Goal: Task Accomplishment & Management: Manage account settings

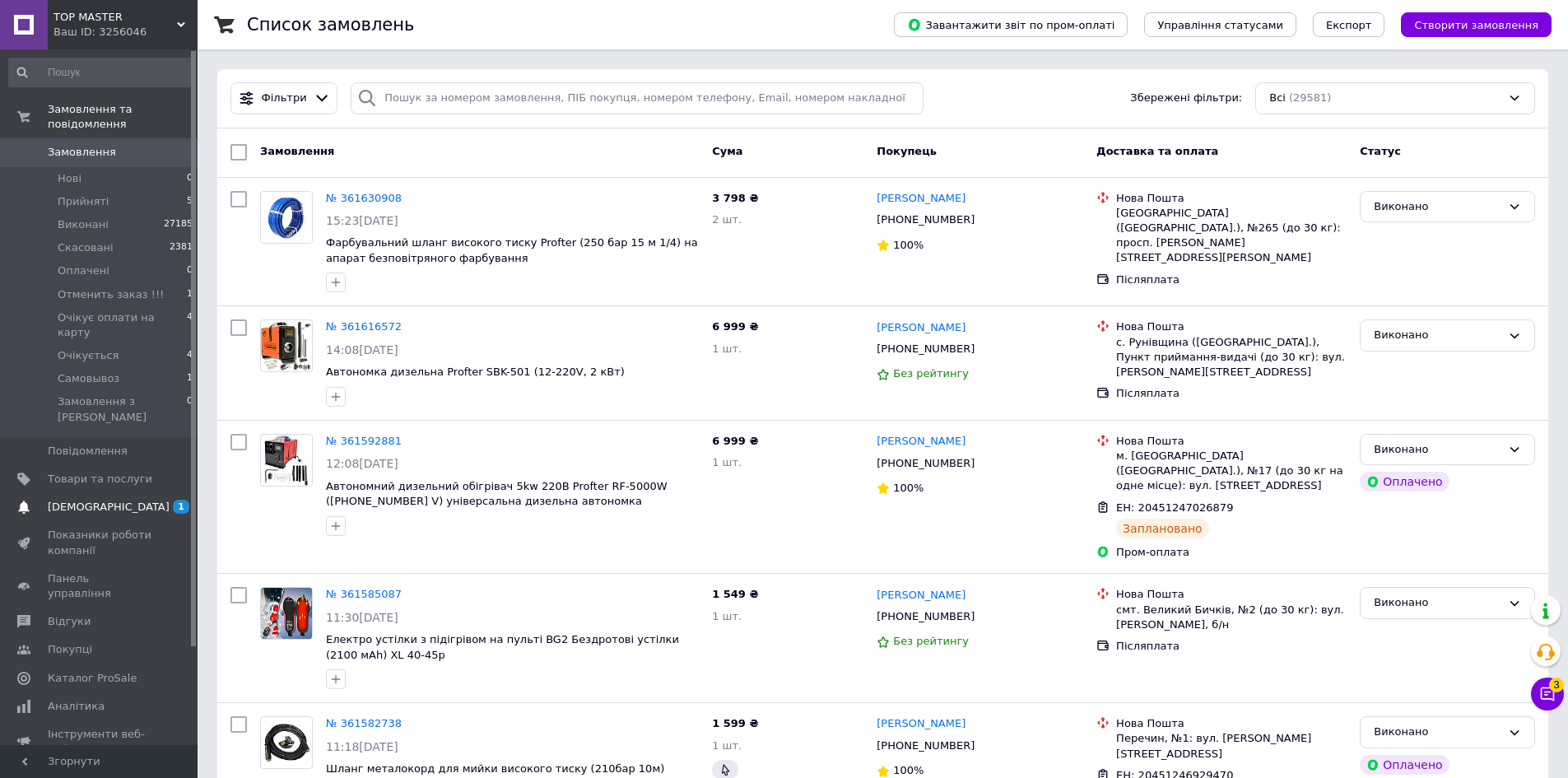
click at [97, 500] on span "[DEMOGRAPHIC_DATA]" at bounding box center [108, 507] width 122 height 15
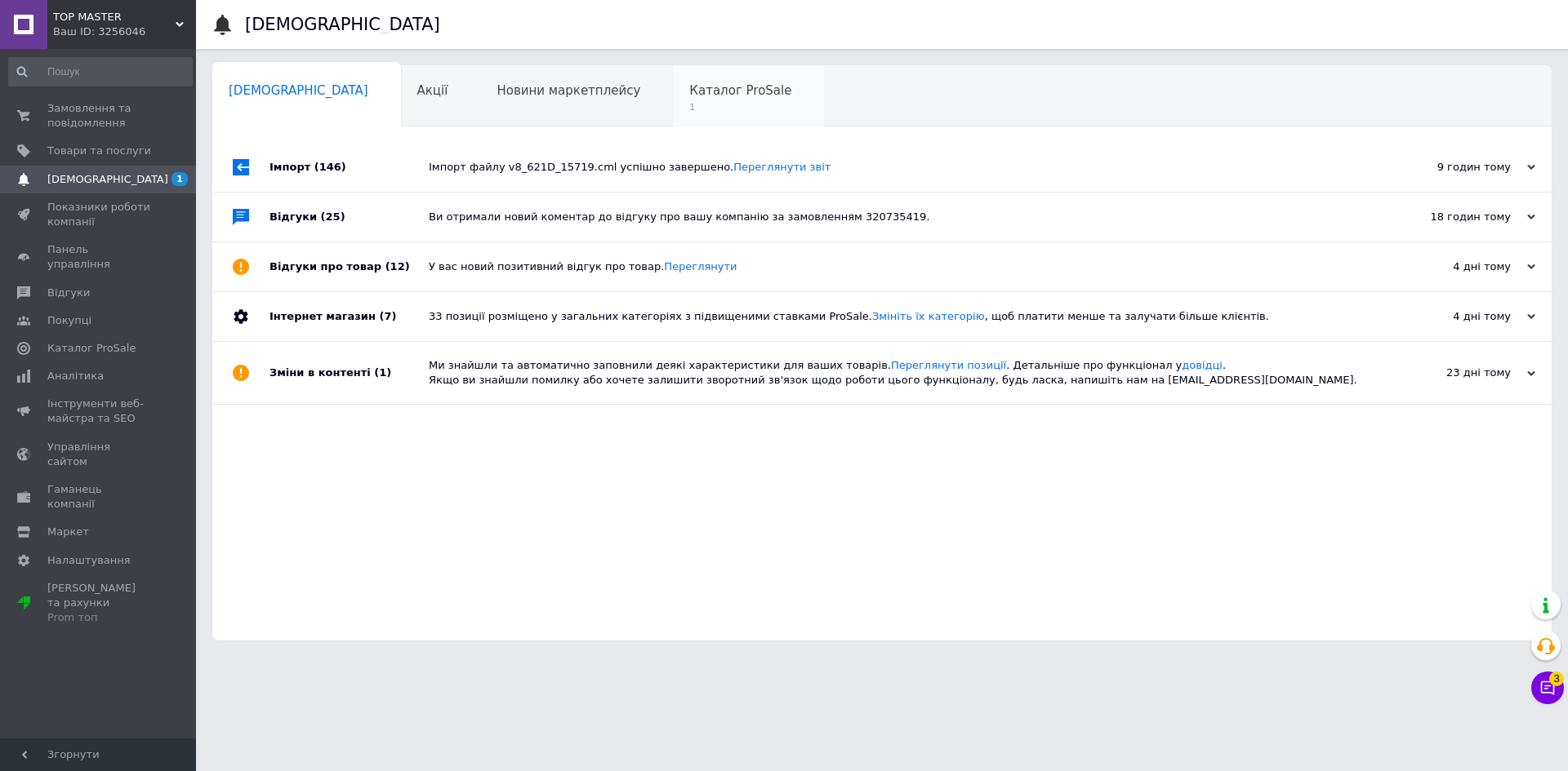
click at [673, 100] on div "Каталог ProSale 1" at bounding box center [748, 97] width 151 height 62
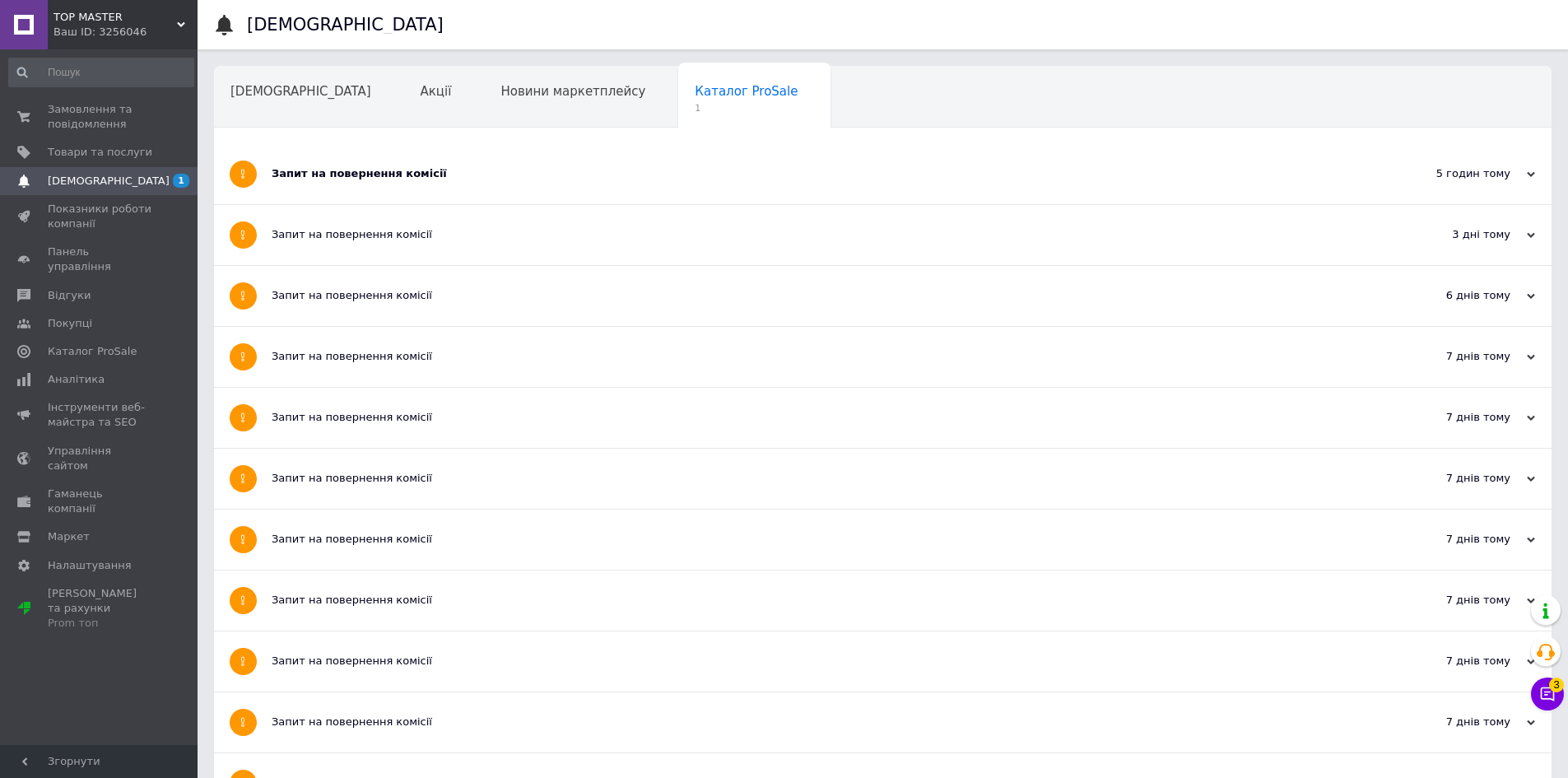
click at [524, 165] on div "Запит на повернення комісії" at bounding box center [821, 175] width 1099 height 60
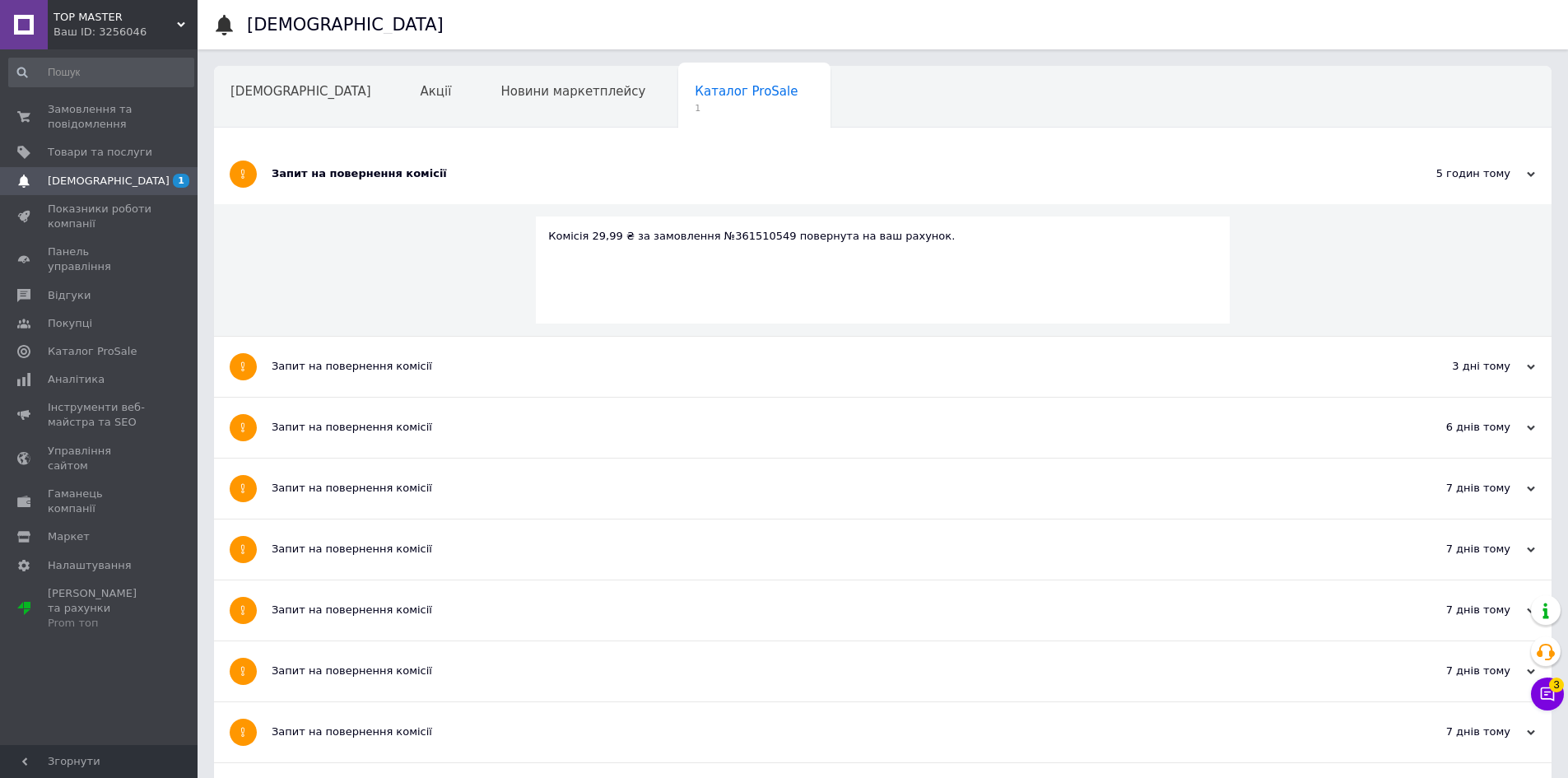
click at [524, 165] on div "Запит на повернення комісії" at bounding box center [821, 175] width 1099 height 60
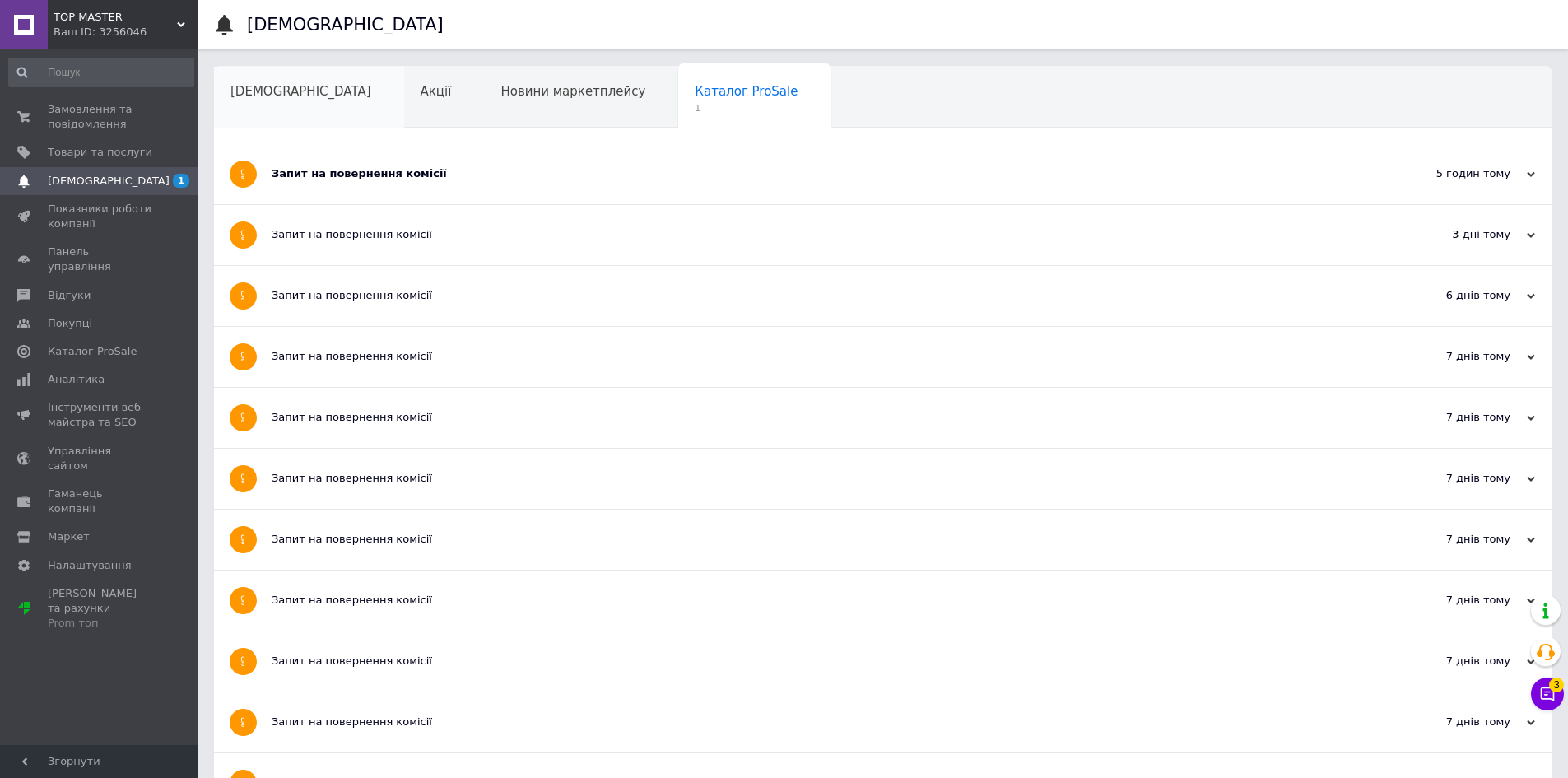
click at [251, 90] on span "[DEMOGRAPHIC_DATA]" at bounding box center [301, 91] width 141 height 15
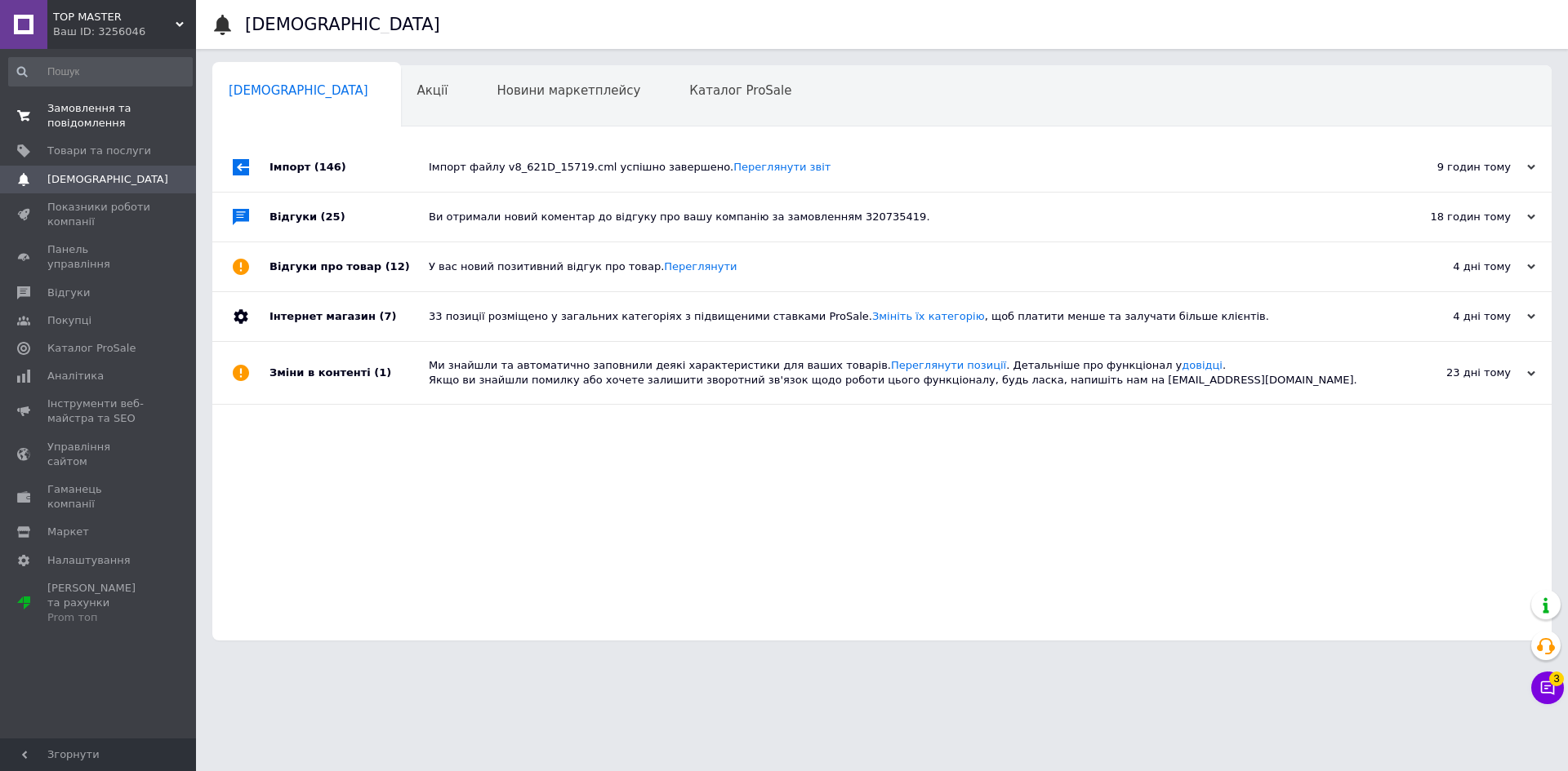
click at [67, 117] on span "Замовлення та повідомлення" at bounding box center [99, 116] width 103 height 29
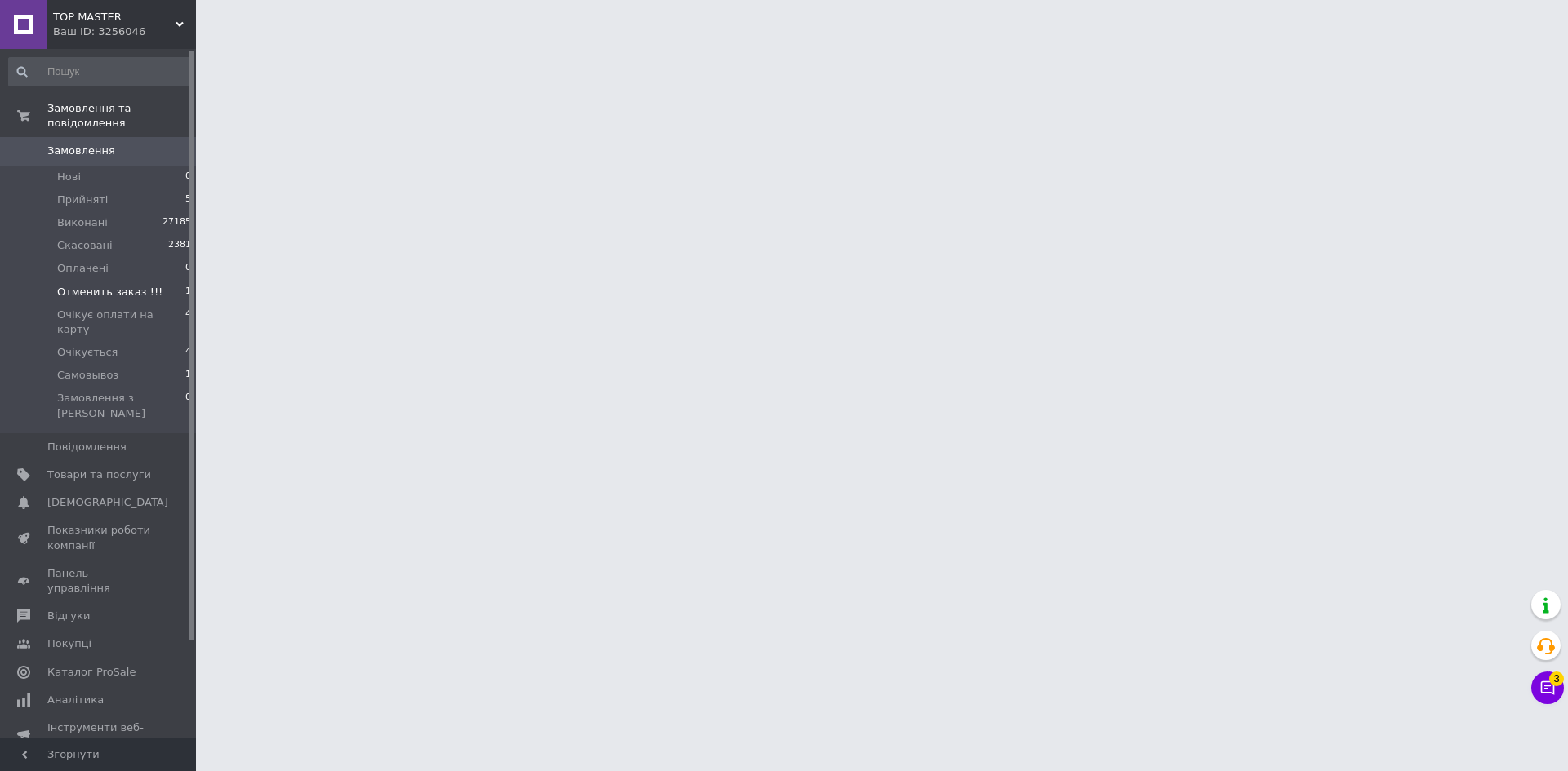
click at [86, 284] on span "Отменить заказ !!!" at bounding box center [110, 292] width 105 height 14
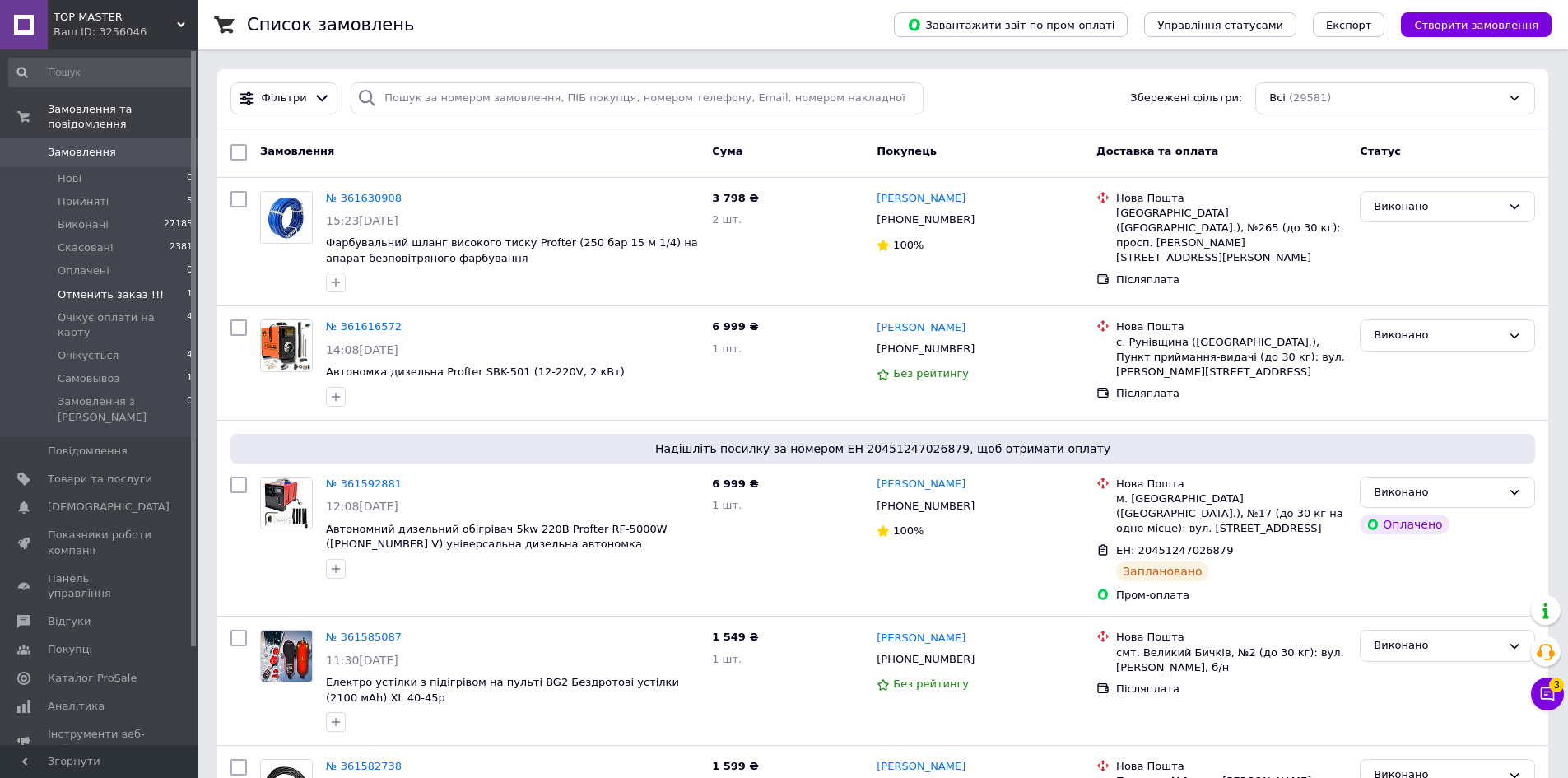
drag, startPoint x: 85, startPoint y: 276, endPoint x: 104, endPoint y: 272, distance: 19.4
click at [85, 287] on span "Отменить заказ !!!" at bounding box center [111, 294] width 106 height 15
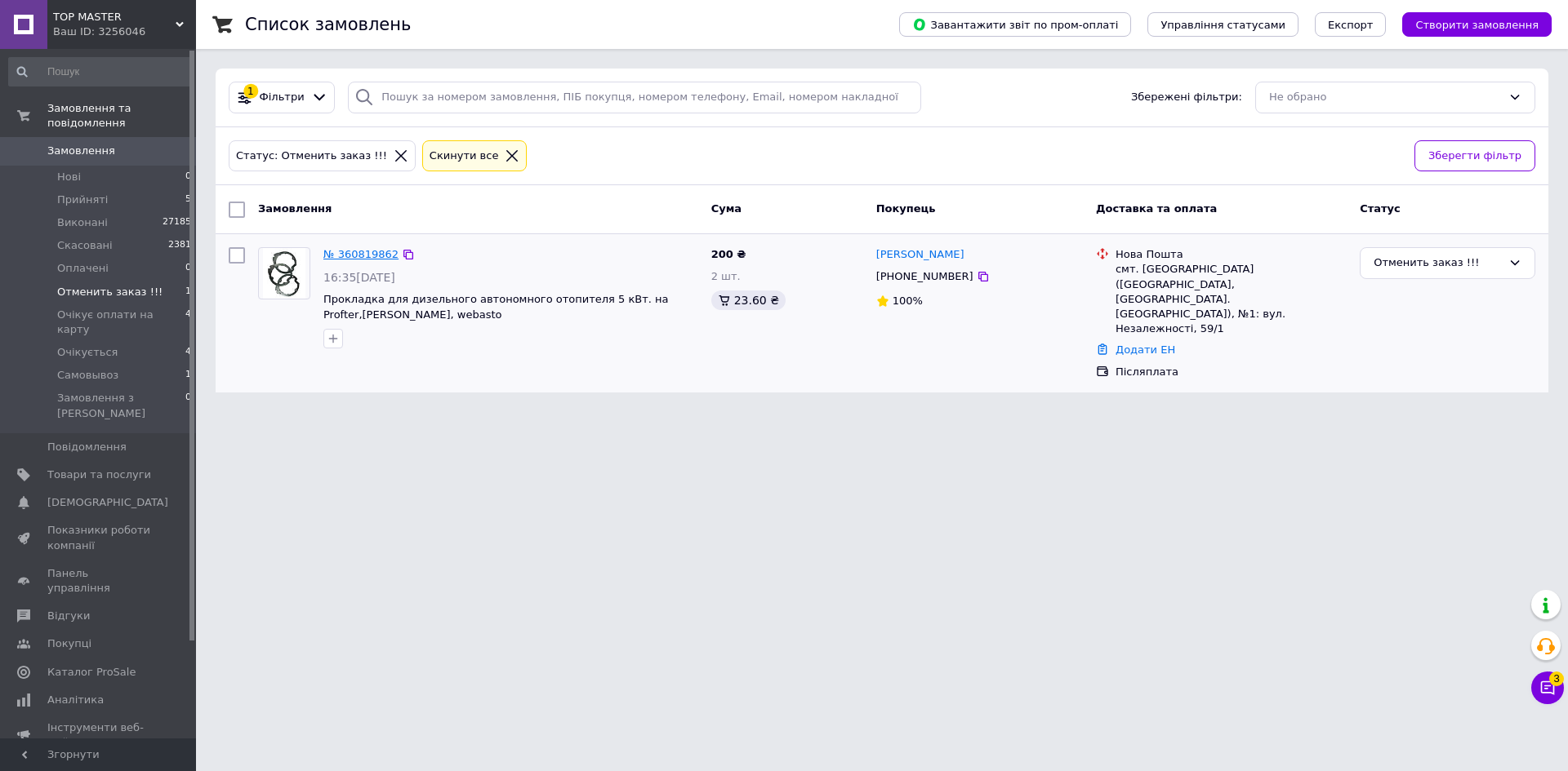
click at [363, 249] on link "№ 360819862" at bounding box center [361, 255] width 75 height 13
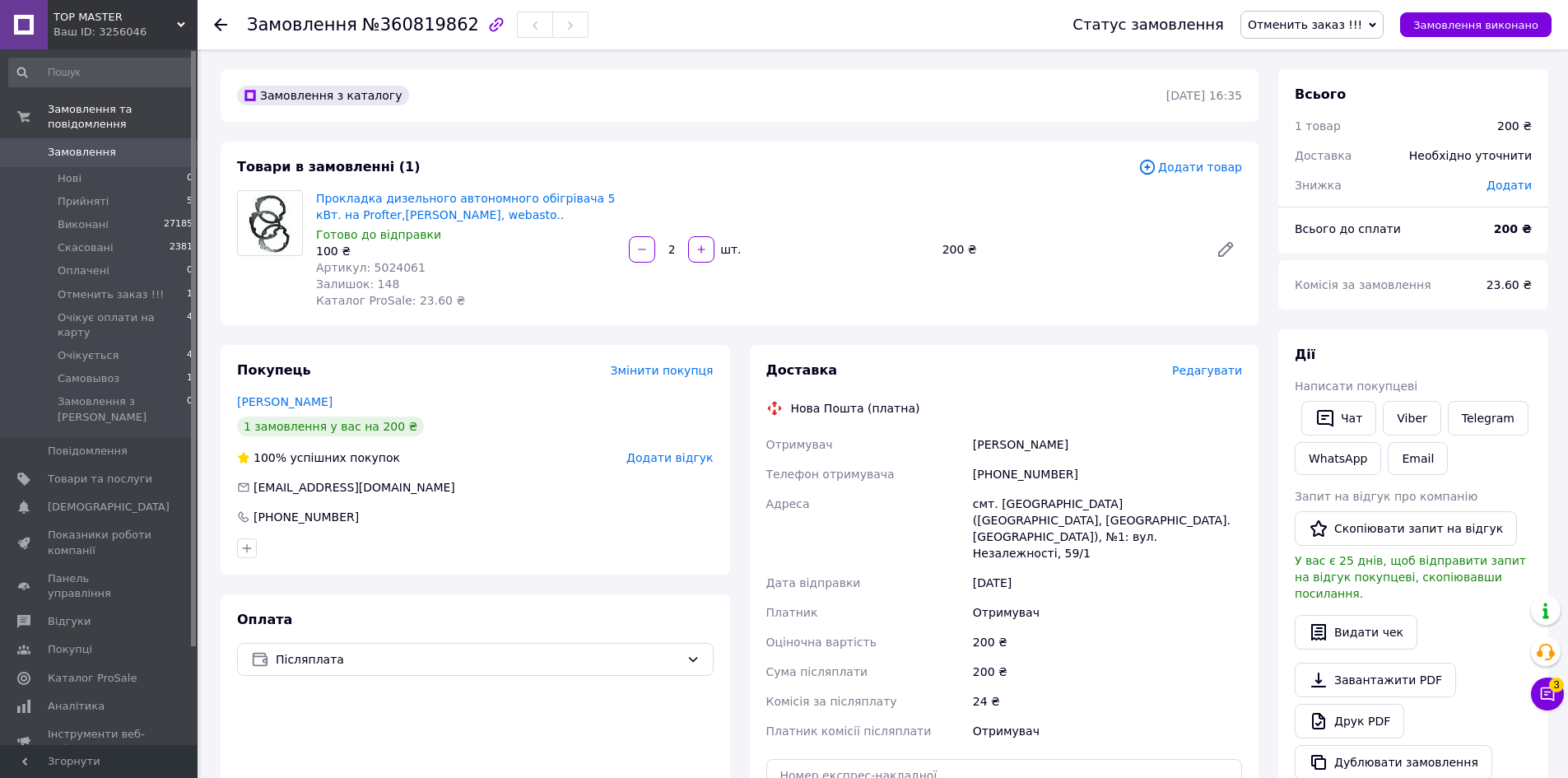
click at [1206, 373] on span "Редагувати" at bounding box center [1207, 370] width 70 height 13
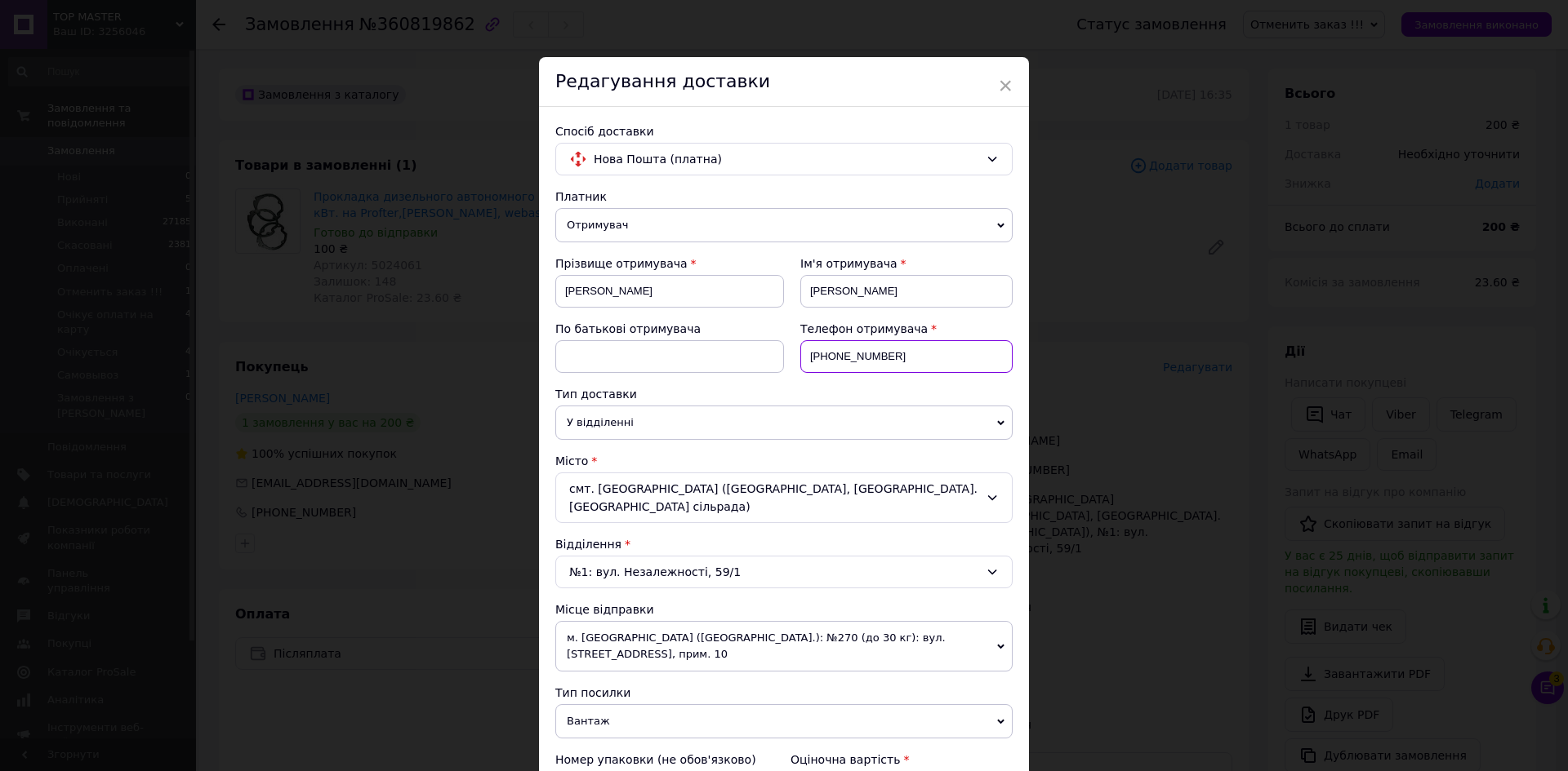
click at [844, 354] on input "+380675390233" at bounding box center [906, 357] width 212 height 33
click at [893, 358] on input "+380675390233" at bounding box center [906, 357] width 212 height 33
click at [904, 354] on input "+380675390233" at bounding box center [906, 357] width 212 height 33
click at [871, 352] on input "+380675390233" at bounding box center [906, 357] width 212 height 33
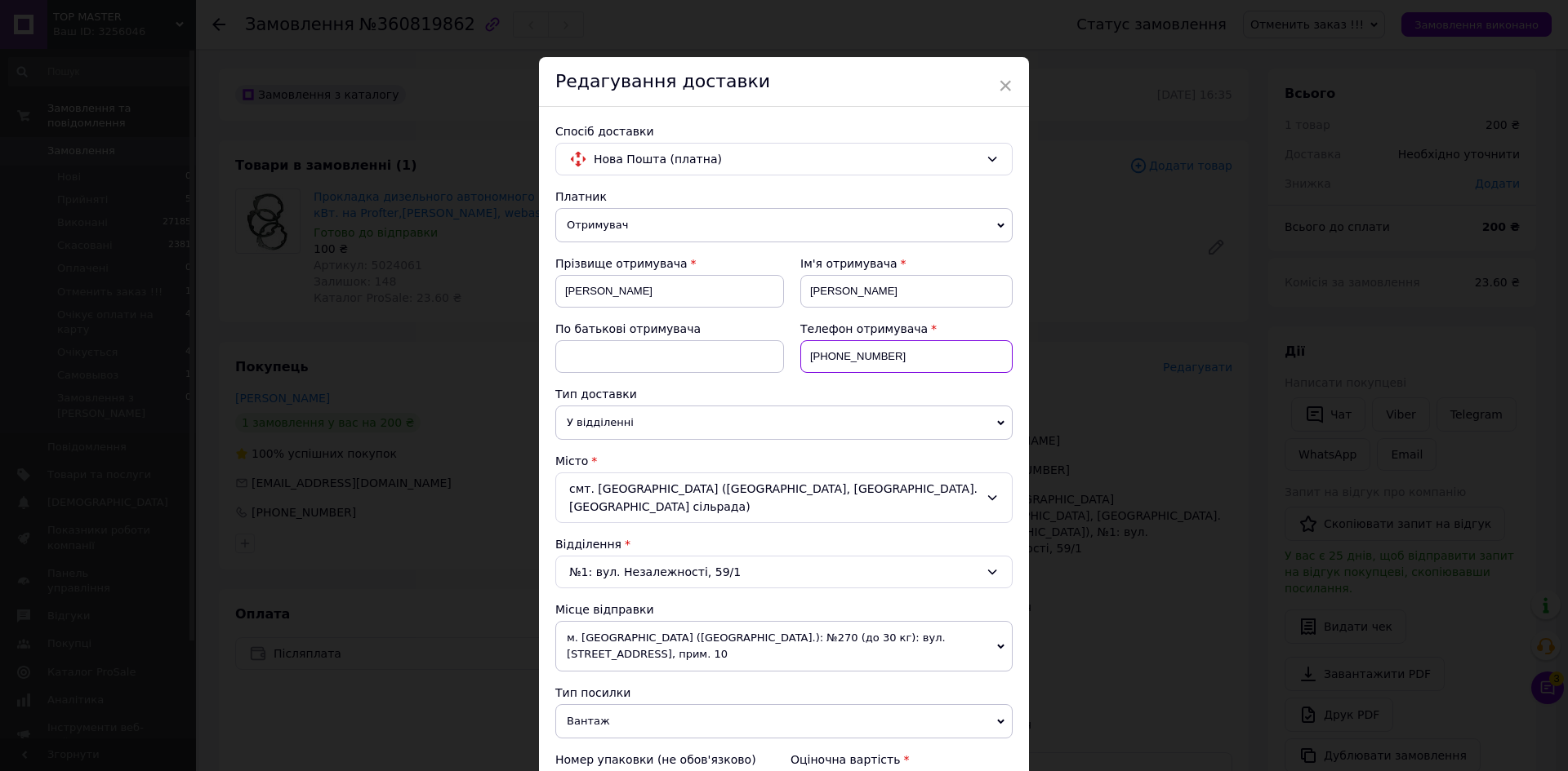
drag, startPoint x: 894, startPoint y: 351, endPoint x: 828, endPoint y: 352, distance: 66.0
click at [828, 352] on input "+380675390233" at bounding box center [906, 357] width 212 height 33
paste input "973017002"
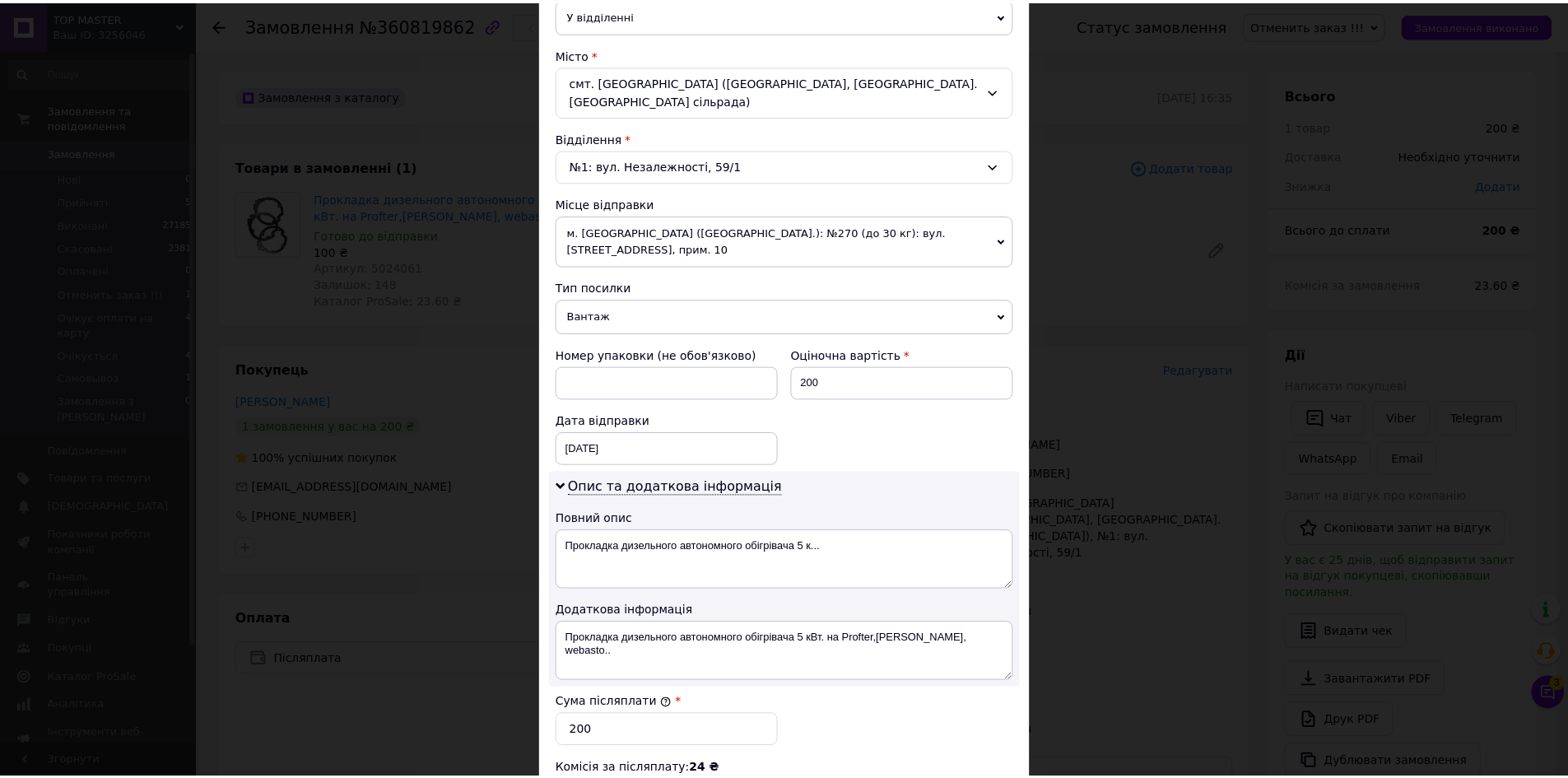
scroll to position [663, 0]
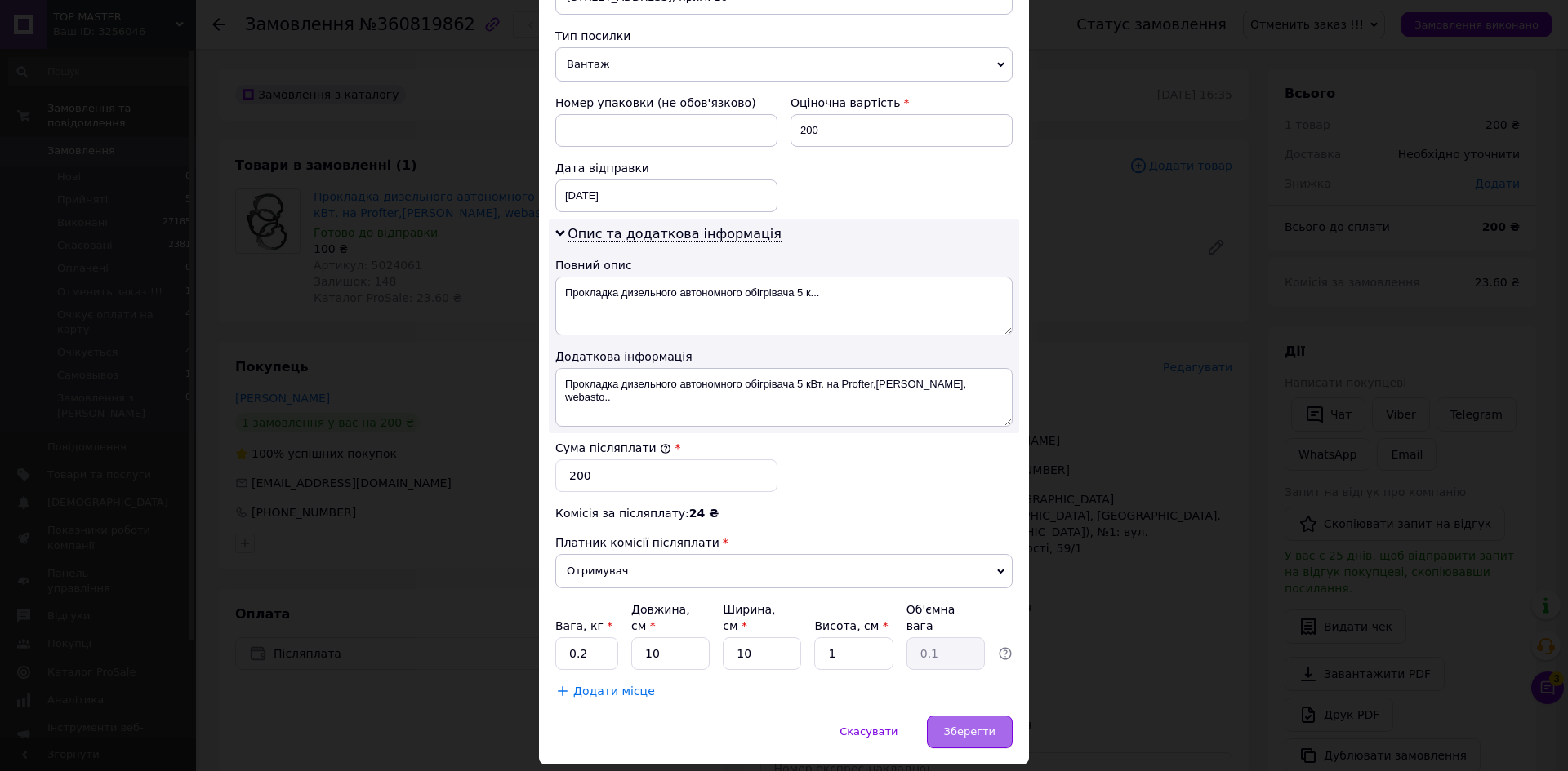
type input "+380973017002"
click at [970, 726] on span "Зберегти" at bounding box center [969, 732] width 52 height 13
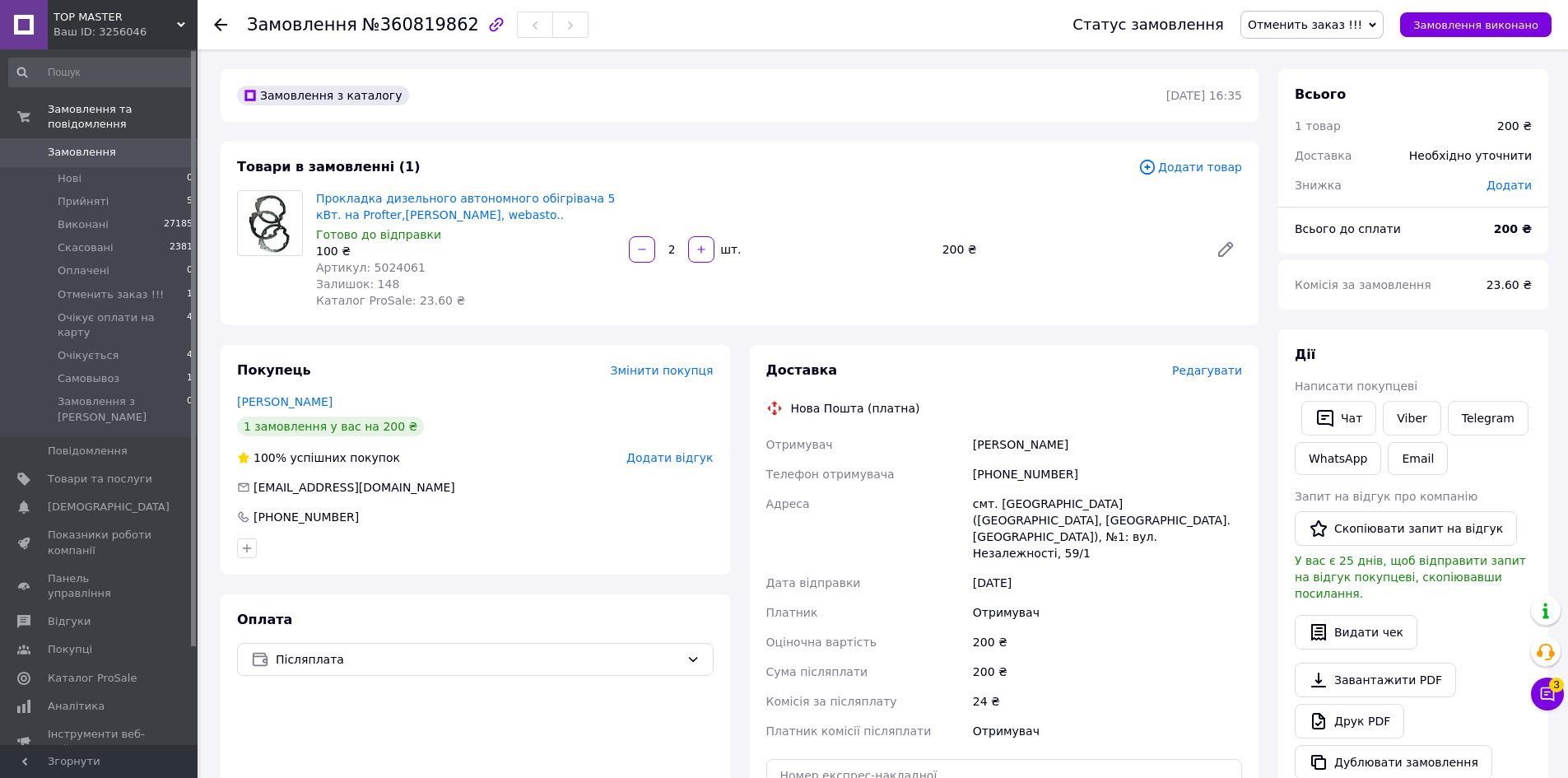
scroll to position [411, 0]
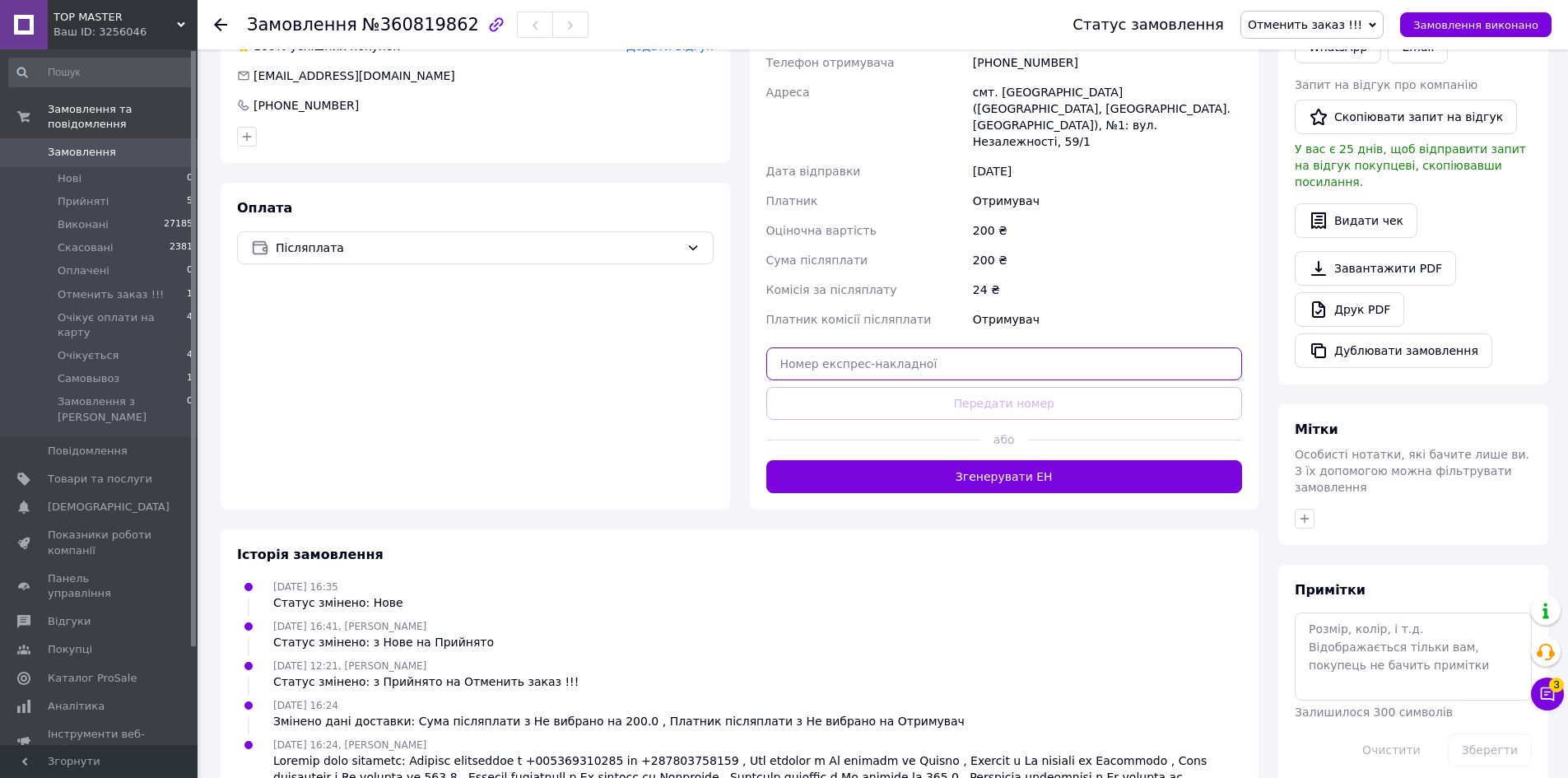
paste input "20451233914828"
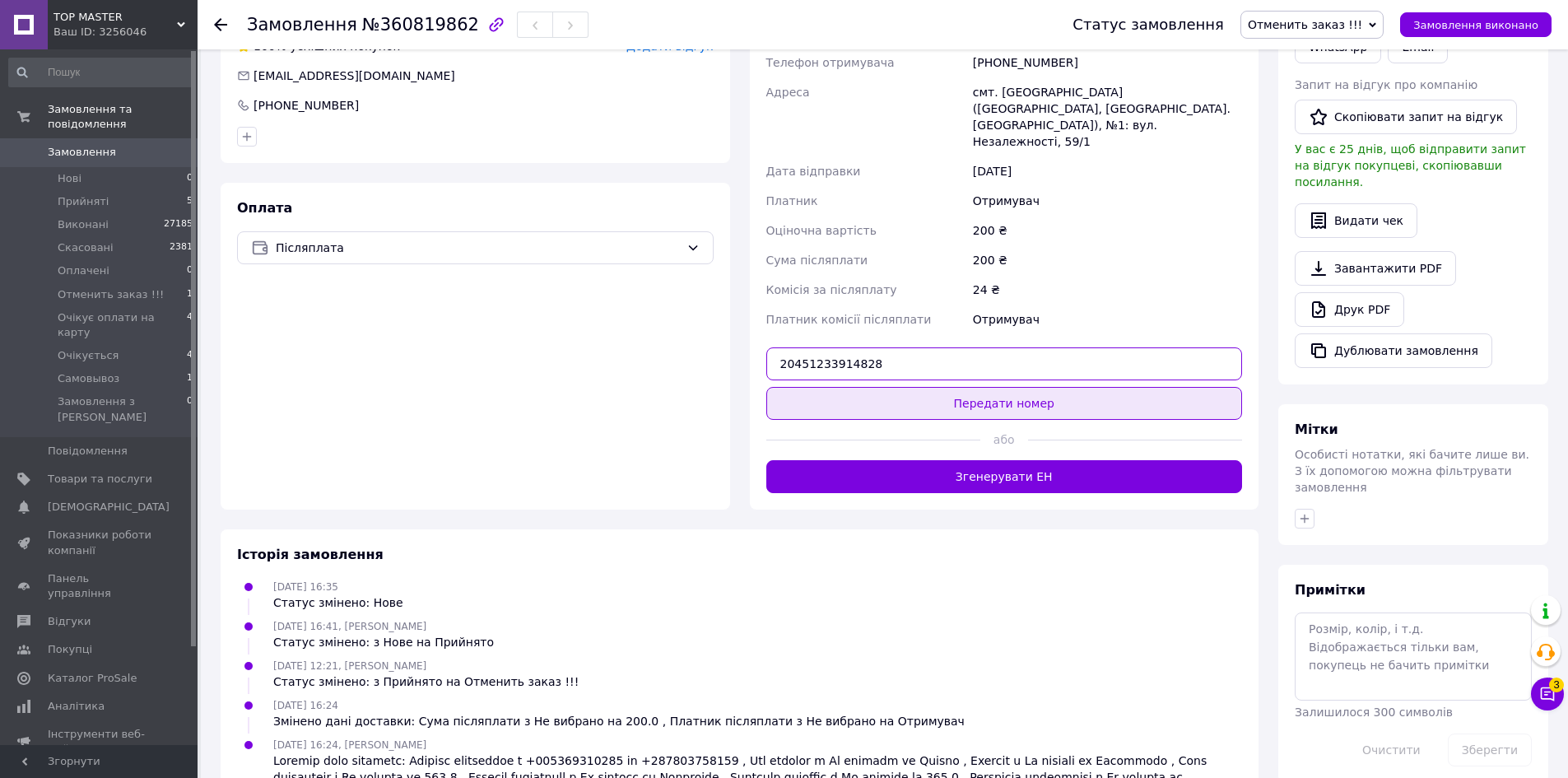
type input "20451233914828"
click at [1013, 387] on button "Передати номер" at bounding box center [1005, 403] width 477 height 33
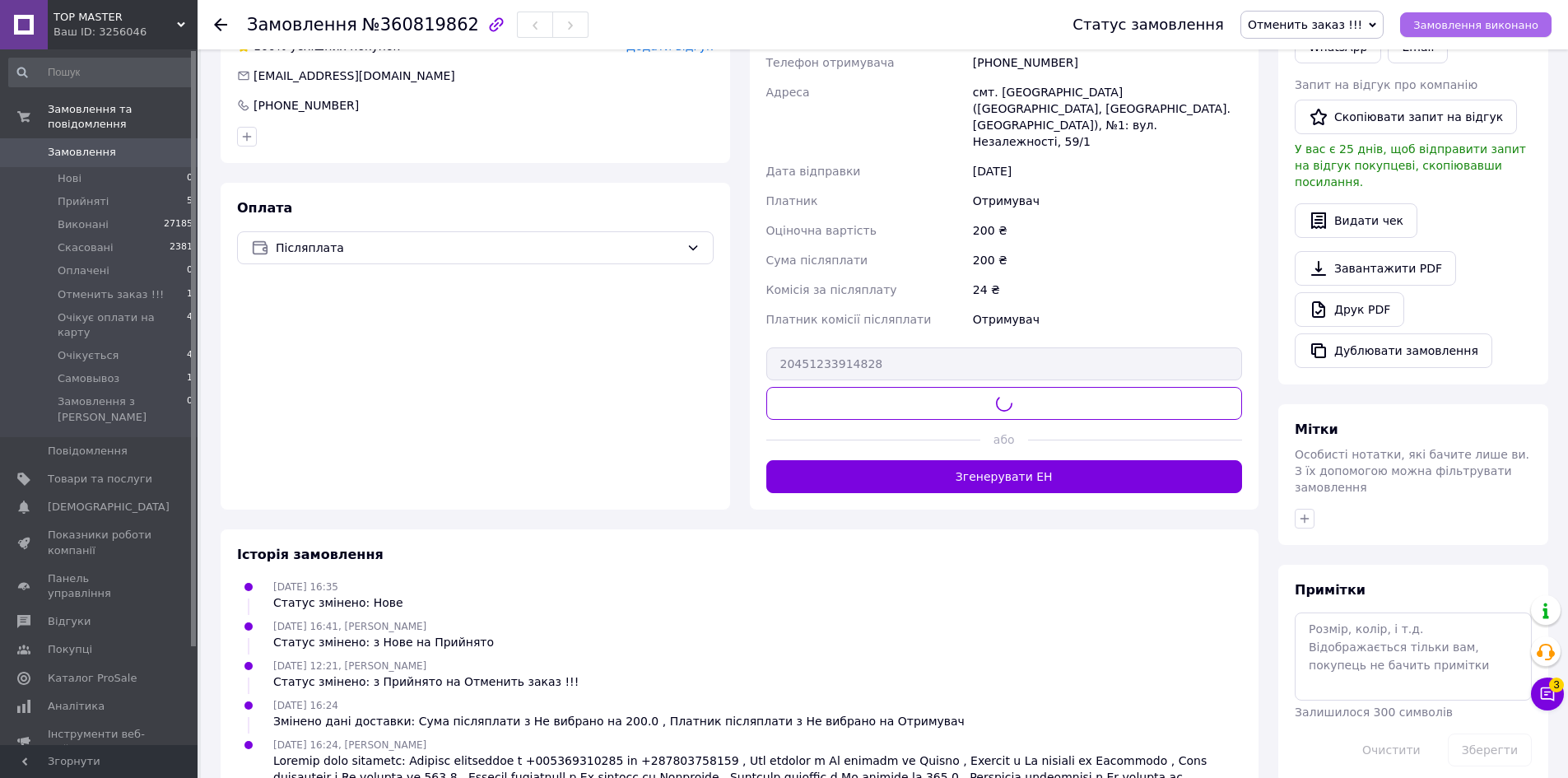
scroll to position [403, 0]
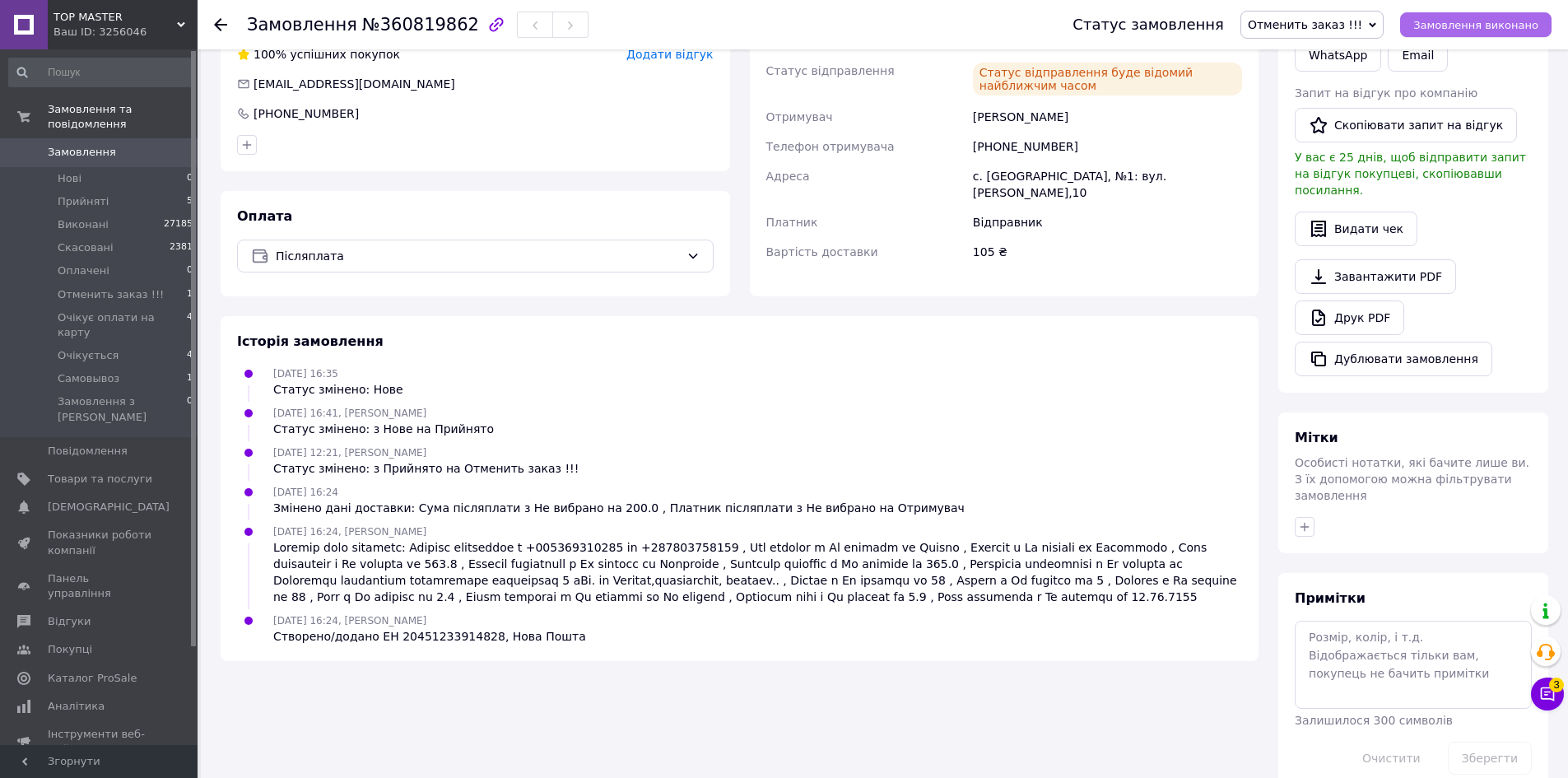
click at [1459, 22] on span "Замовлення виконано" at bounding box center [1476, 26] width 125 height 13
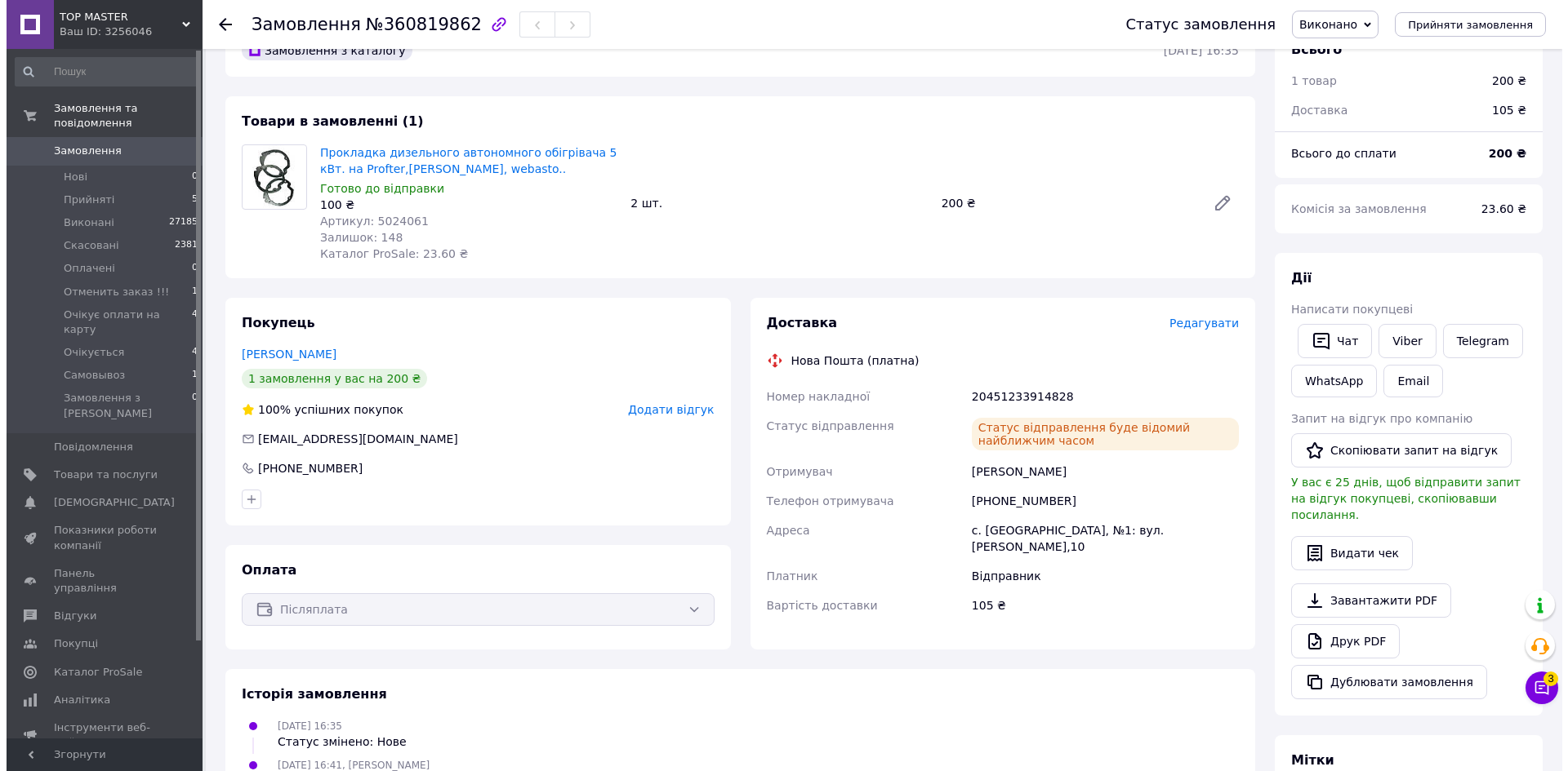
scroll to position [0, 0]
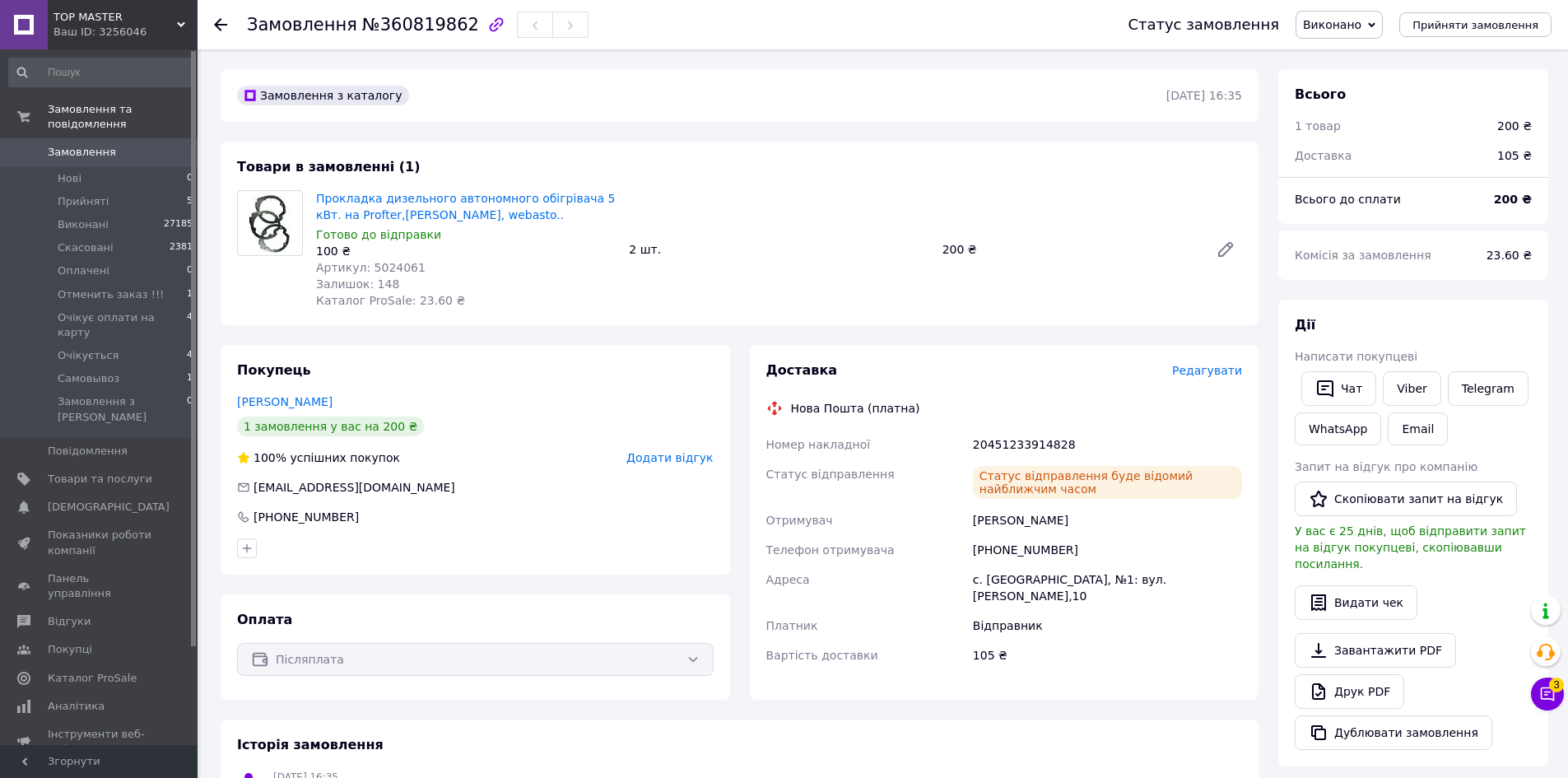
click at [57, 145] on span "Замовлення" at bounding box center [81, 153] width 69 height 15
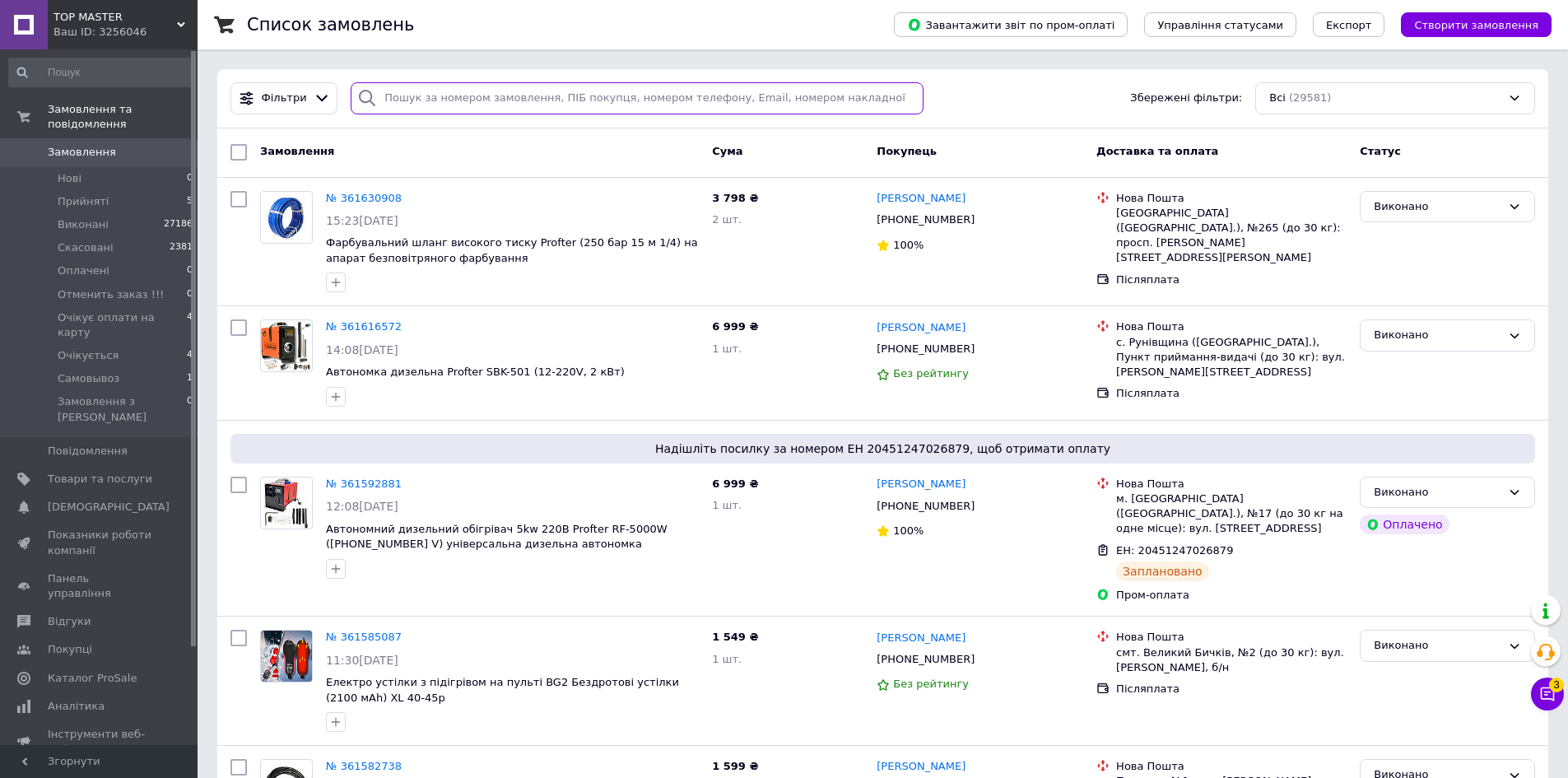
click at [514, 101] on input "search" at bounding box center [637, 98] width 573 height 32
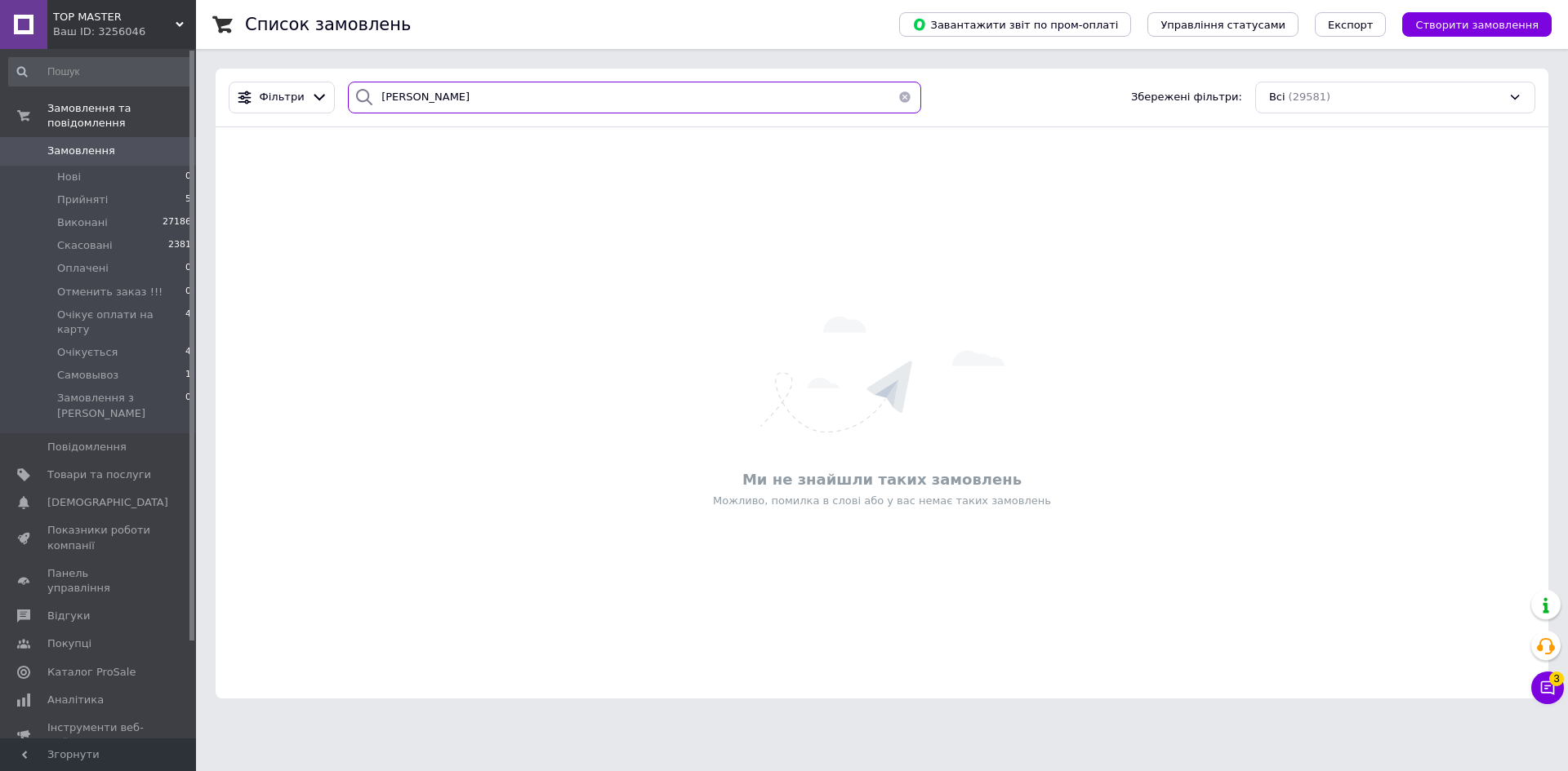
type input "селіна"
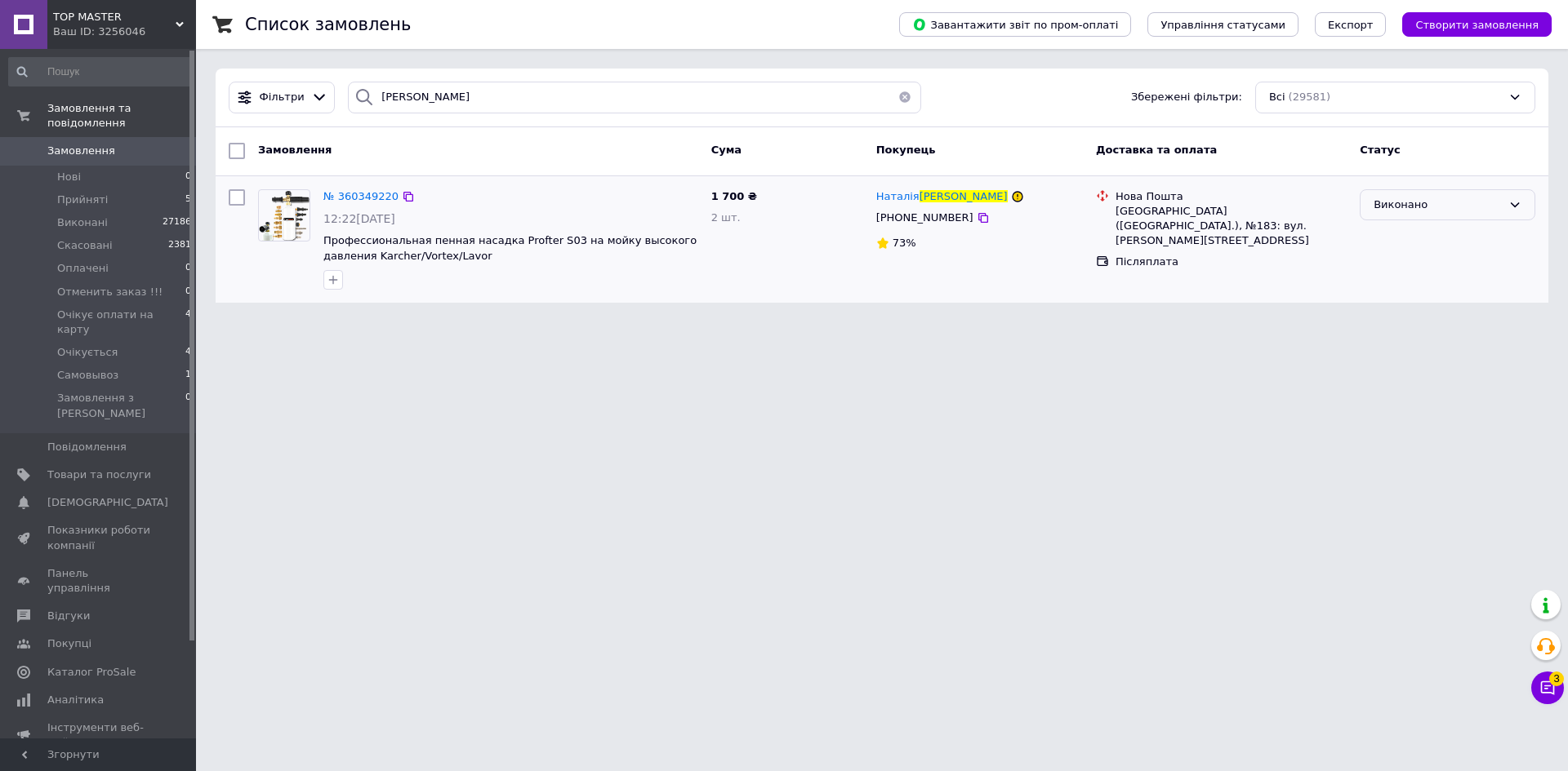
click at [1433, 209] on div "Виконано" at bounding box center [1437, 205] width 128 height 17
click at [1408, 238] on li "Прийнято" at bounding box center [1447, 238] width 174 height 30
click at [1136, 255] on link "Додати ЕН" at bounding box center [1146, 262] width 60 height 13
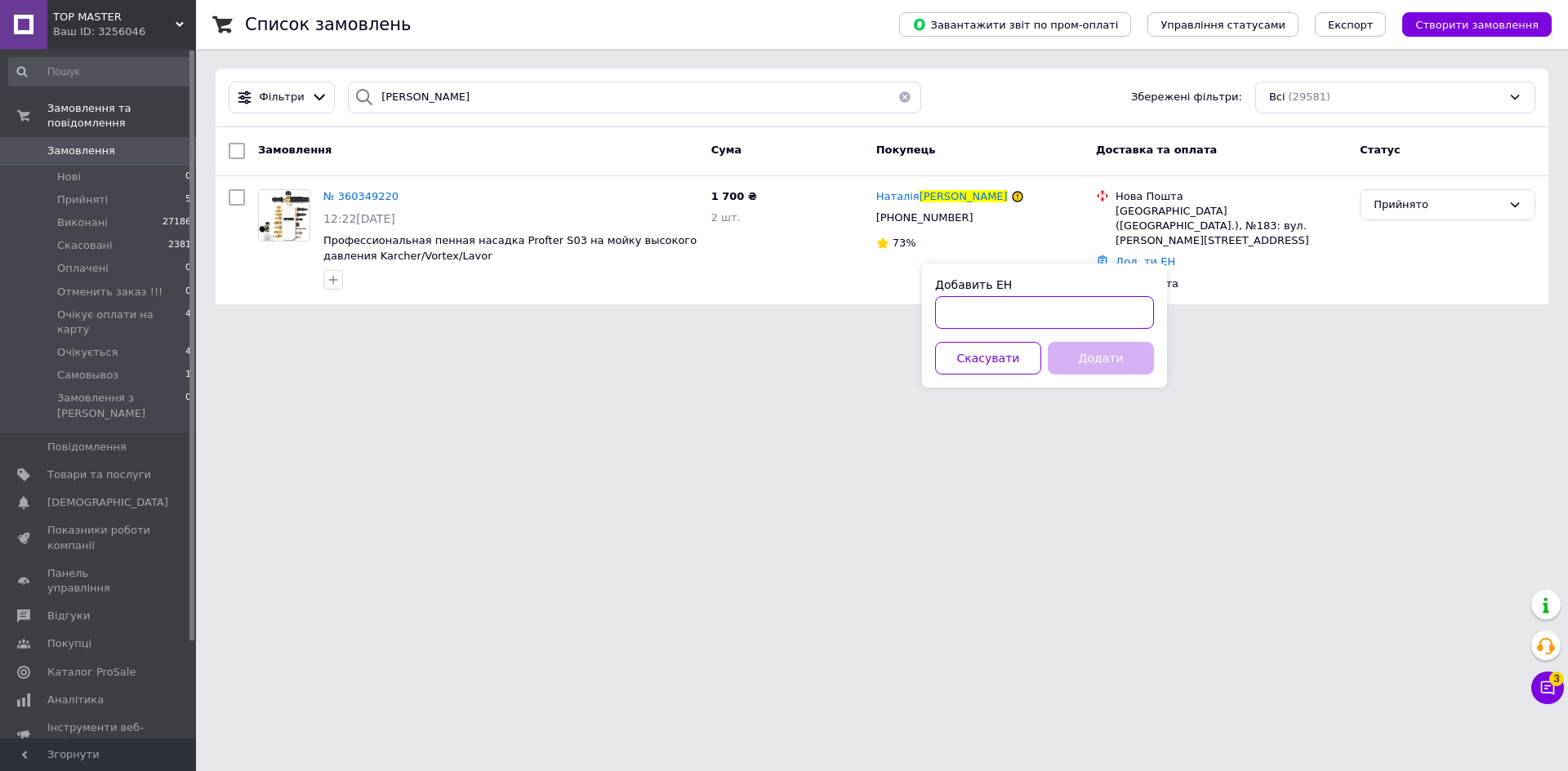
click at [989, 310] on input "Добавить ЕН" at bounding box center [1044, 313] width 218 height 33
paste input "20451241575516"
type input "20451241575516"
click at [1118, 355] on button "Додати" at bounding box center [1100, 358] width 106 height 33
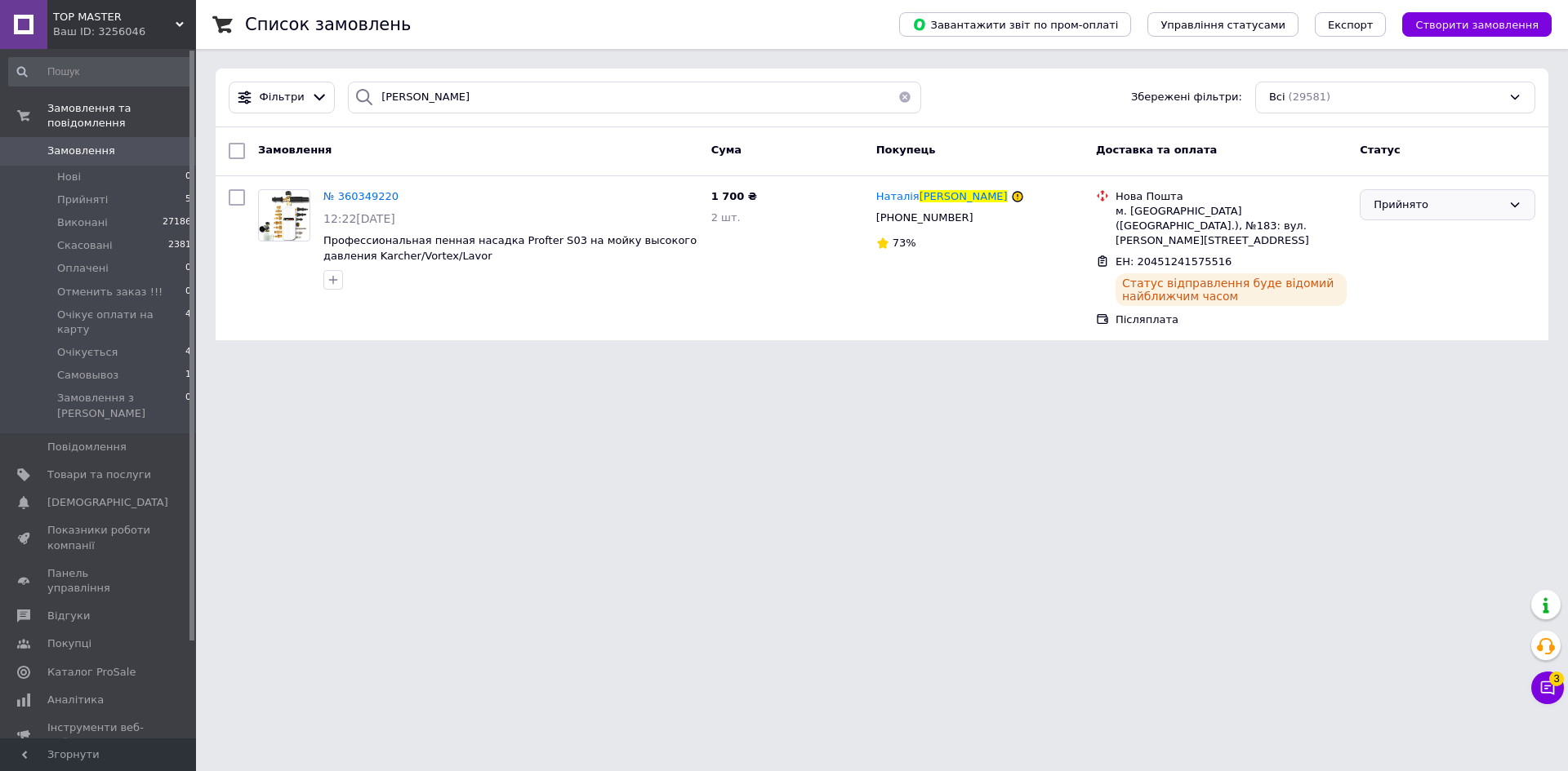
click at [1471, 206] on div "Прийнято" at bounding box center [1437, 205] width 128 height 17
click at [1414, 234] on li "Виконано" at bounding box center [1447, 238] width 174 height 30
click at [398, 104] on input "селіна" at bounding box center [634, 97] width 573 height 32
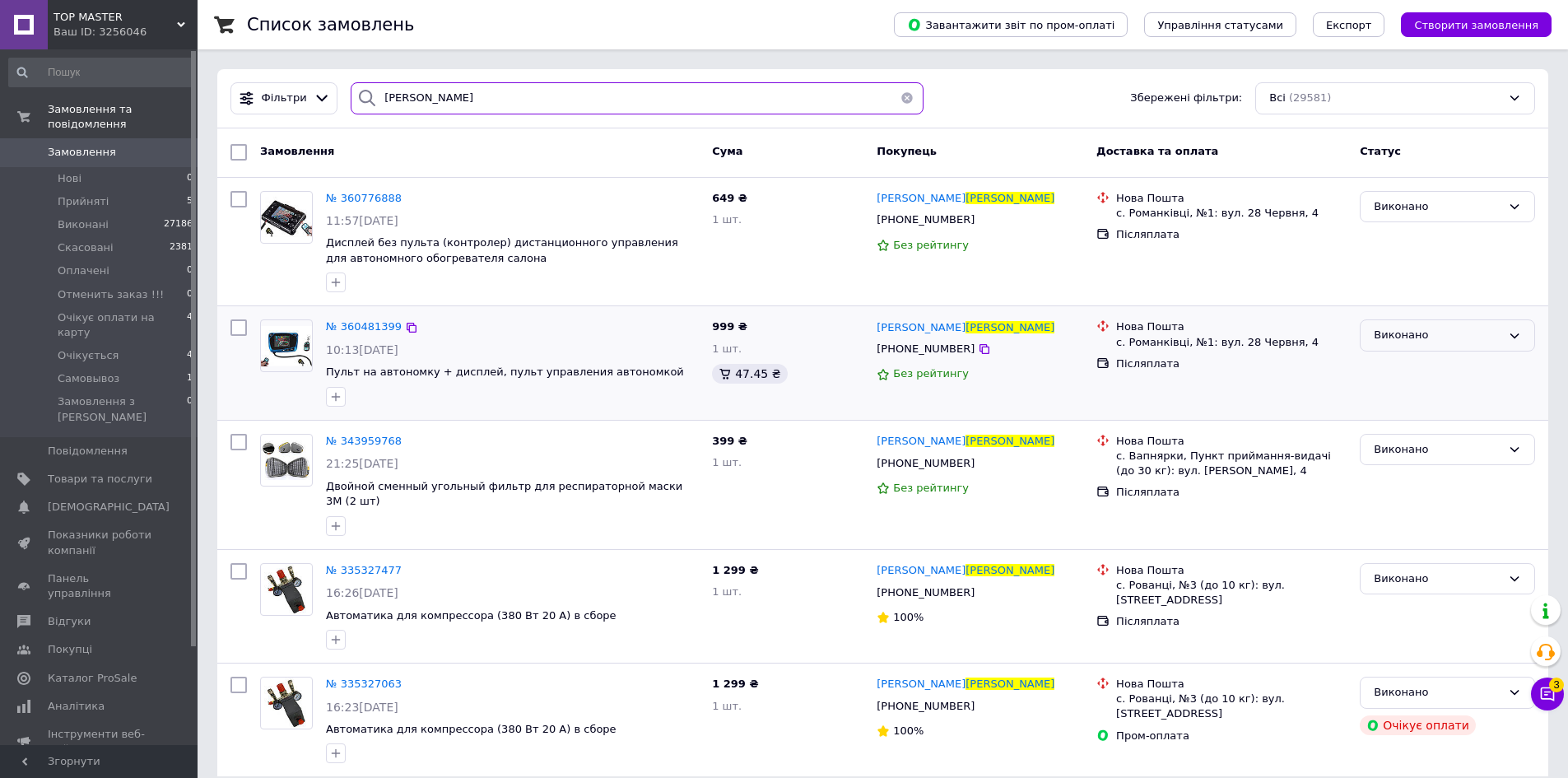
type input "босак"
click at [1385, 339] on div "Виконано" at bounding box center [1438, 336] width 128 height 17
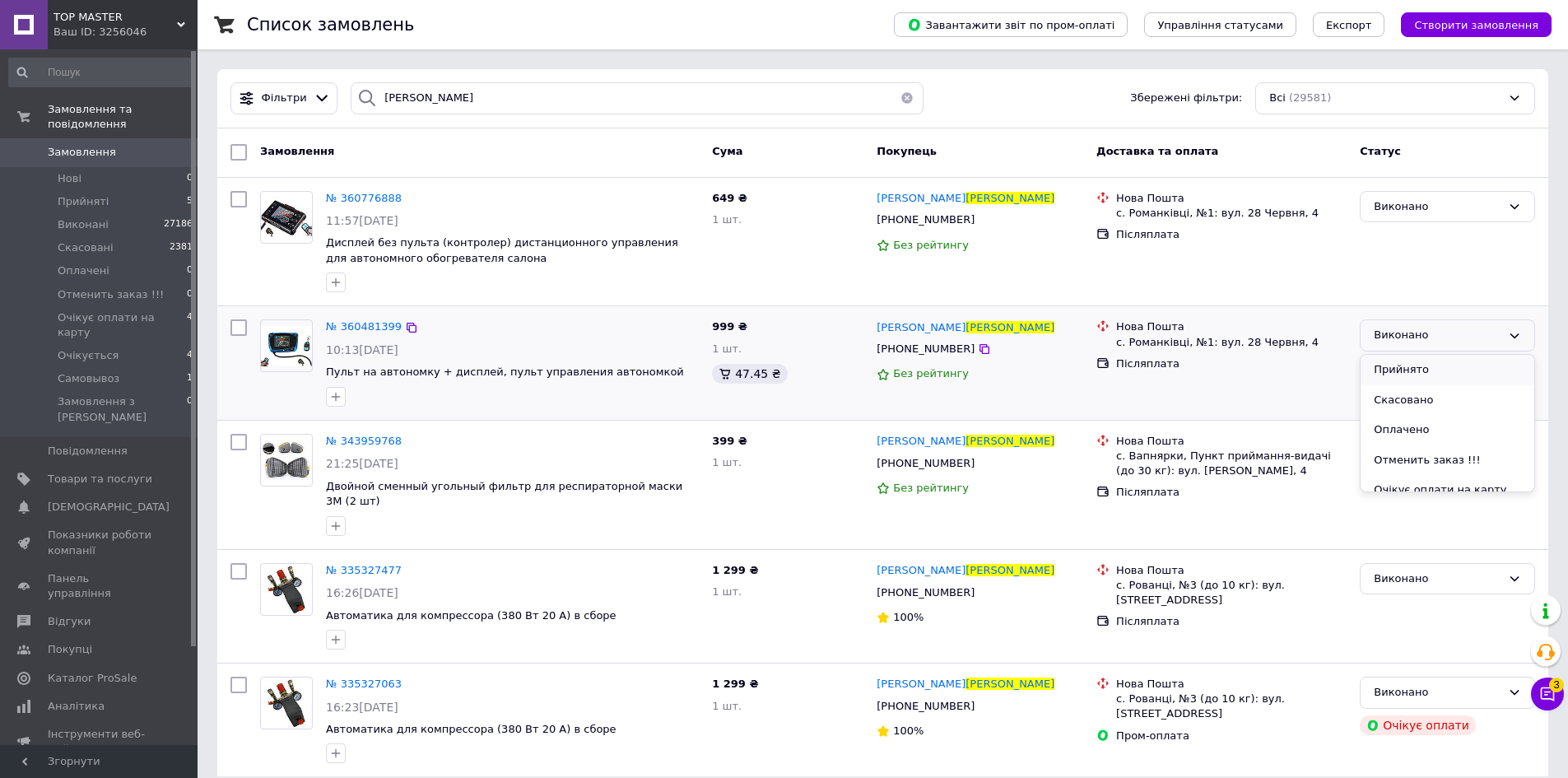
click at [1394, 375] on li "Прийнято" at bounding box center [1447, 369] width 174 height 30
click at [1150, 368] on link "Додати ЕН" at bounding box center [1147, 364] width 60 height 13
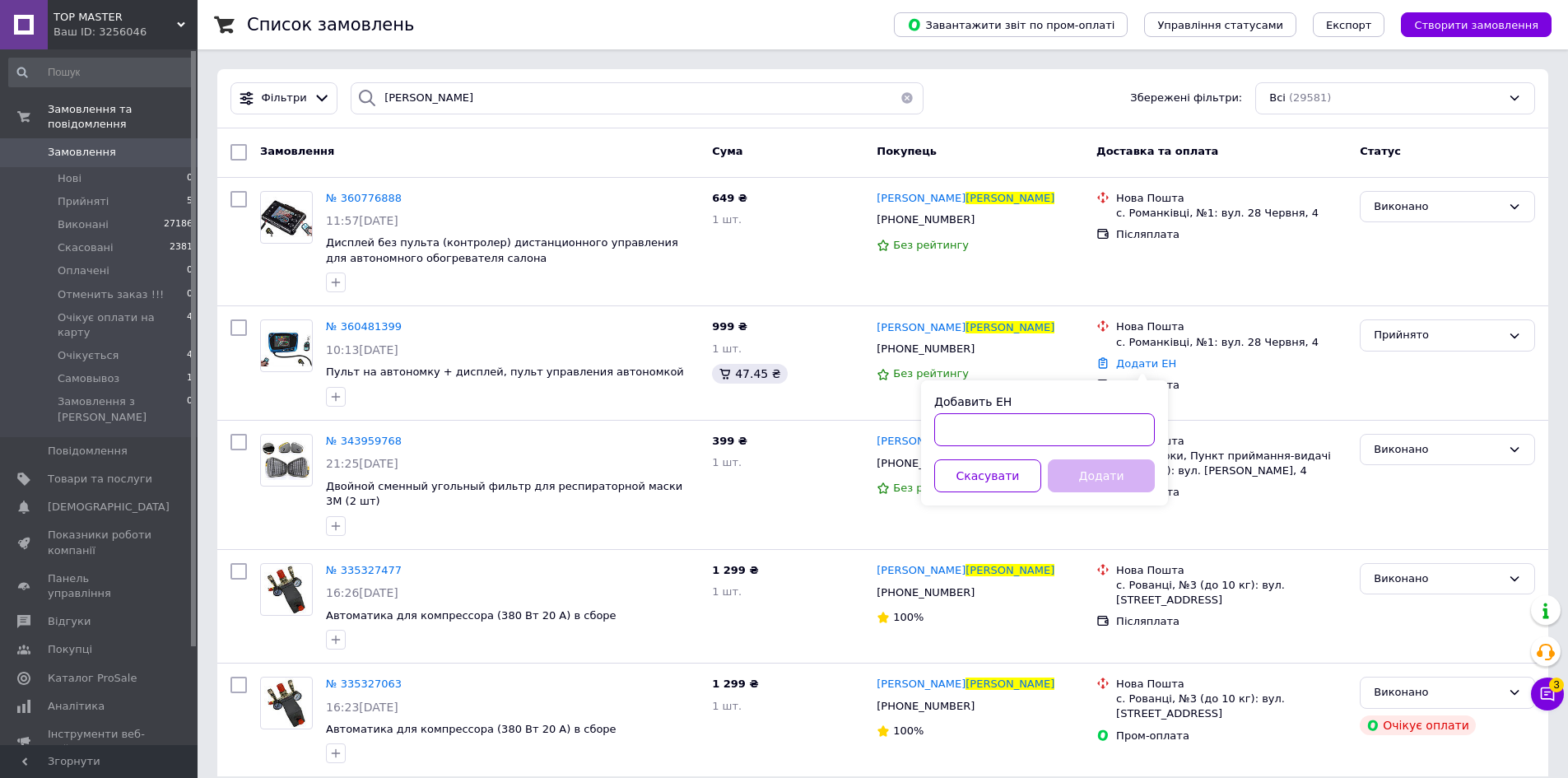
click at [980, 427] on input "Добавить ЕН" at bounding box center [1044, 430] width 220 height 33
paste input "20451242167720"
type input "20451242167720"
click at [1108, 477] on button "Додати" at bounding box center [1101, 476] width 107 height 33
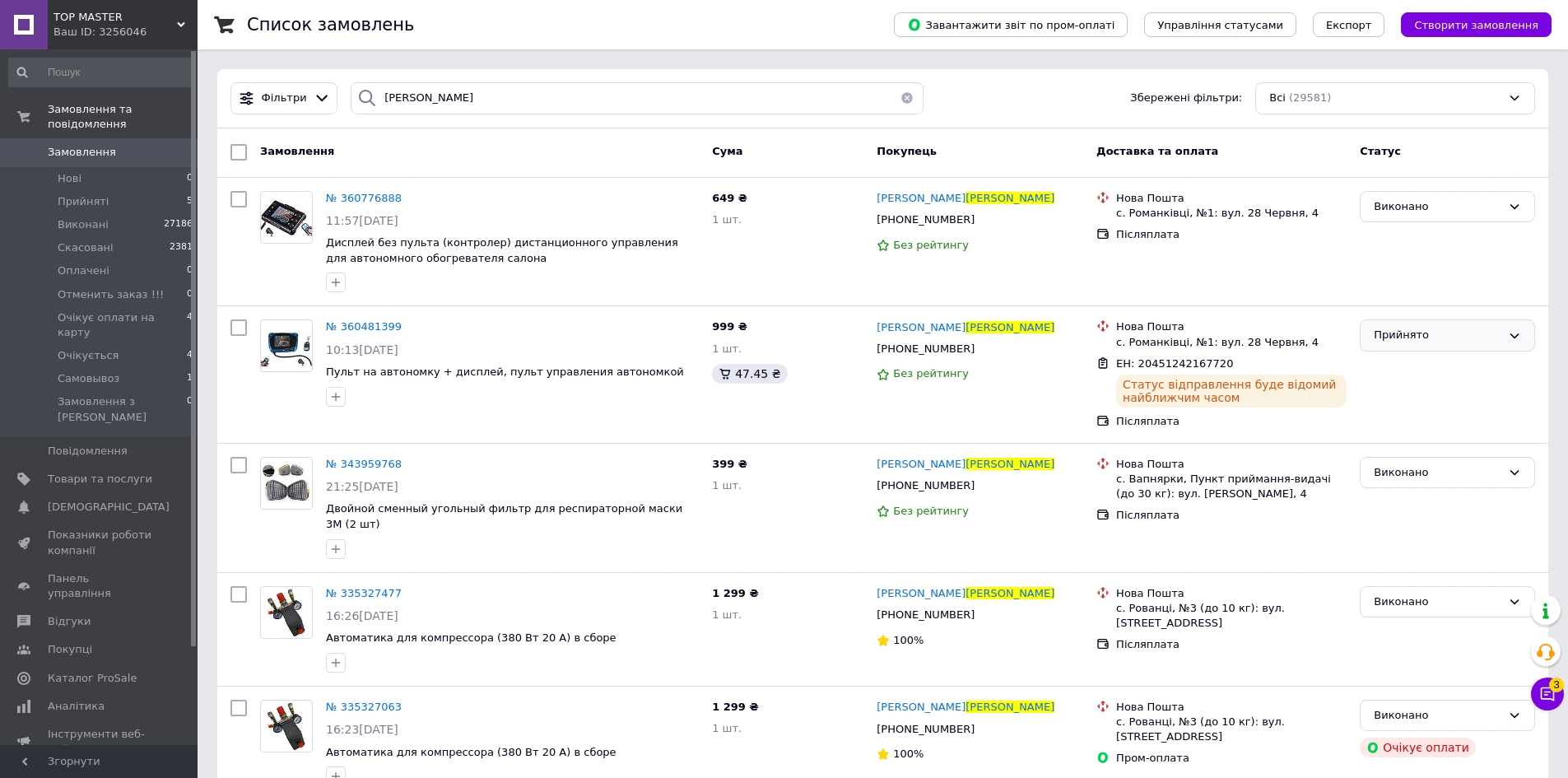
click at [1435, 338] on div "Прийнято" at bounding box center [1438, 336] width 128 height 17
click at [1392, 371] on li "Виконано" at bounding box center [1447, 369] width 174 height 30
click at [392, 103] on input "босак" at bounding box center [637, 98] width 573 height 32
click at [395, 103] on input "босак" at bounding box center [637, 98] width 573 height 32
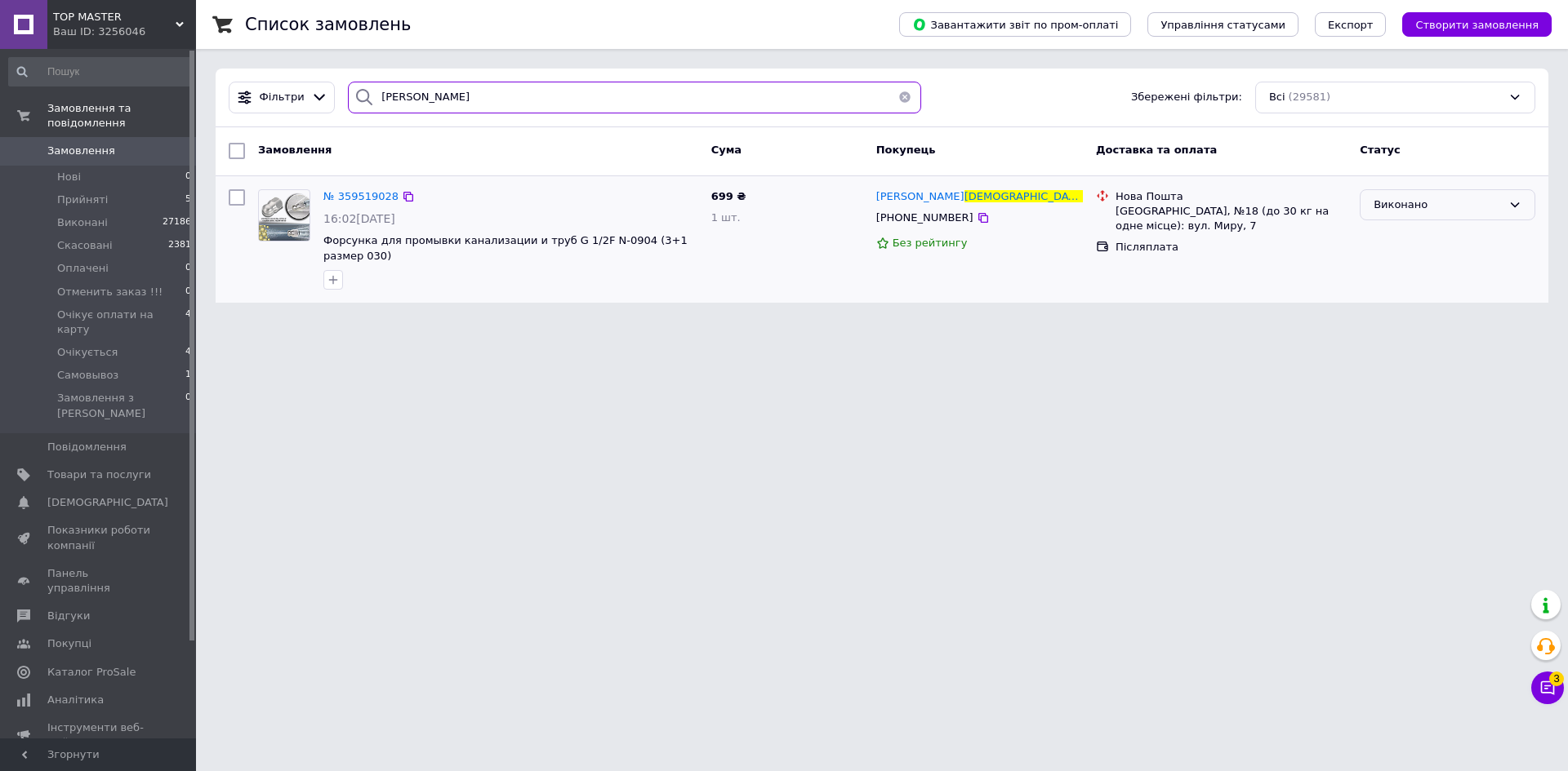
type input "содомора"
click at [1383, 209] on div "Виконано" at bounding box center [1437, 205] width 128 height 17
click at [1393, 238] on li "Прийнято" at bounding box center [1447, 238] width 174 height 30
click at [1157, 246] on link "Додати ЕН" at bounding box center [1146, 247] width 60 height 13
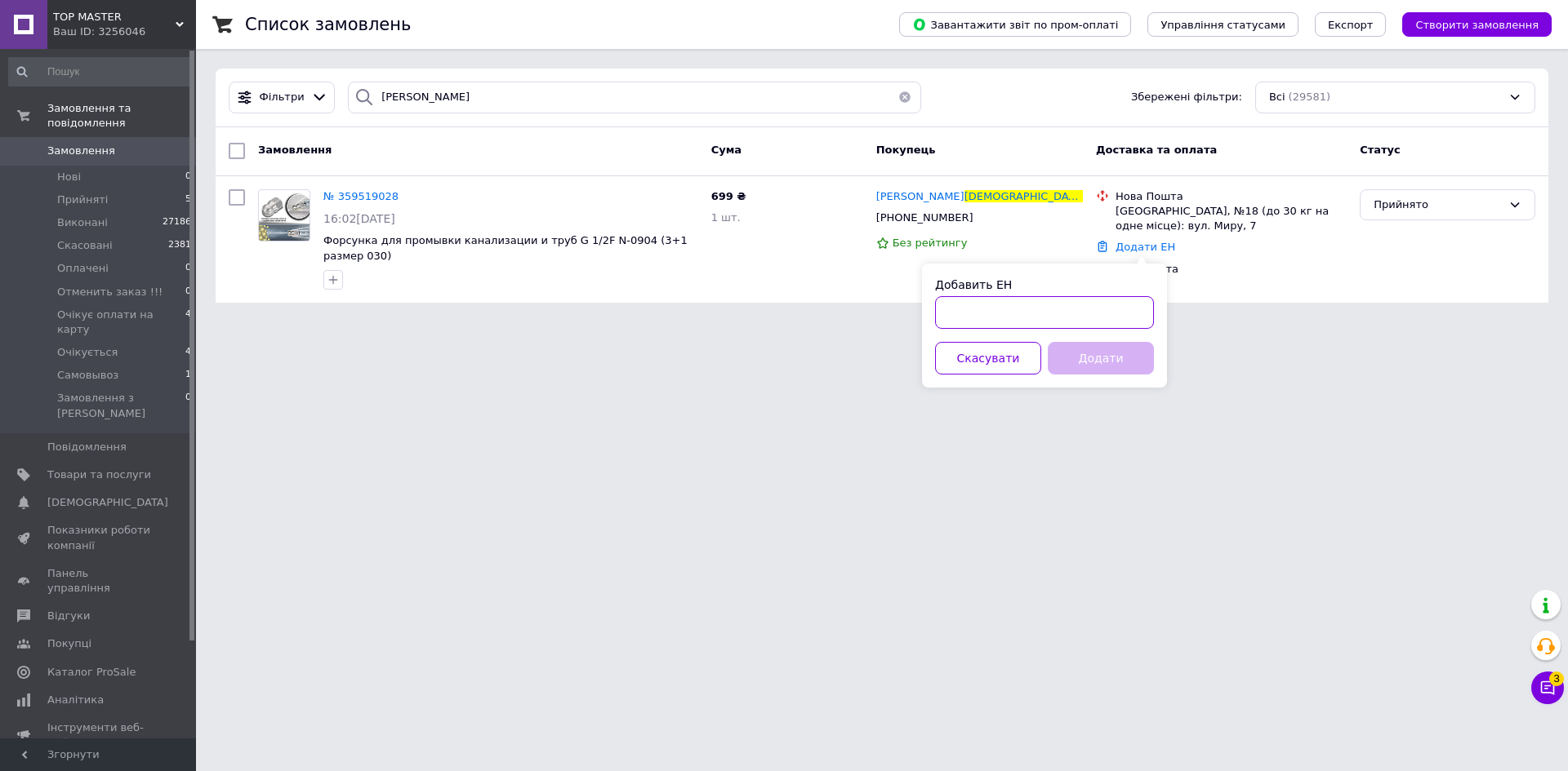
click at [1031, 313] on input "Добавить ЕН" at bounding box center [1044, 313] width 218 height 33
paste input "20451237968094"
type input "20451237968094"
click at [1122, 361] on button "Додати" at bounding box center [1100, 358] width 106 height 33
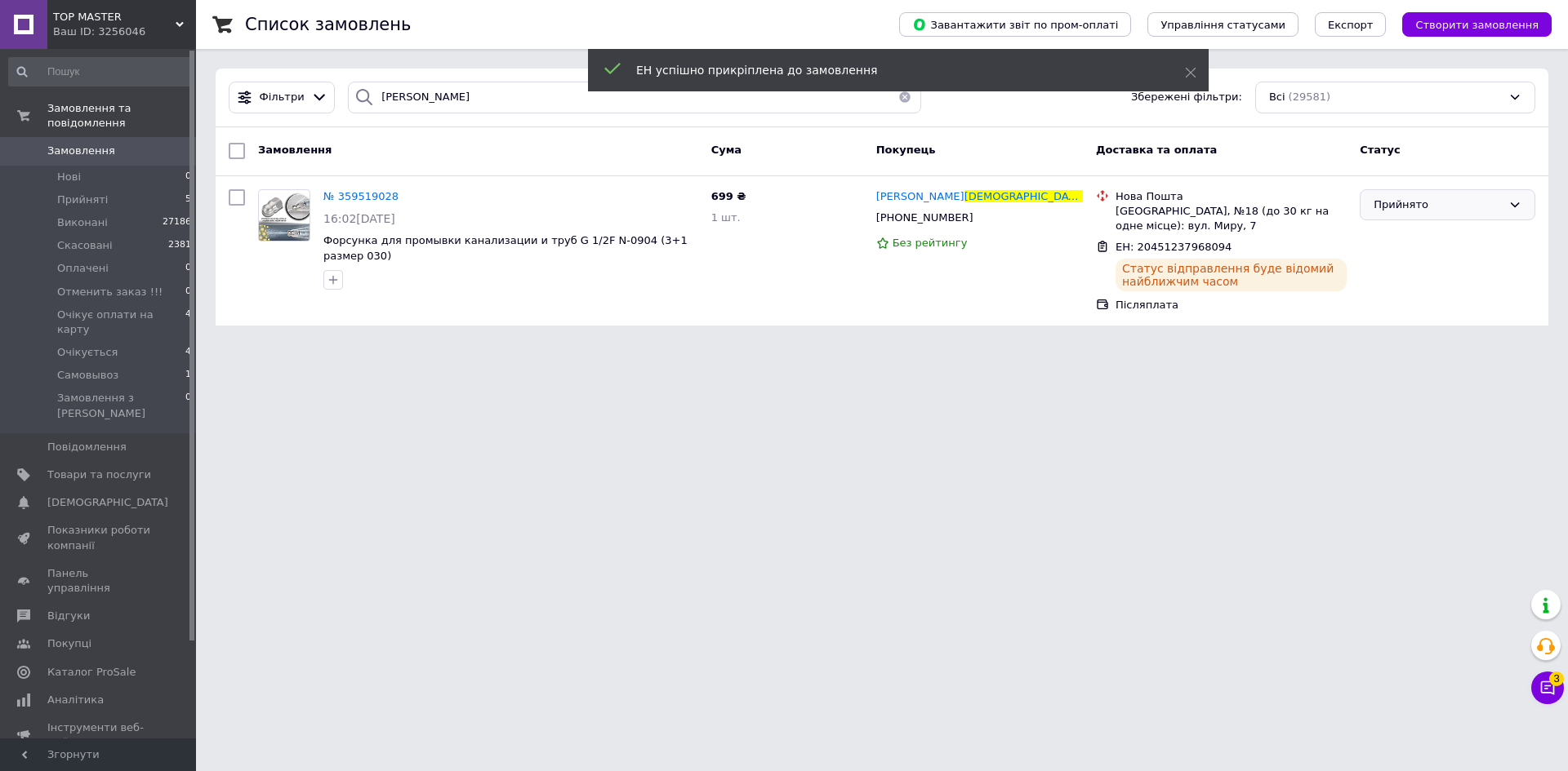
click at [1457, 201] on div "Прийнято" at bounding box center [1437, 205] width 128 height 17
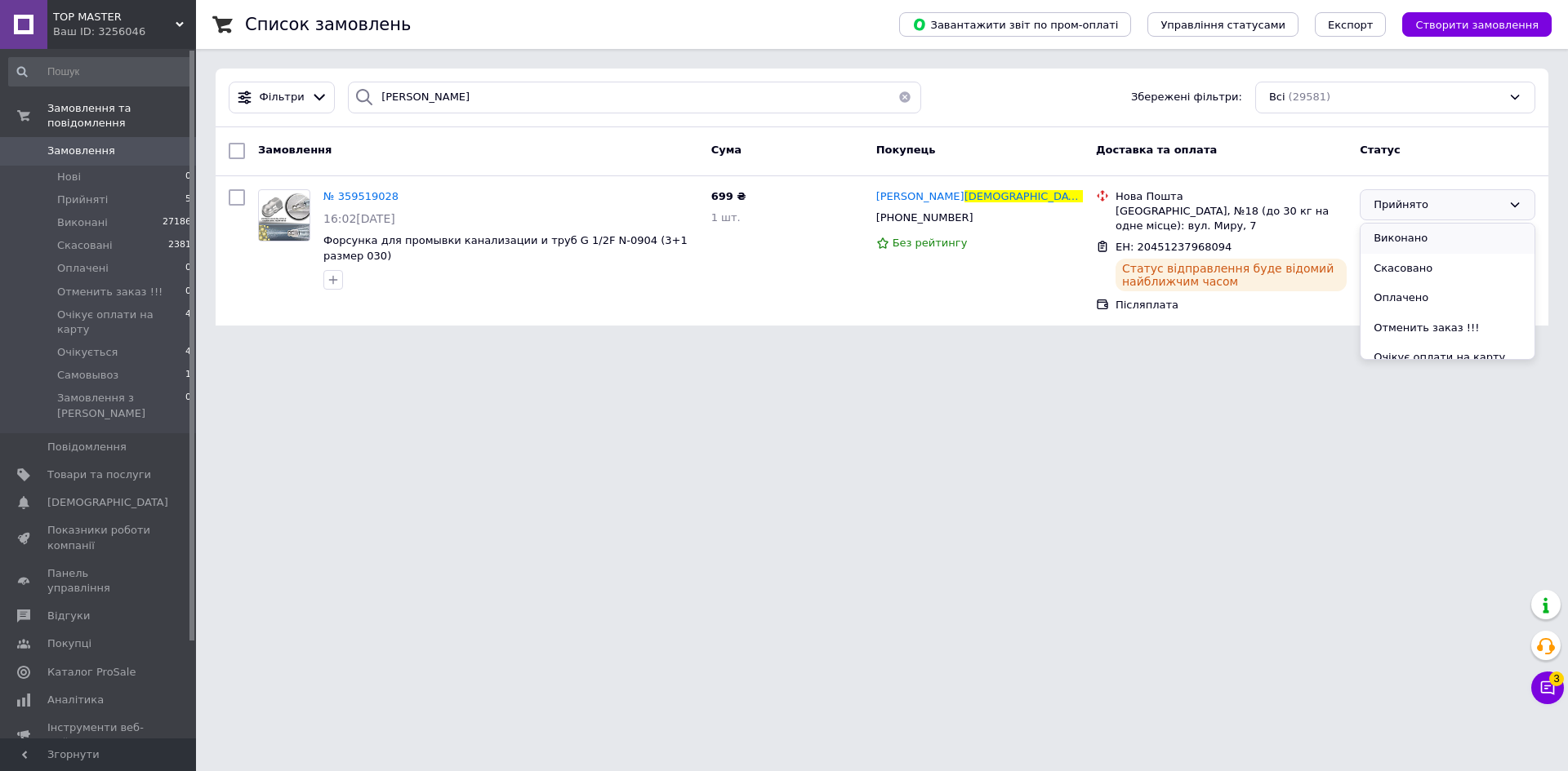
click at [1413, 241] on li "Виконано" at bounding box center [1447, 238] width 174 height 30
click at [388, 97] on input "содомора" at bounding box center [634, 97] width 573 height 32
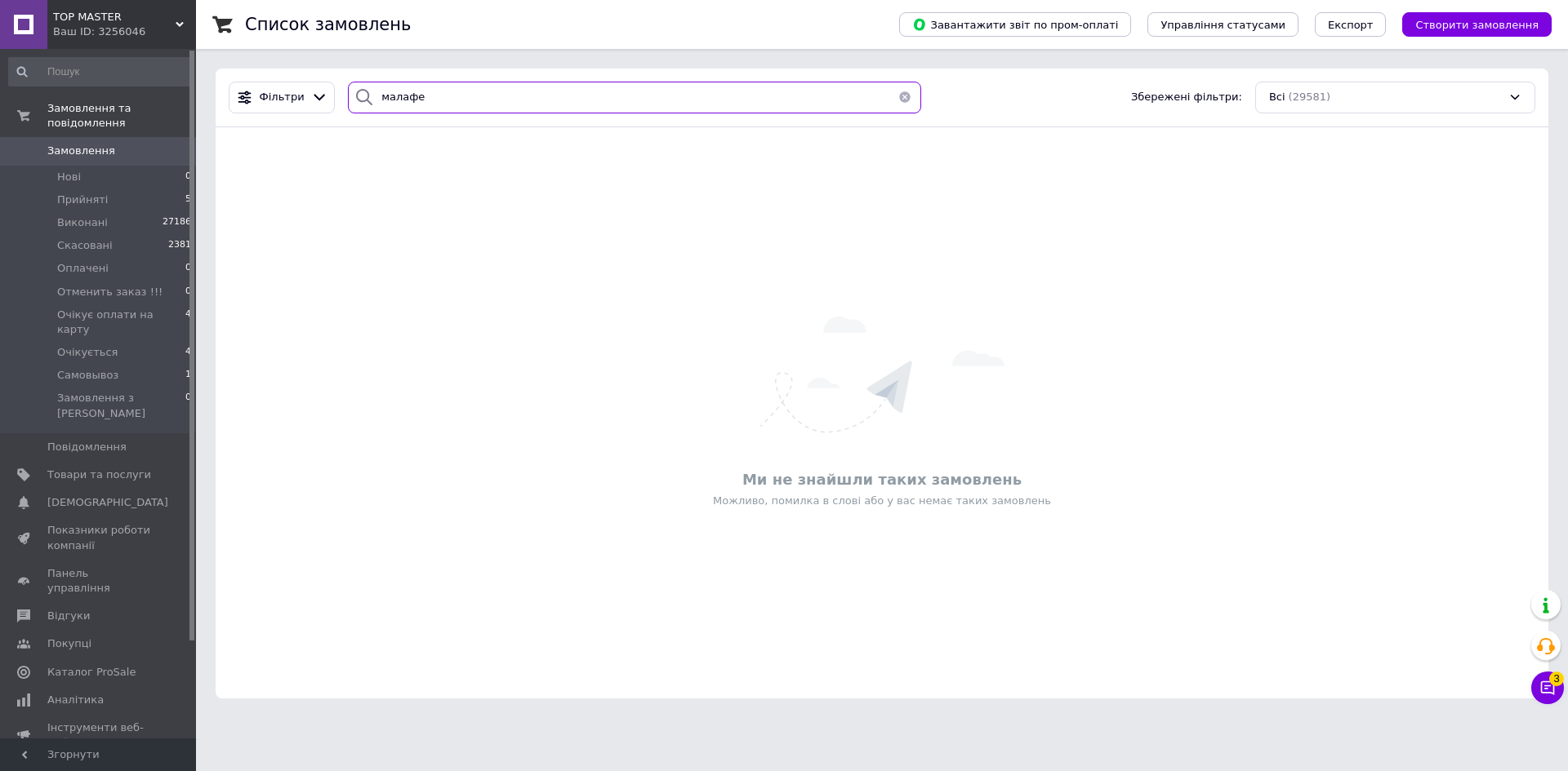
click at [489, 87] on input "малафе" at bounding box center [634, 97] width 573 height 32
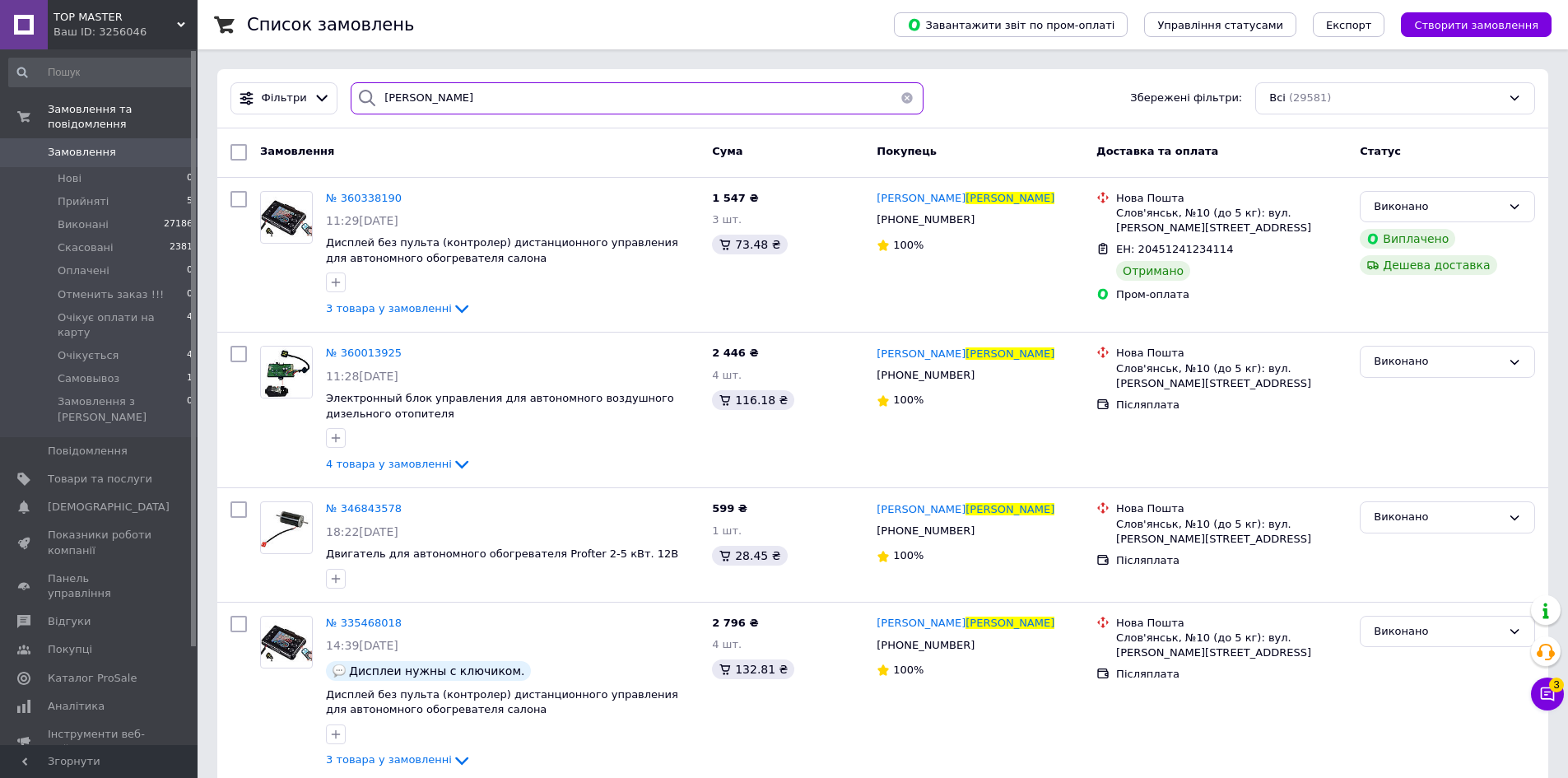
type input "малафеев"
click at [1434, 366] on div "Виконано" at bounding box center [1438, 362] width 128 height 17
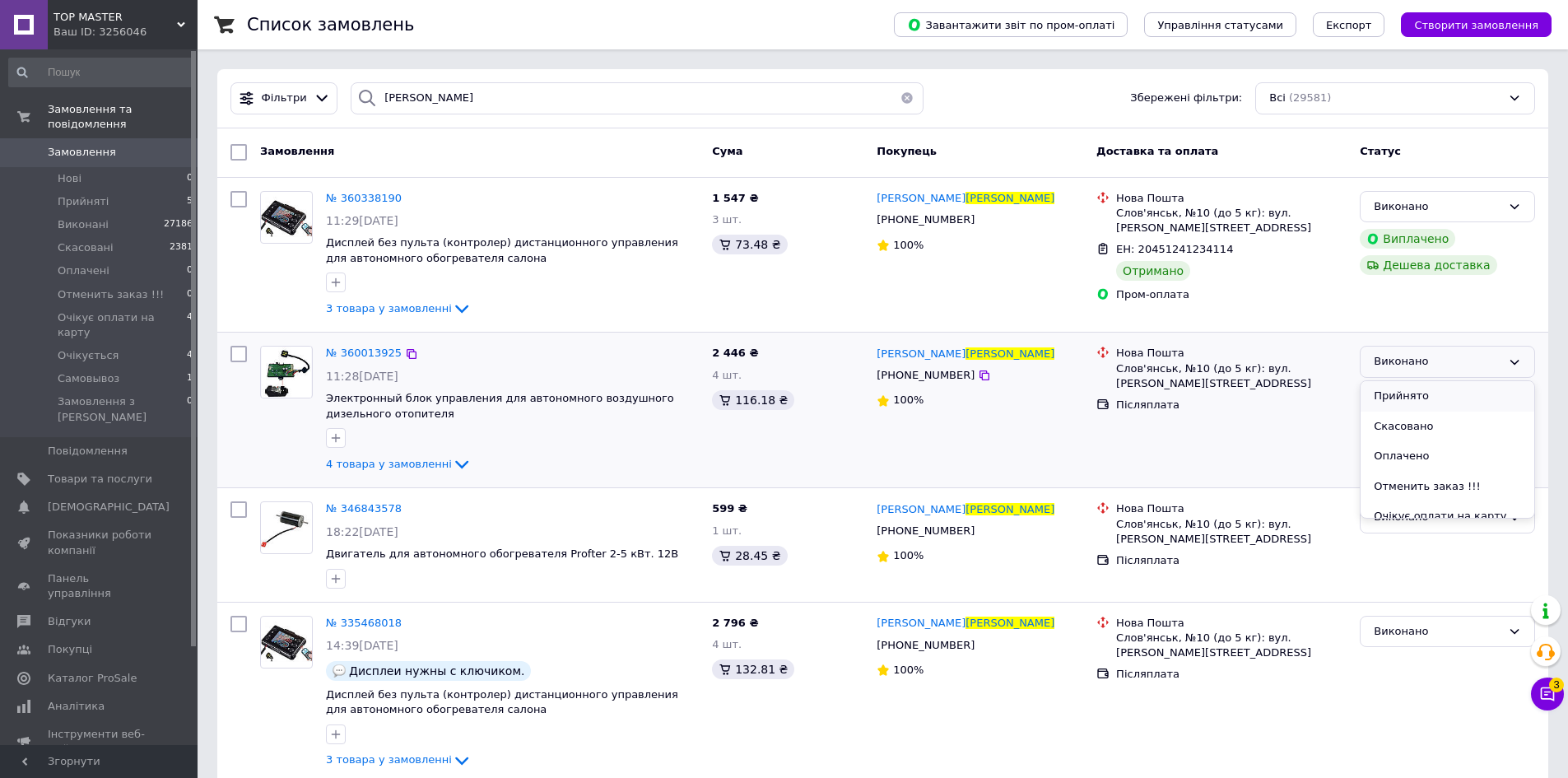
click at [1430, 400] on li "Прийнято" at bounding box center [1447, 396] width 174 height 30
click at [1150, 399] on link "Додати ЕН" at bounding box center [1147, 405] width 60 height 13
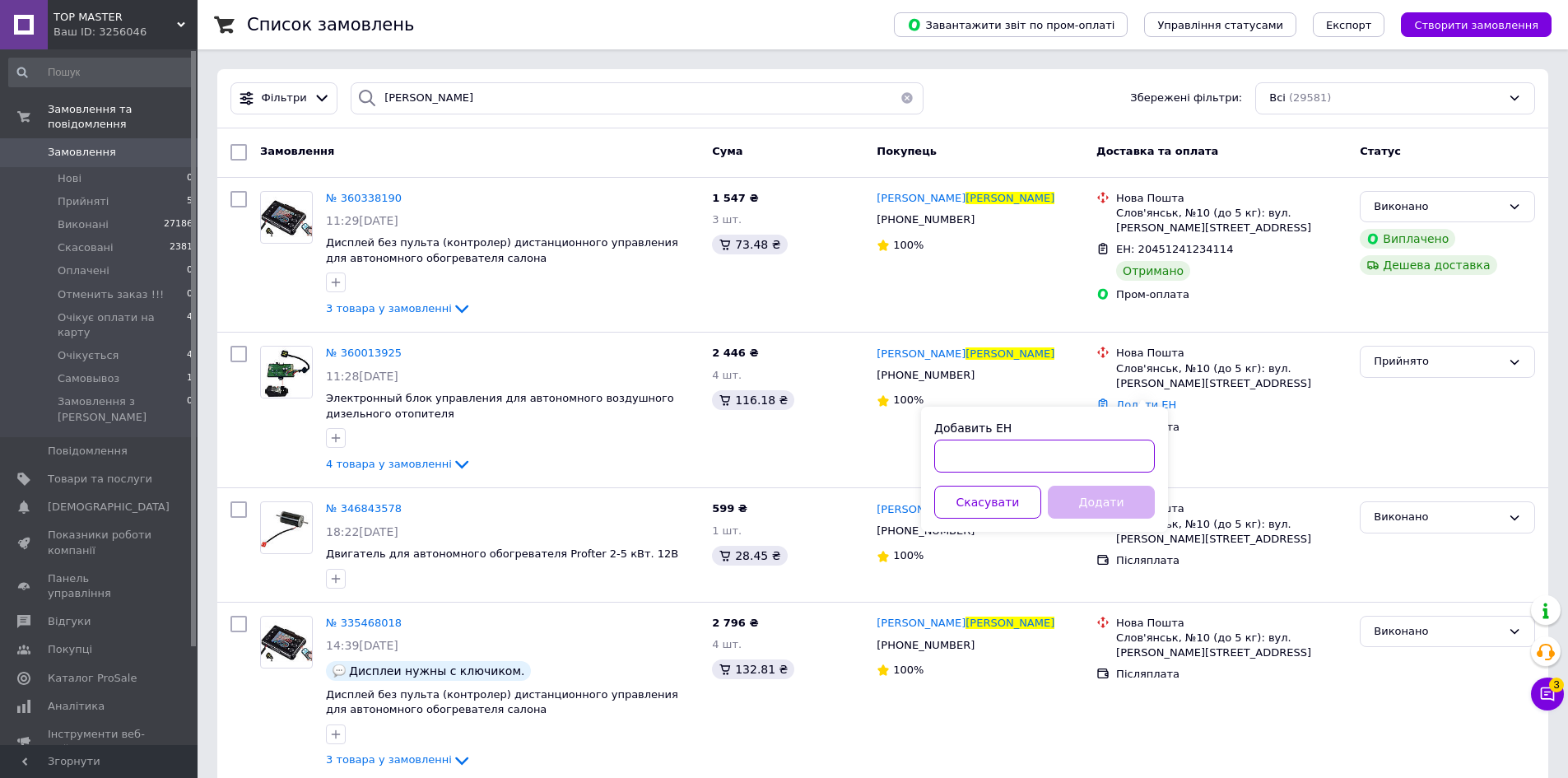
click at [1006, 456] on input "Добавить ЕН" at bounding box center [1044, 456] width 220 height 33
paste input "20441239876079"
type input "20441239876079"
click at [1101, 496] on button "Додати" at bounding box center [1101, 503] width 107 height 33
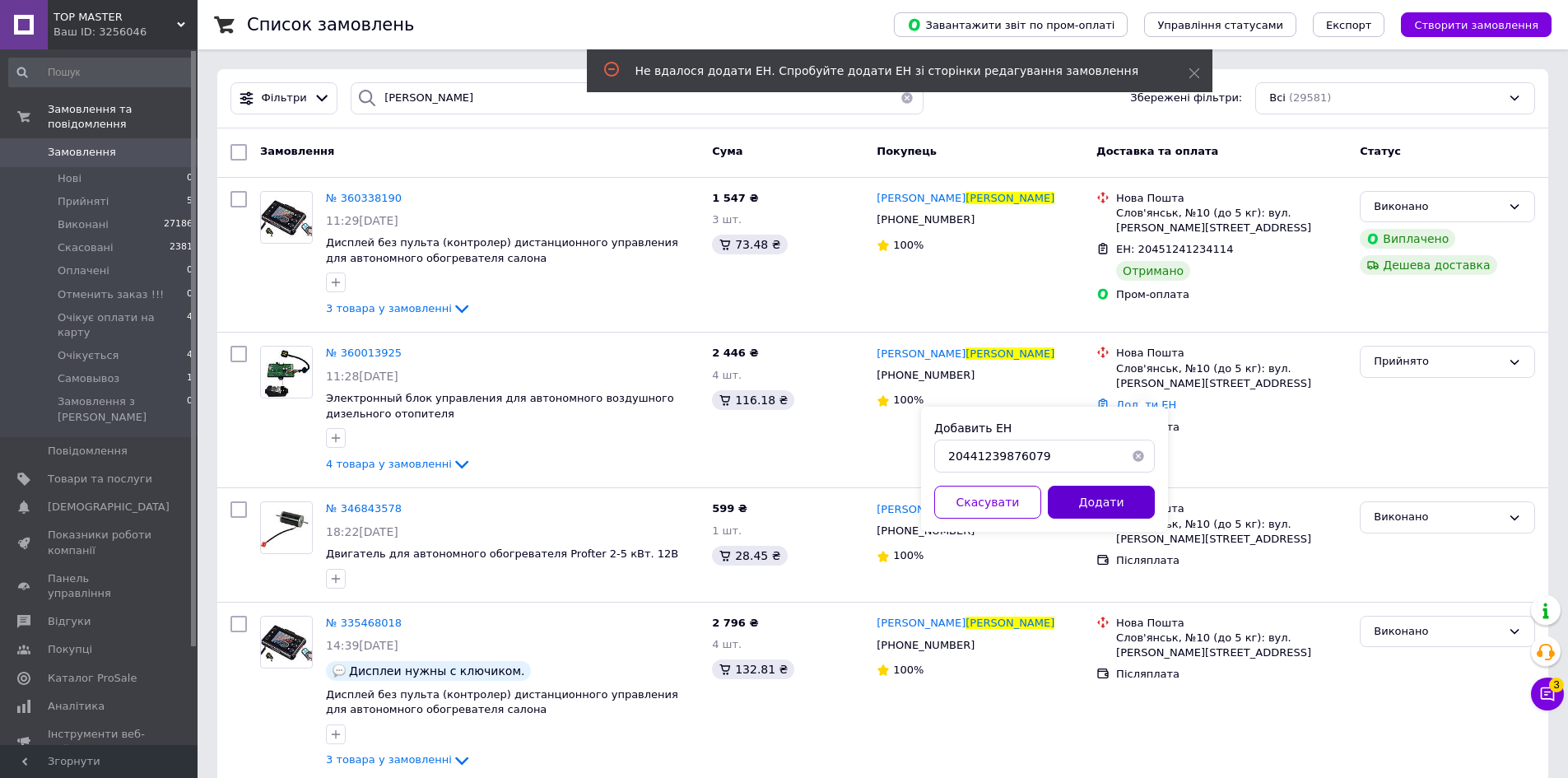
click at [1107, 499] on button "Додати" at bounding box center [1101, 503] width 107 height 33
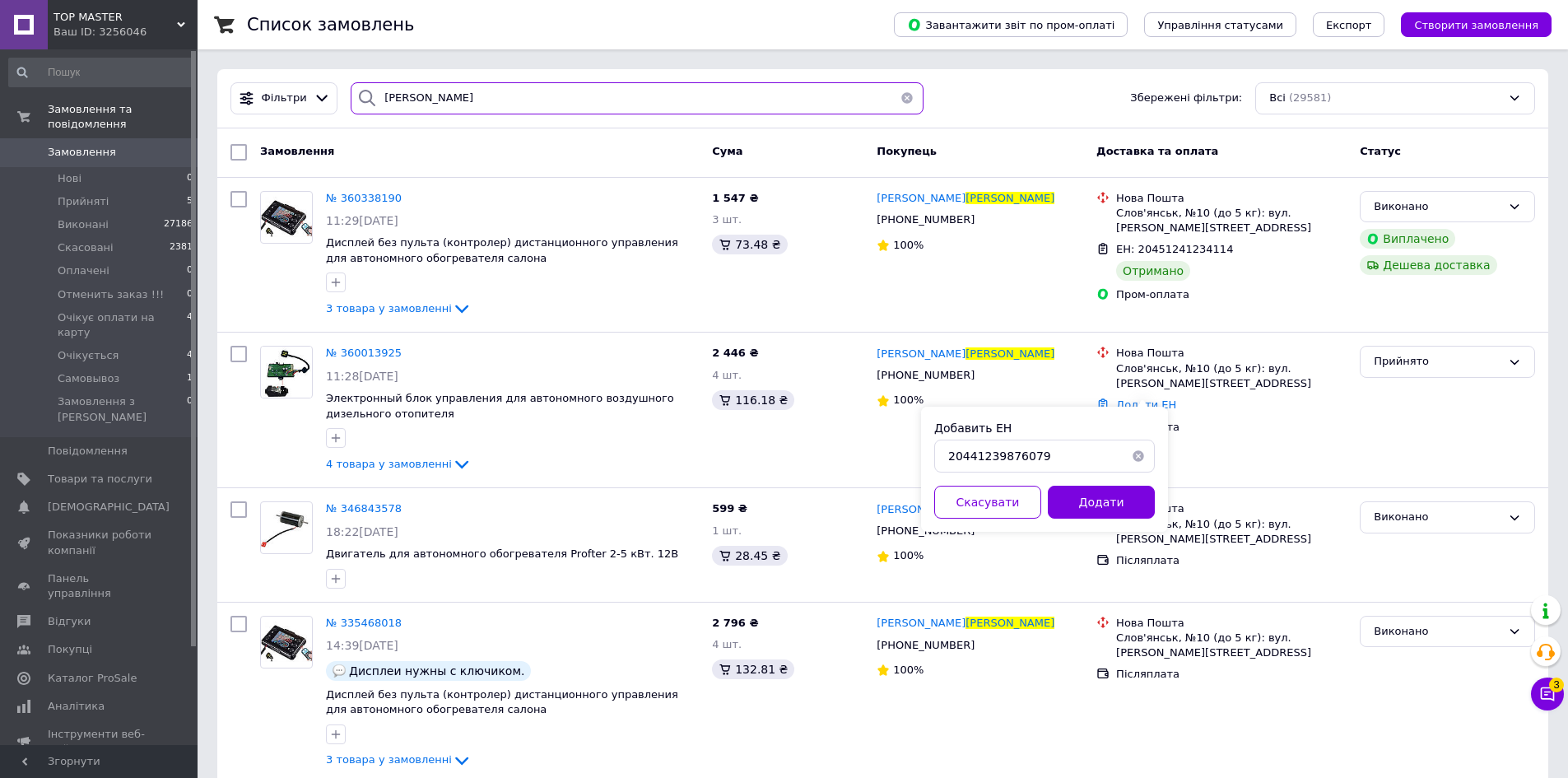
click at [400, 96] on input "малафеев" at bounding box center [637, 98] width 573 height 32
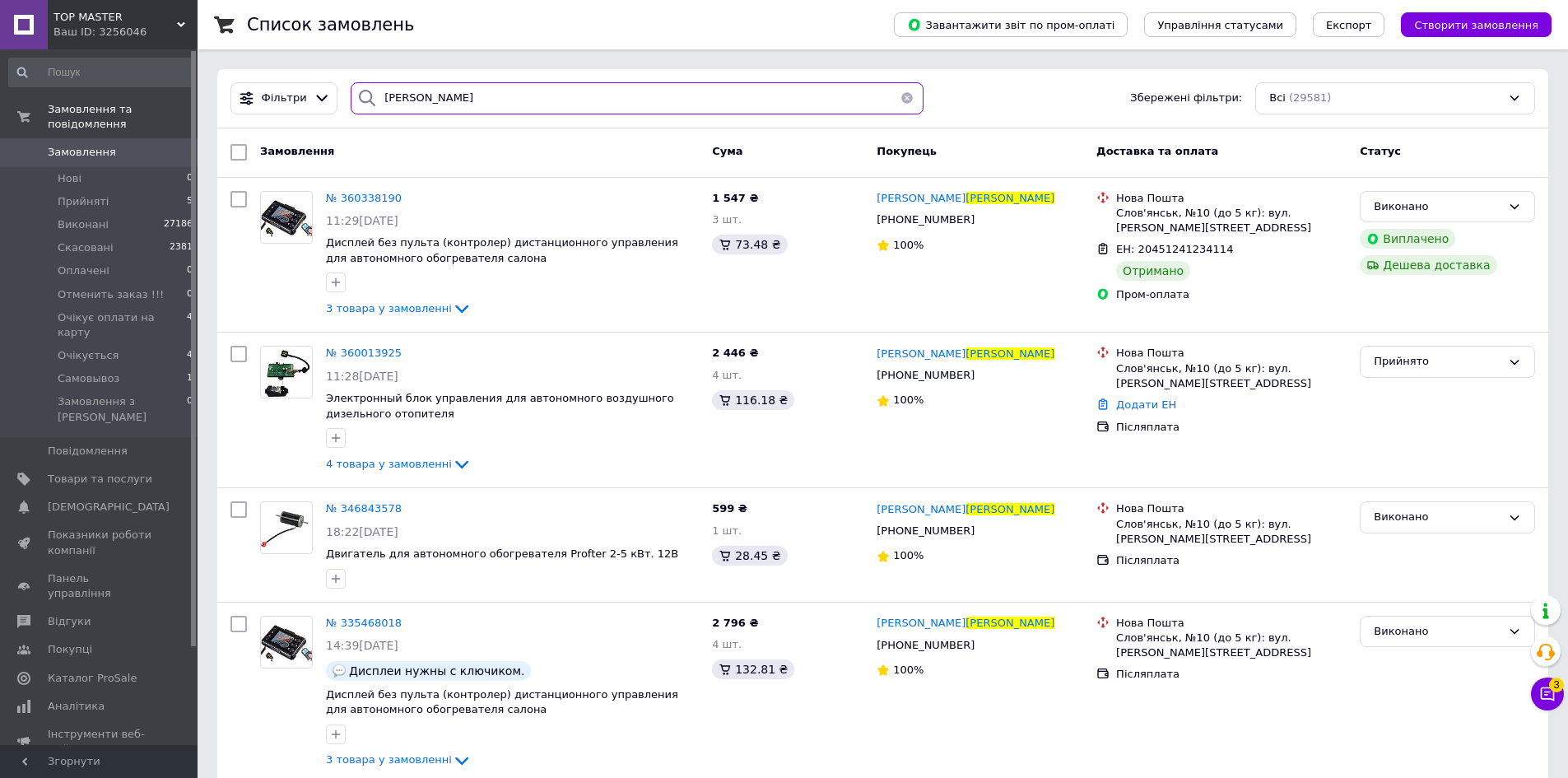
click at [400, 96] on input "малафеев" at bounding box center [637, 98] width 573 height 32
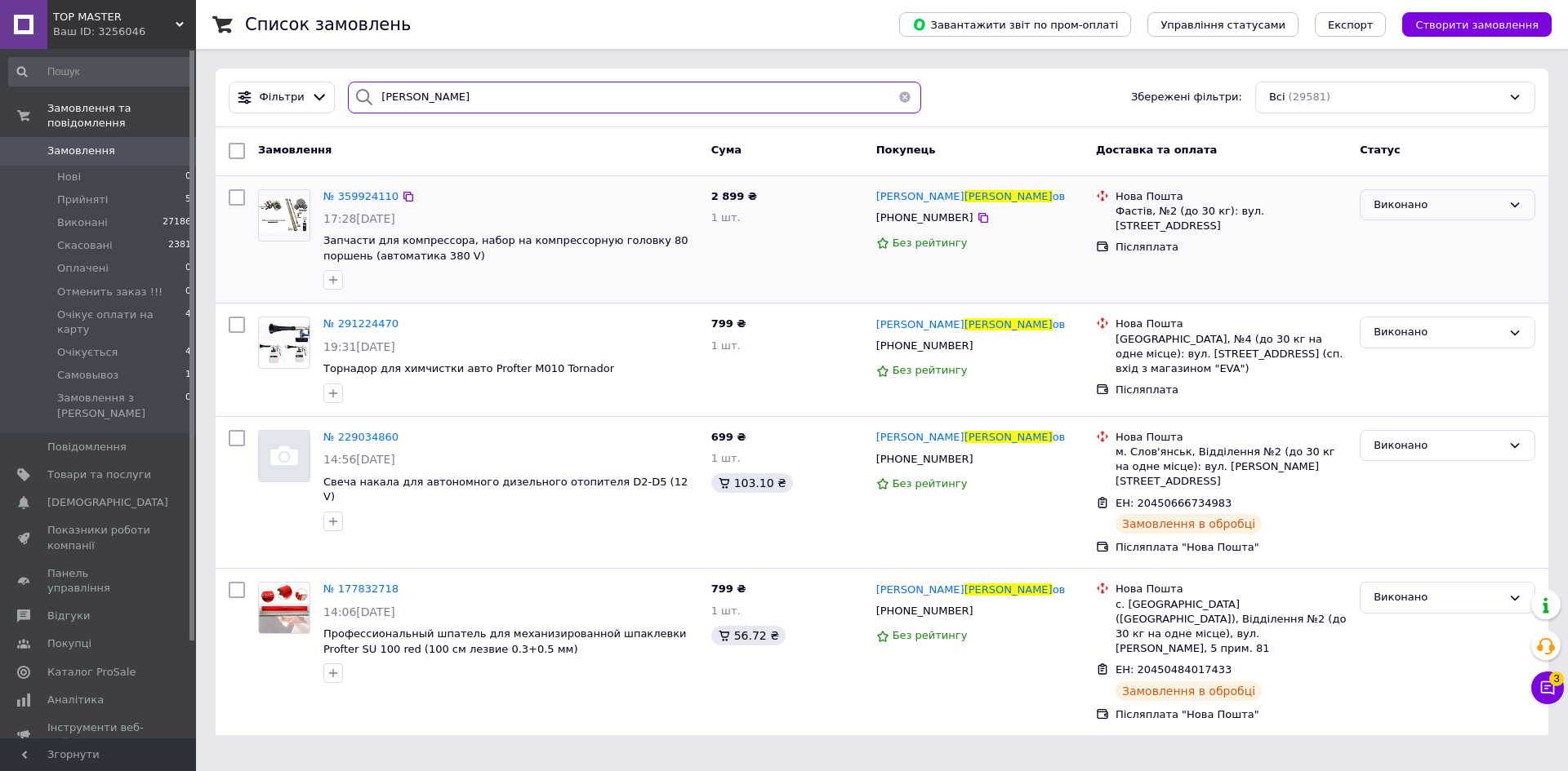
type input "булгак"
click at [1381, 208] on div "Виконано" at bounding box center [1437, 205] width 128 height 17
click at [1394, 242] on li "Прийнято" at bounding box center [1447, 238] width 174 height 30
click at [1128, 241] on link "Додати ЕН" at bounding box center [1146, 247] width 60 height 13
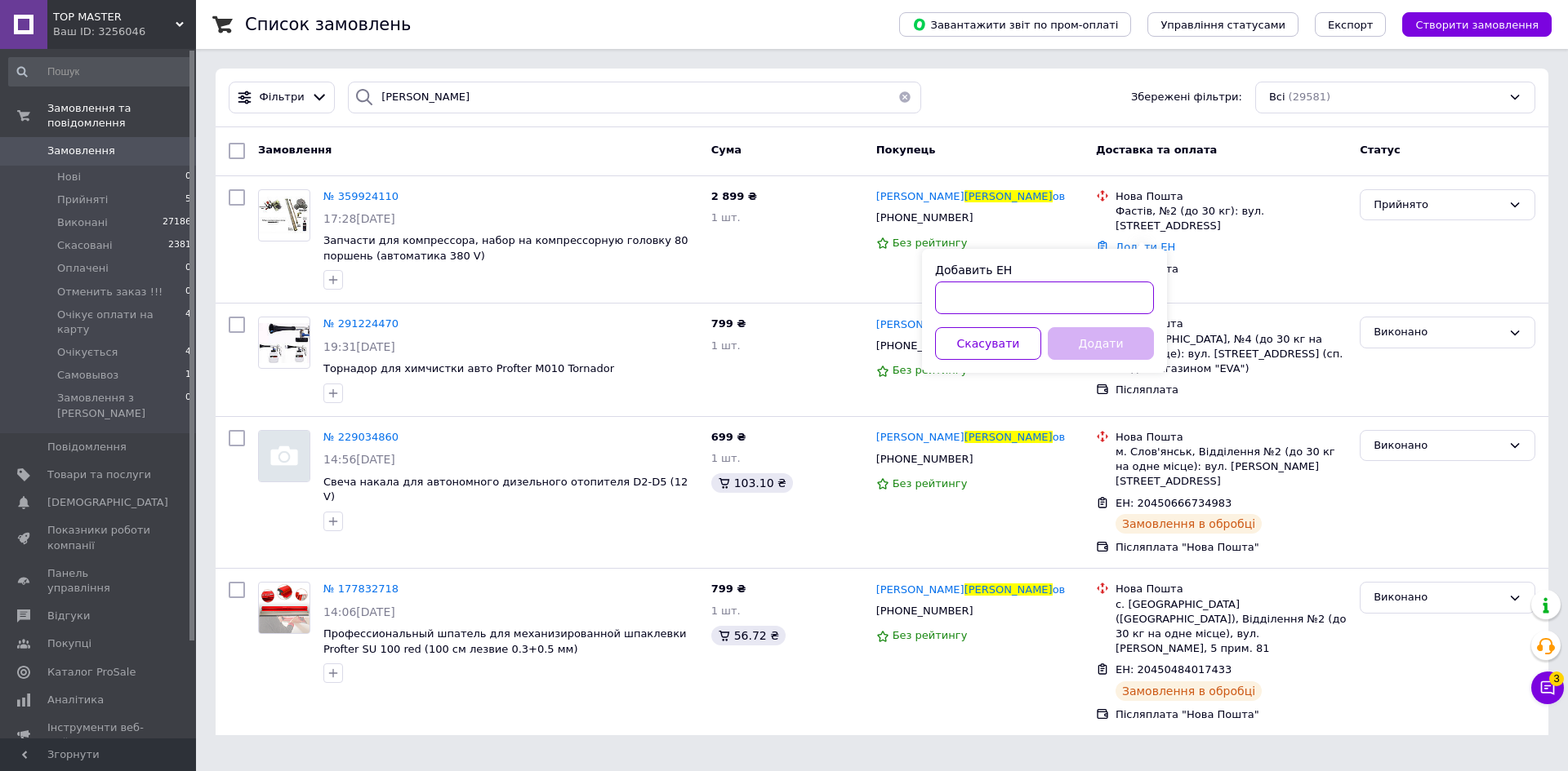
paste input "20441239845225"
type input "20441239845225"
click at [1094, 347] on button "Додати" at bounding box center [1100, 343] width 106 height 33
click at [392, 97] on input "булгак" at bounding box center [634, 97] width 573 height 32
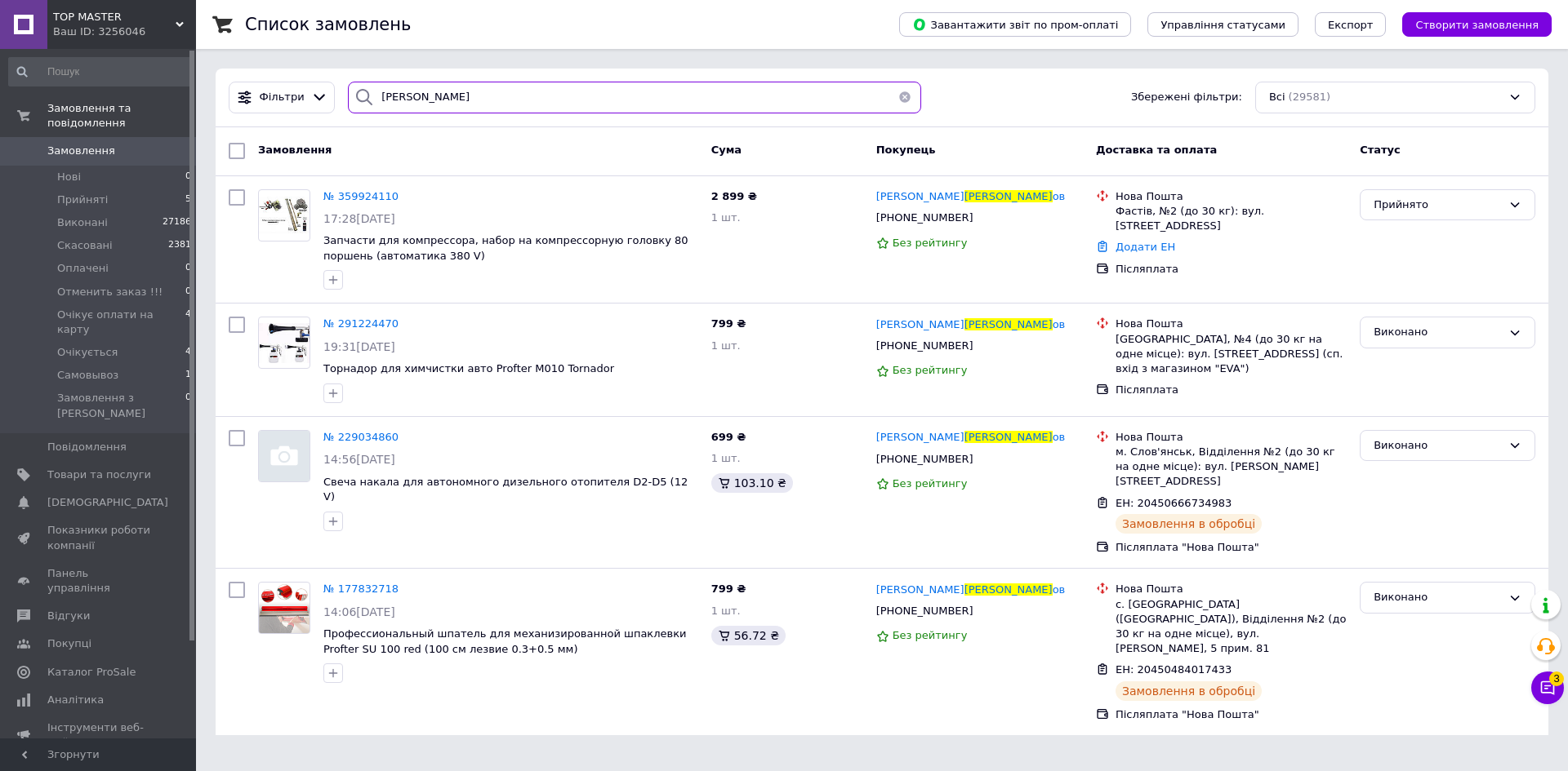
click at [392, 97] on input "булгак" at bounding box center [634, 97] width 573 height 32
type input "д"
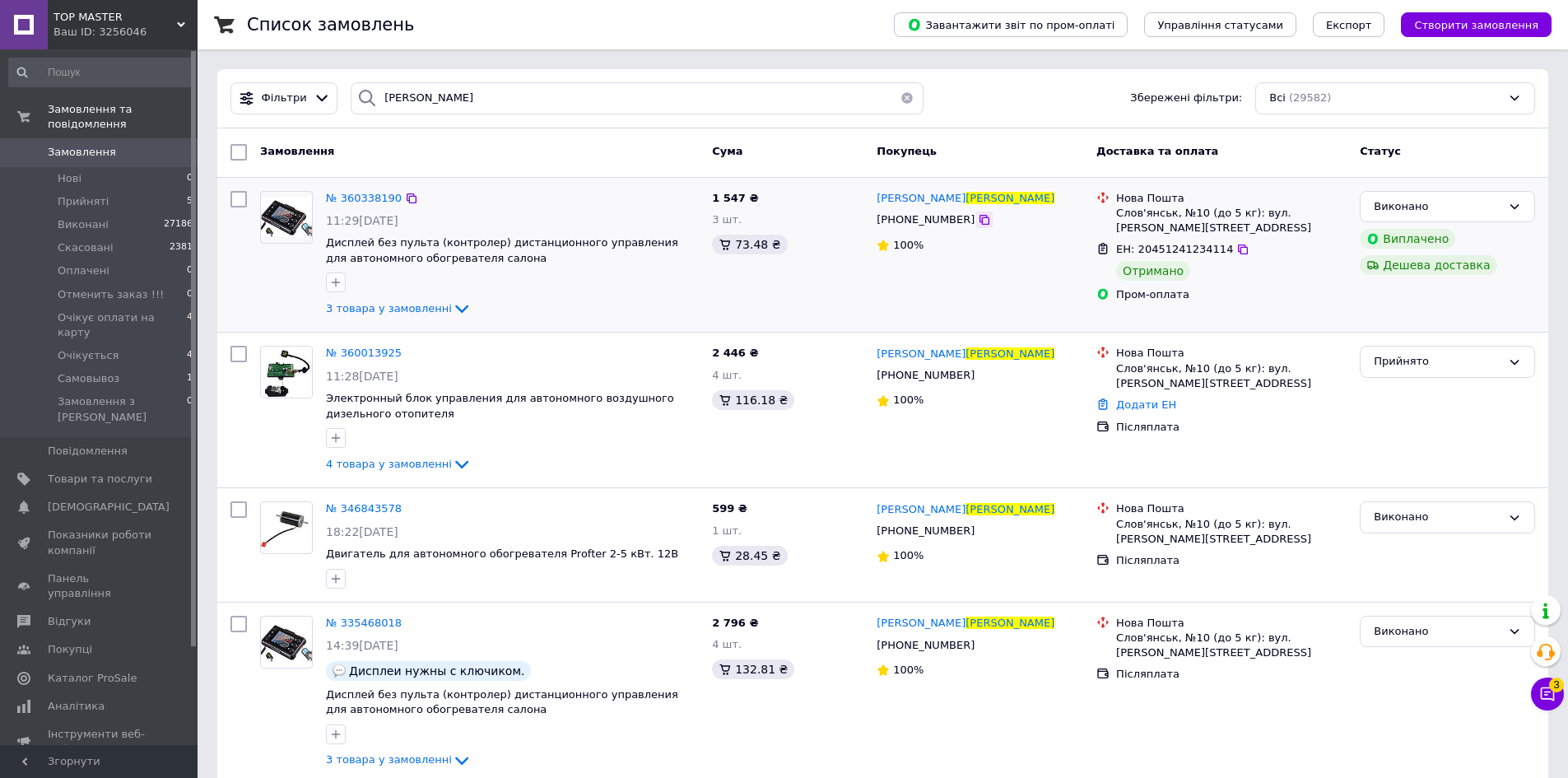
click at [978, 221] on icon at bounding box center [984, 219] width 13 height 13
click at [411, 103] on input "малафеев" at bounding box center [637, 98] width 573 height 32
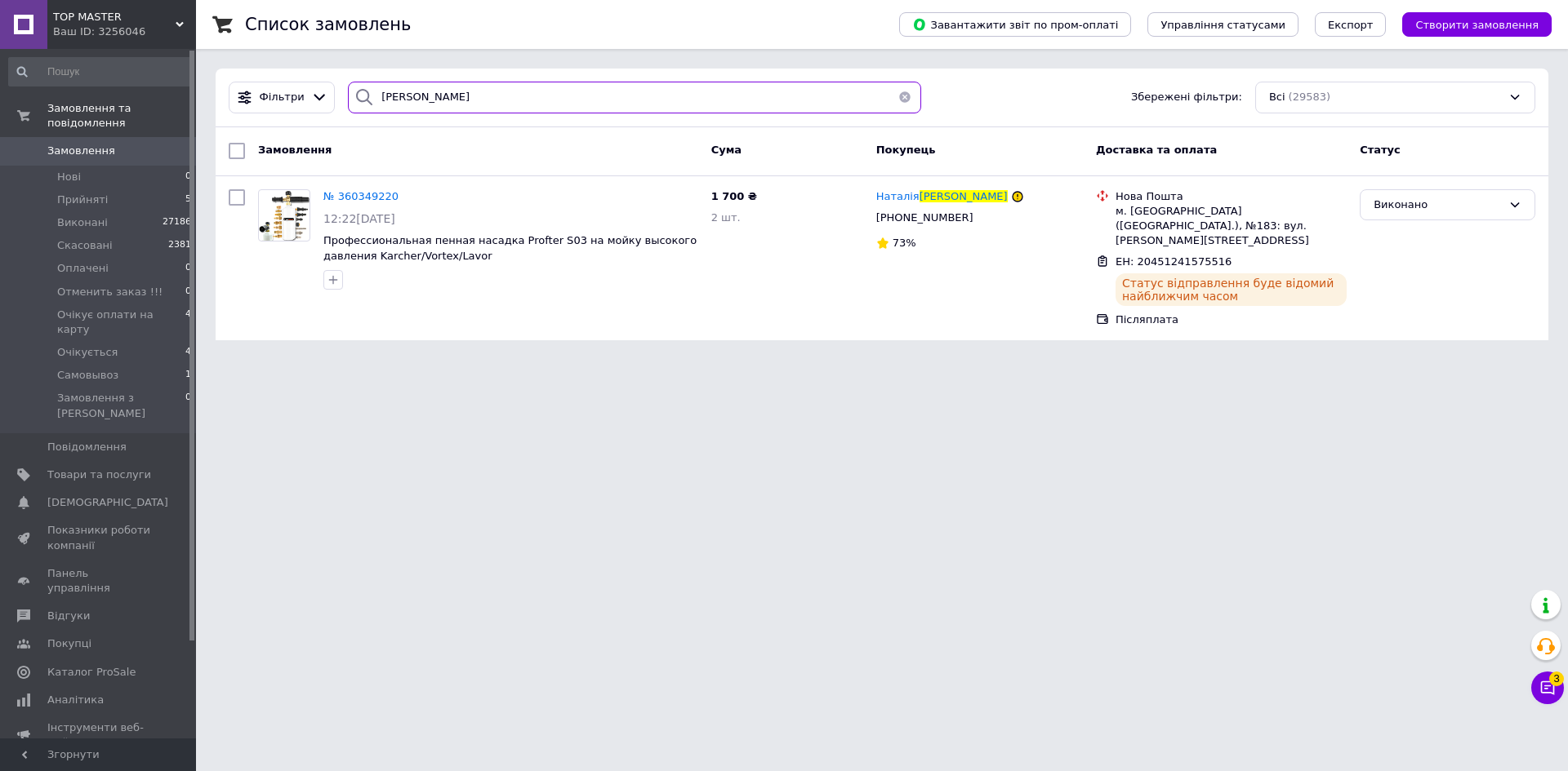
click at [377, 101] on input "селіна" at bounding box center [634, 97] width 573 height 32
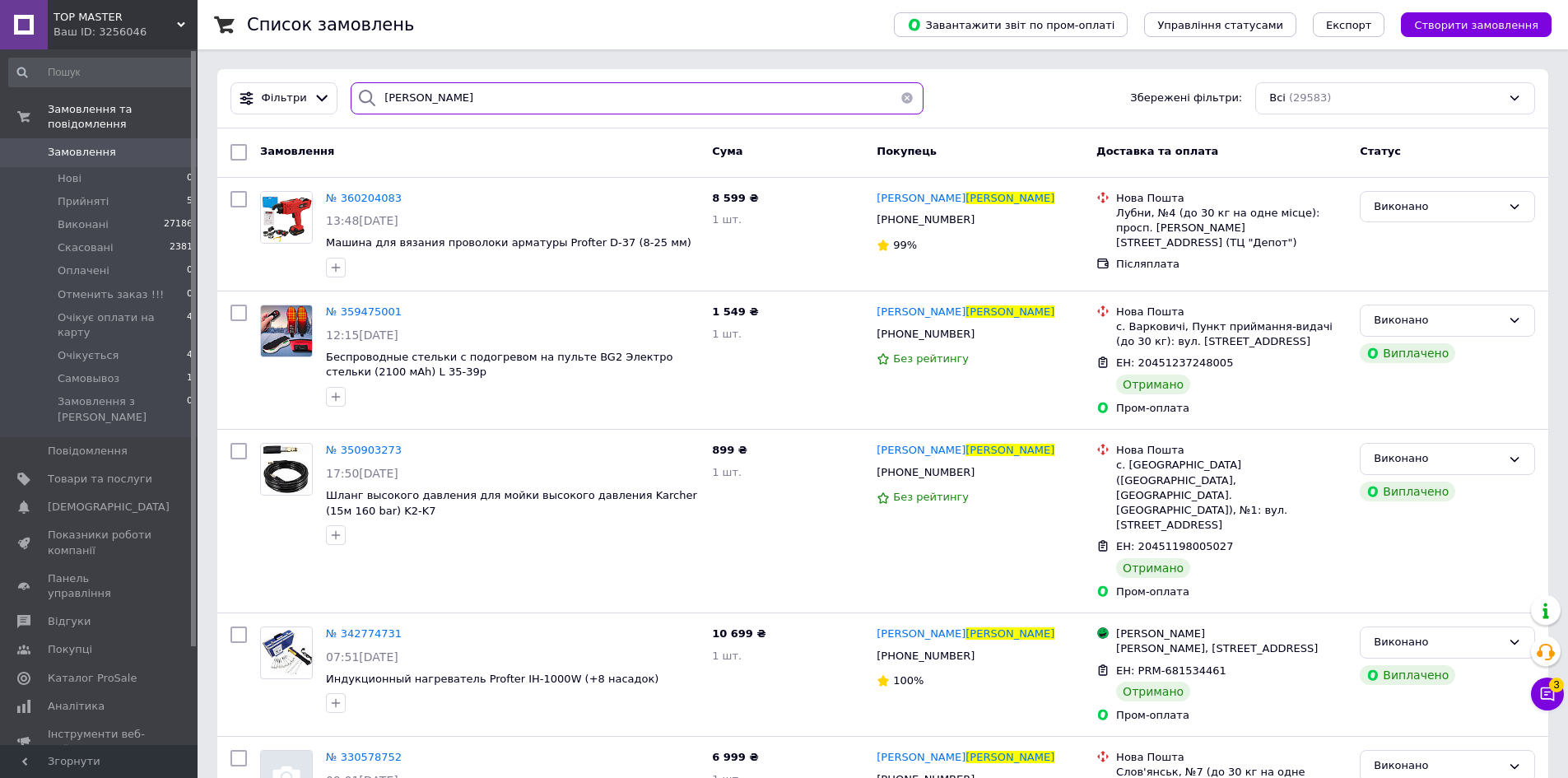
type input "костенко"
click at [1410, 211] on div "Виконано" at bounding box center [1438, 207] width 128 height 17
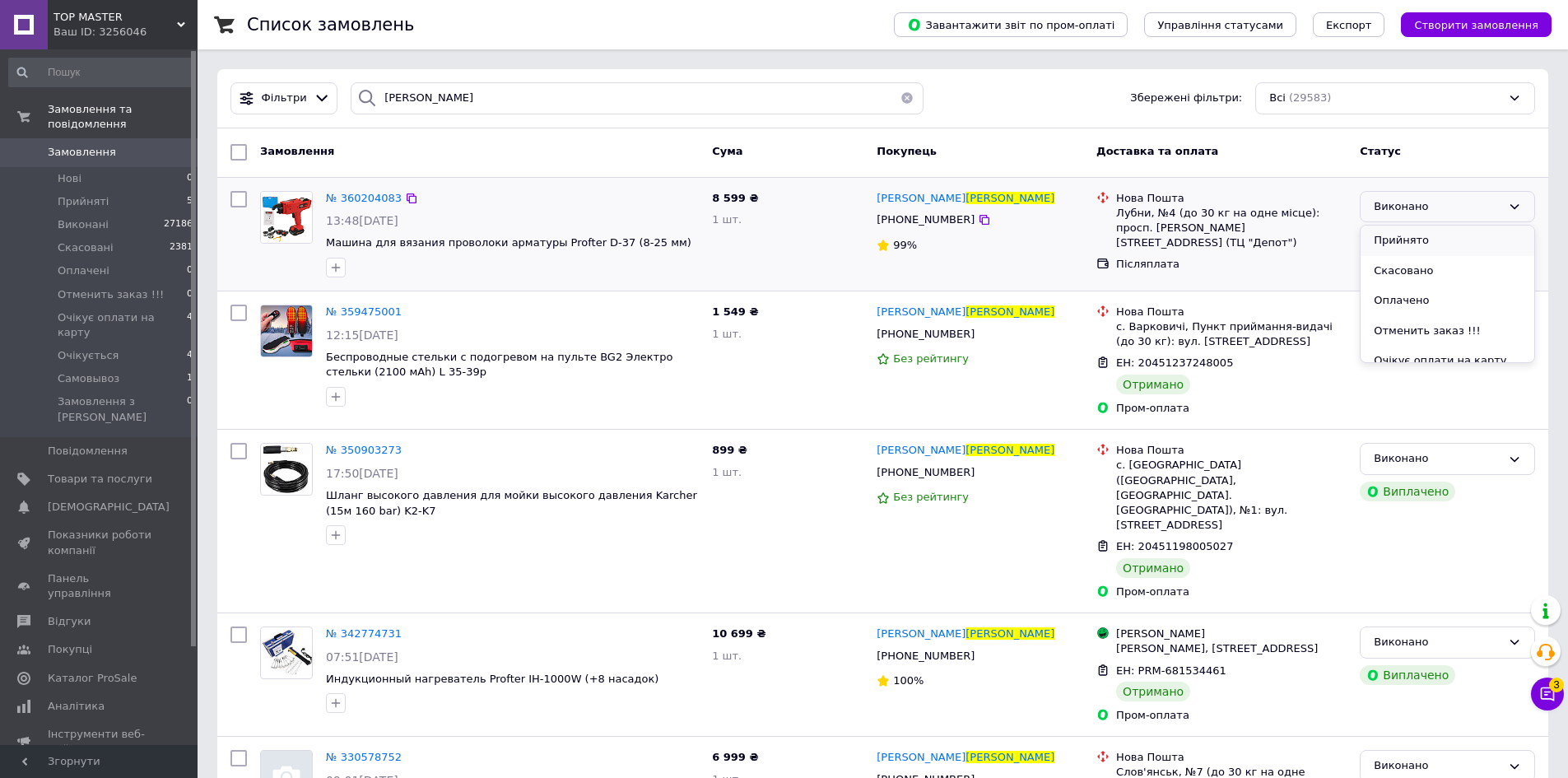
click at [1401, 238] on li "Прийнято" at bounding box center [1447, 240] width 174 height 30
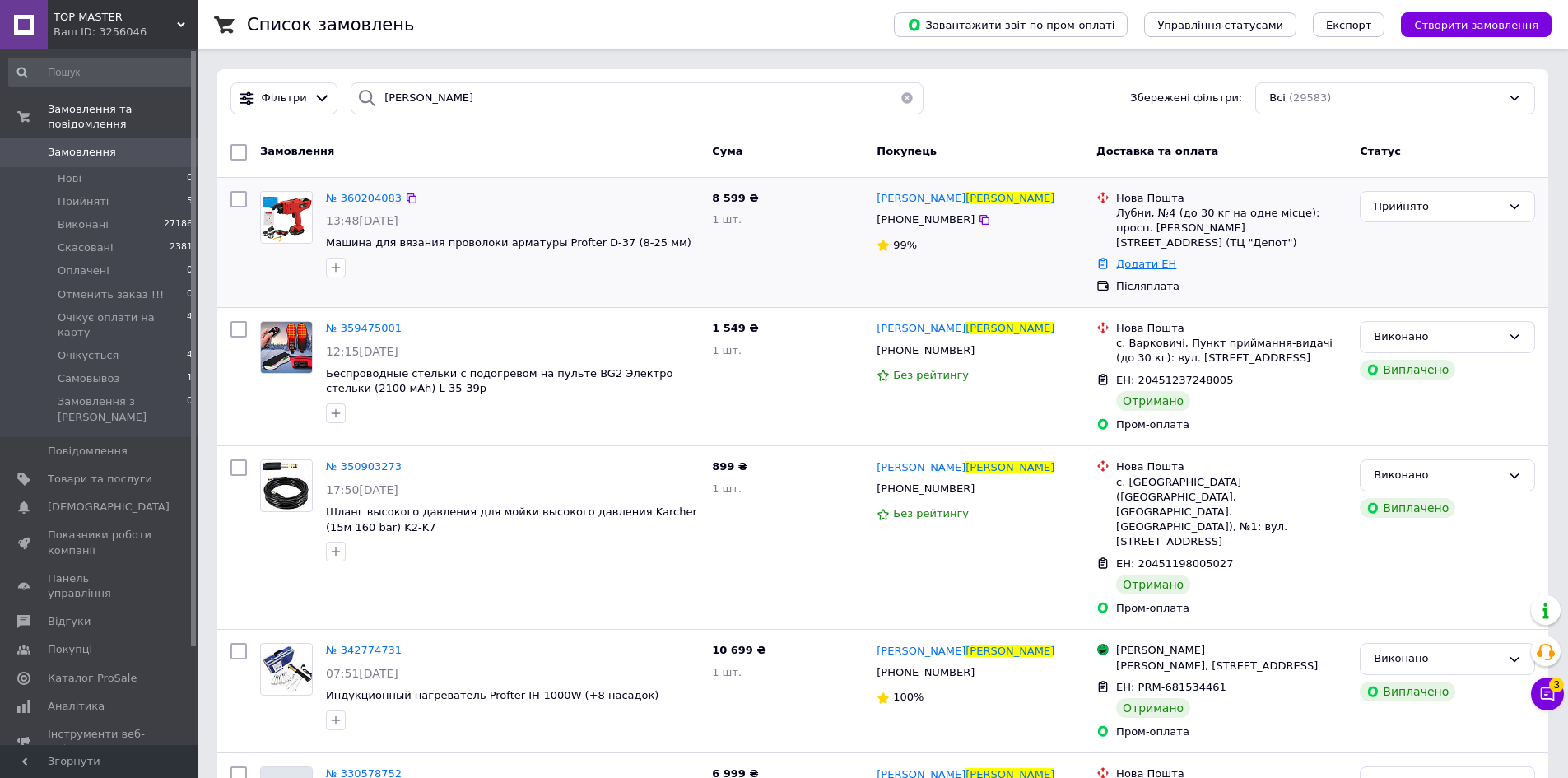
click at [1129, 258] on link "Додати ЕН" at bounding box center [1147, 264] width 60 height 13
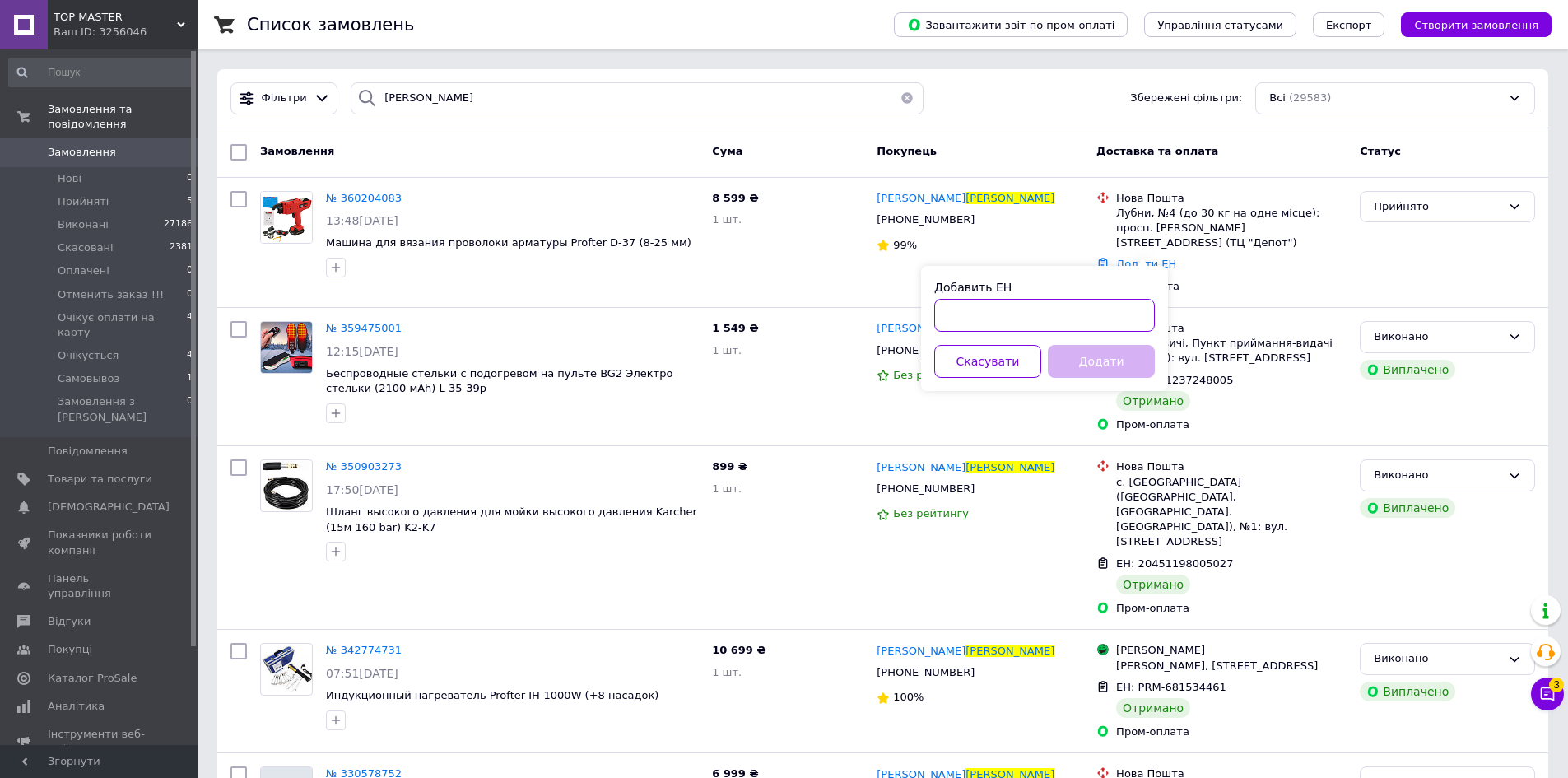
paste input "20451241622546"
type input "20451241622546"
click at [1110, 354] on button "Додати" at bounding box center [1101, 361] width 107 height 33
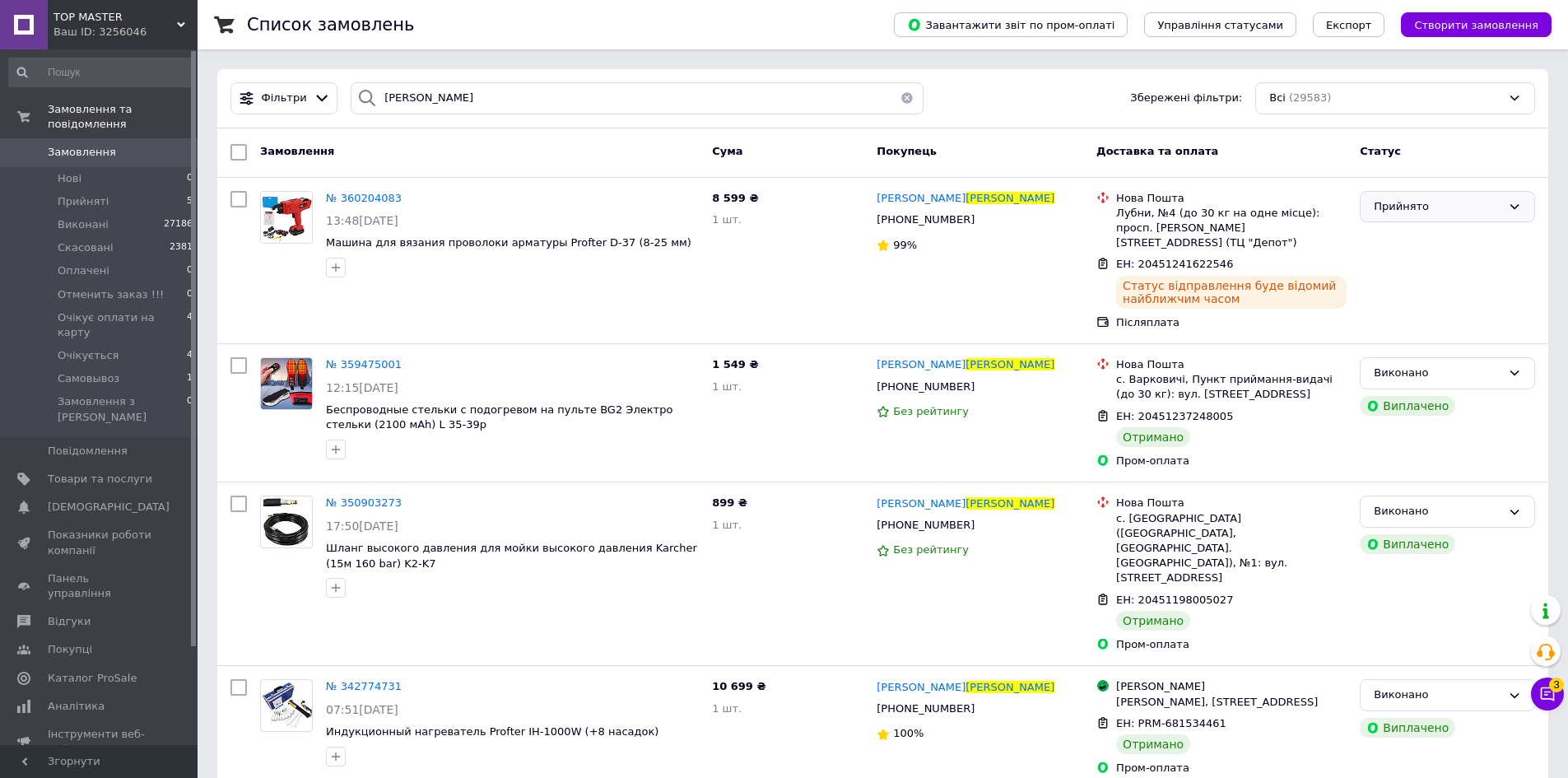
click at [1430, 206] on div "Прийнято" at bounding box center [1438, 207] width 128 height 17
click at [1417, 239] on li "Виконано" at bounding box center [1447, 240] width 174 height 30
click at [397, 100] on input "костенко" at bounding box center [637, 98] width 573 height 32
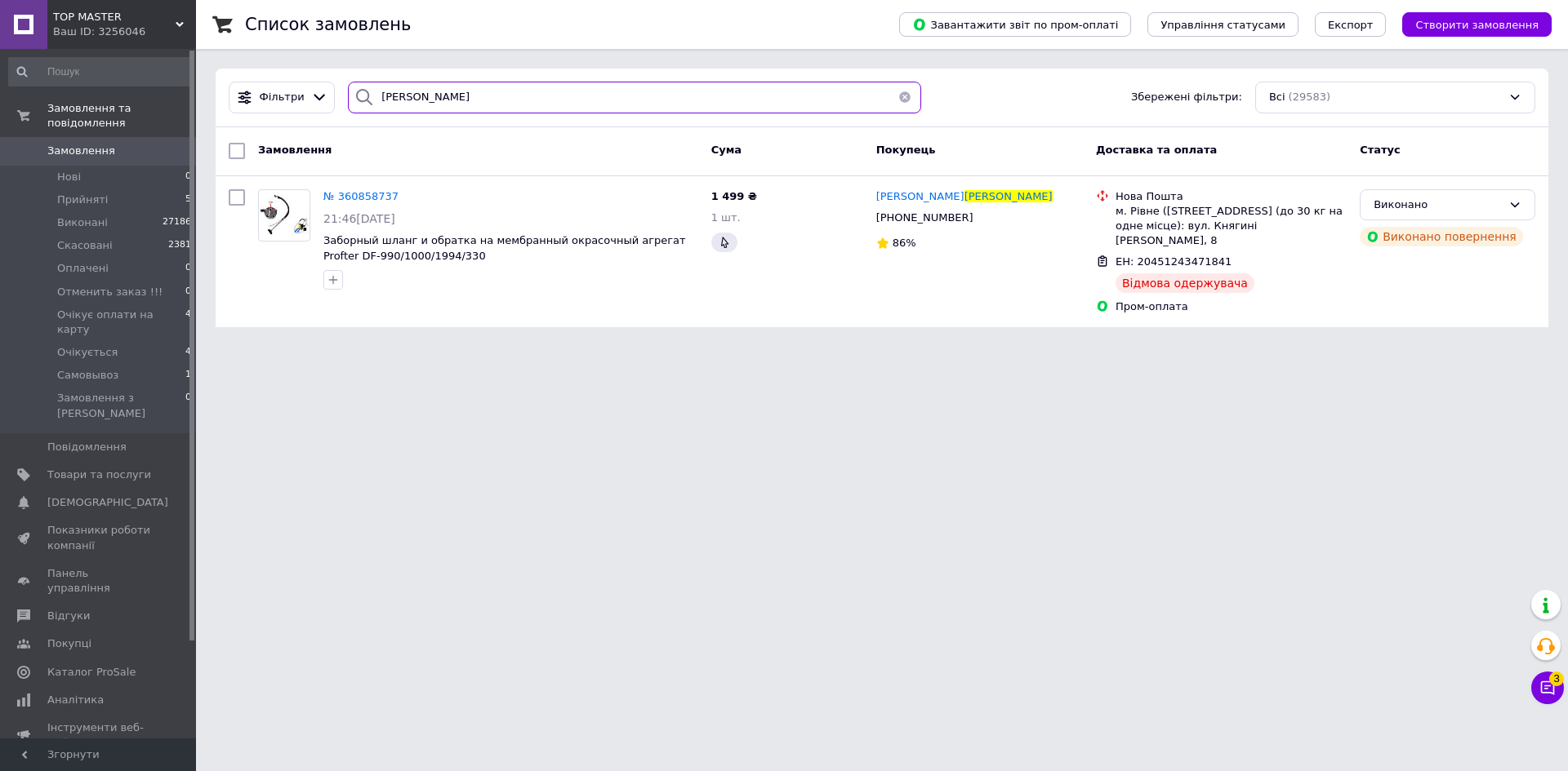
type input "морозько"
click at [78, 523] on span "Показники роботи компанії" at bounding box center [99, 537] width 103 height 29
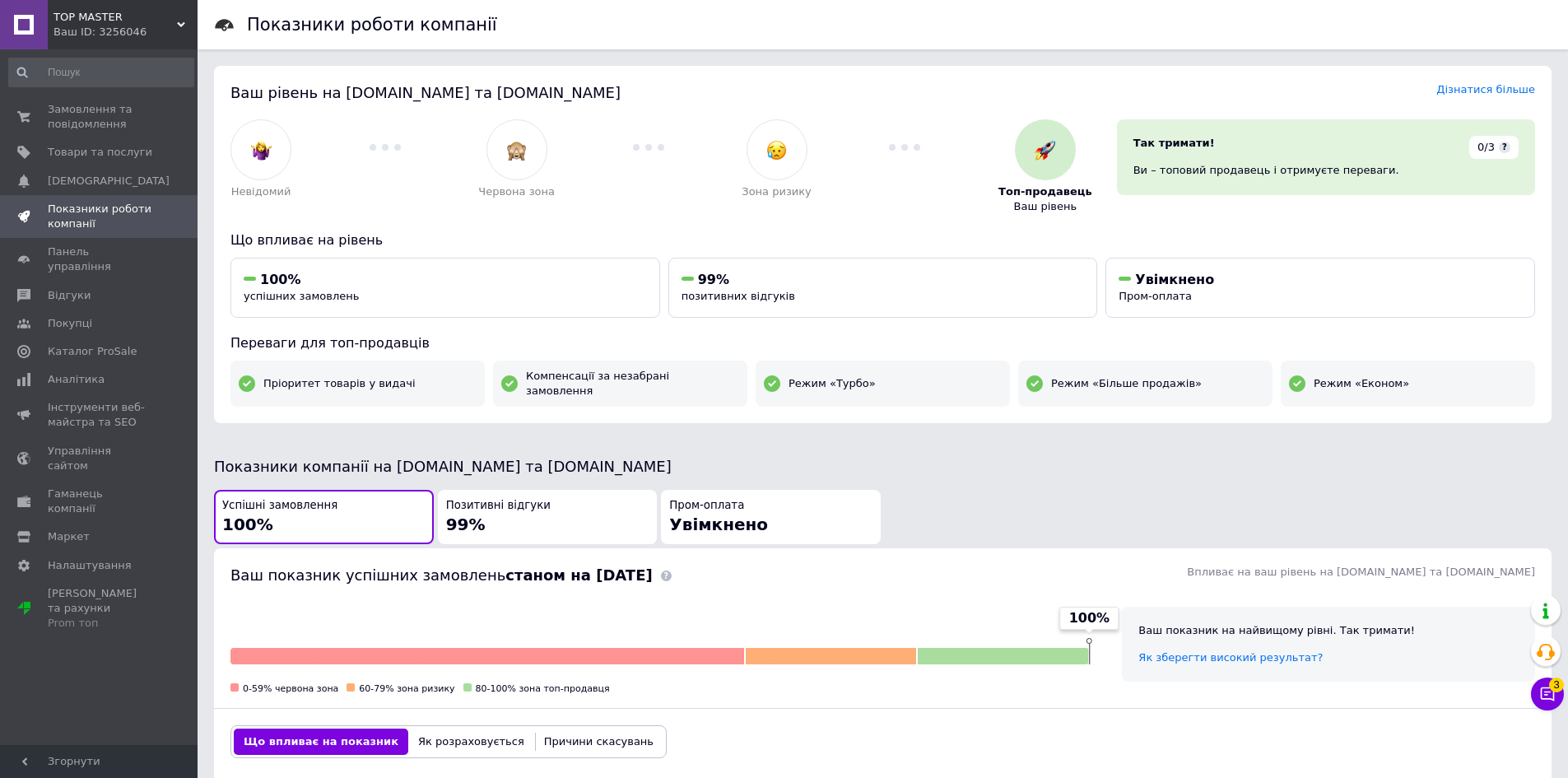
scroll to position [411, 0]
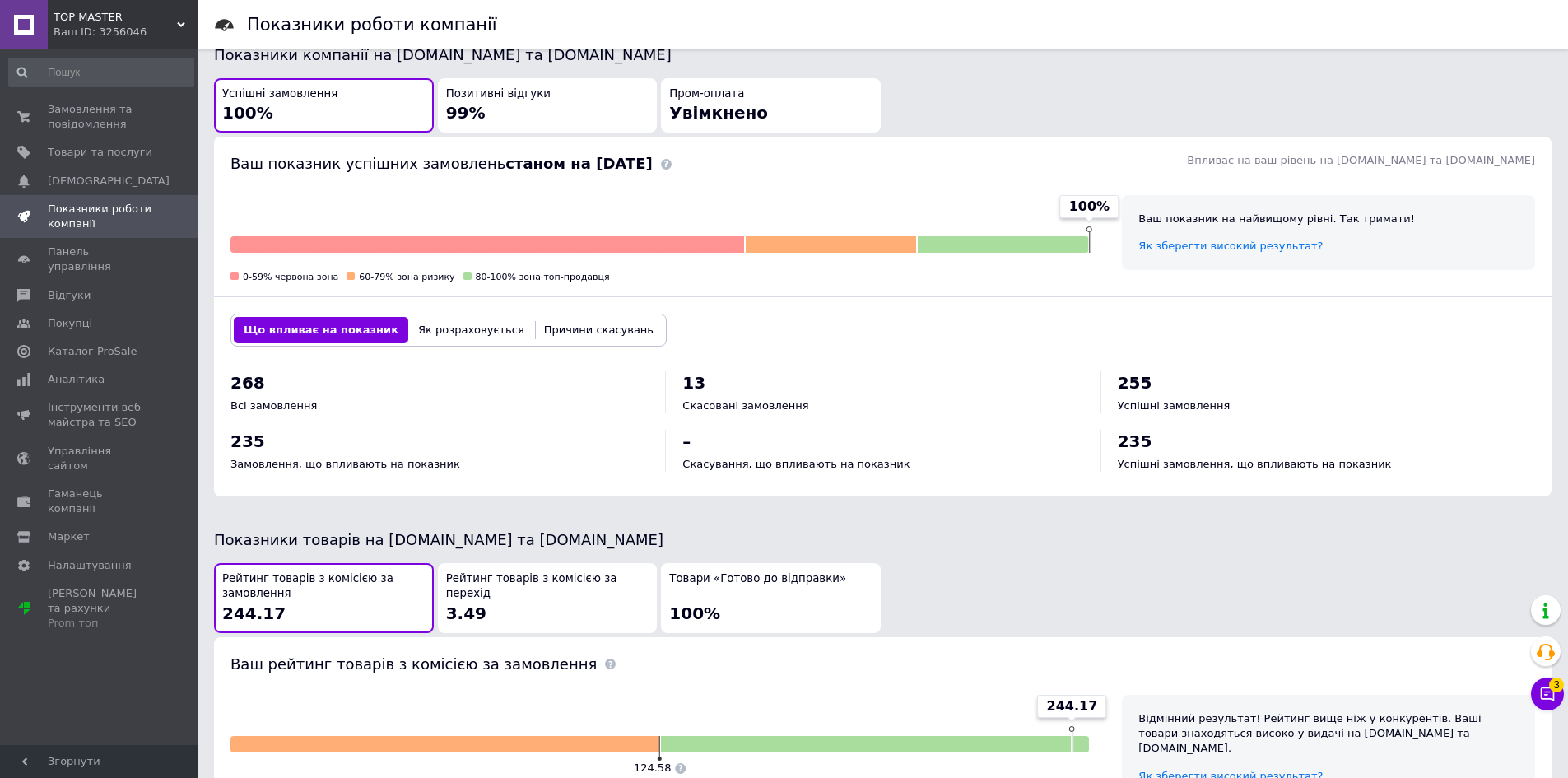
click at [1163, 84] on div "Успішні замовлення 100% Позитивні відгуки 99% Пром-оплата Увімкнено" at bounding box center [883, 105] width 1342 height 59
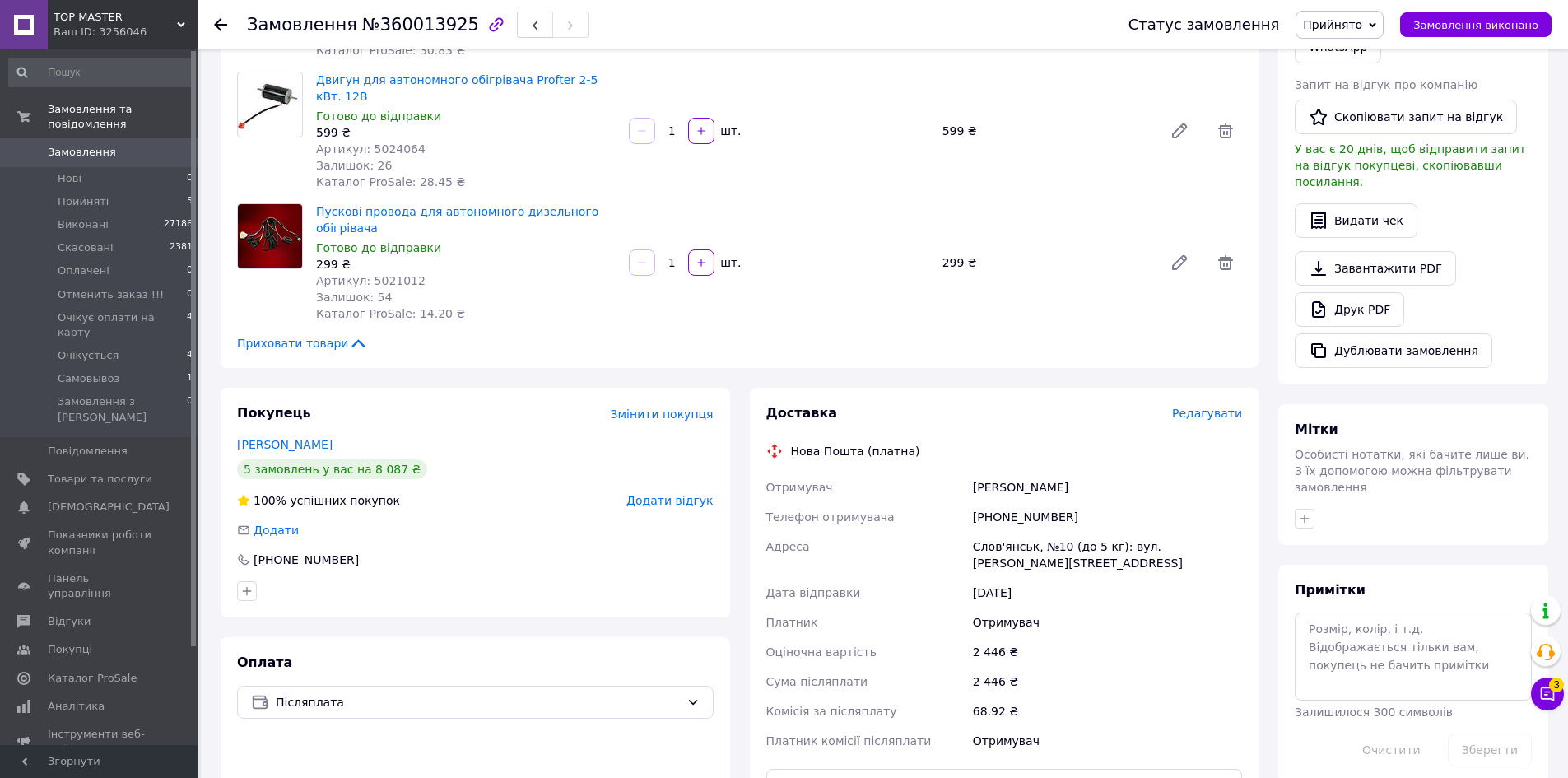
scroll to position [741, 0]
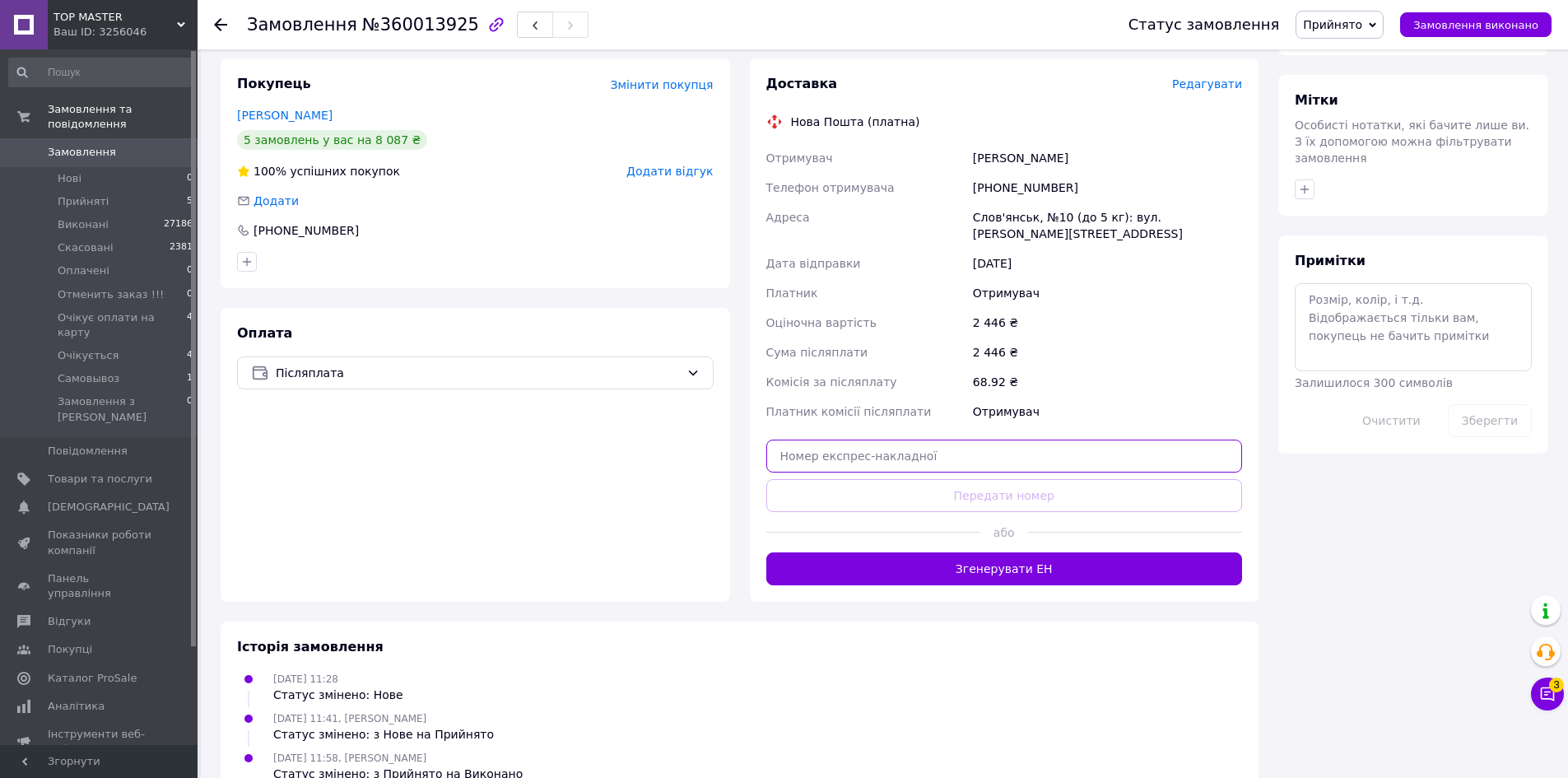
click at [978, 440] on input "text" at bounding box center [1005, 456] width 477 height 33
paste input "20441239876079"
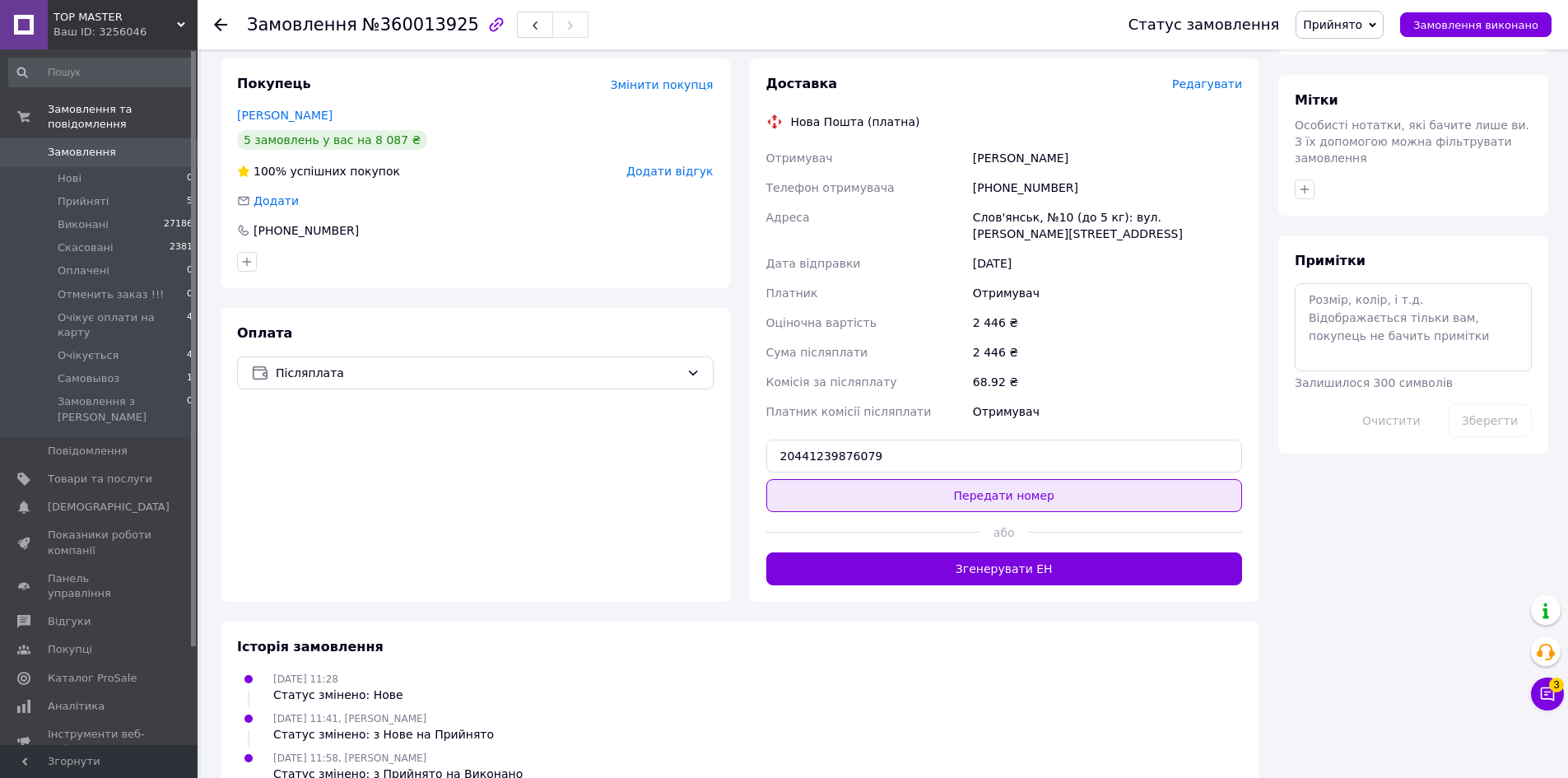
click at [992, 479] on button "Передати номер" at bounding box center [1005, 496] width 477 height 33
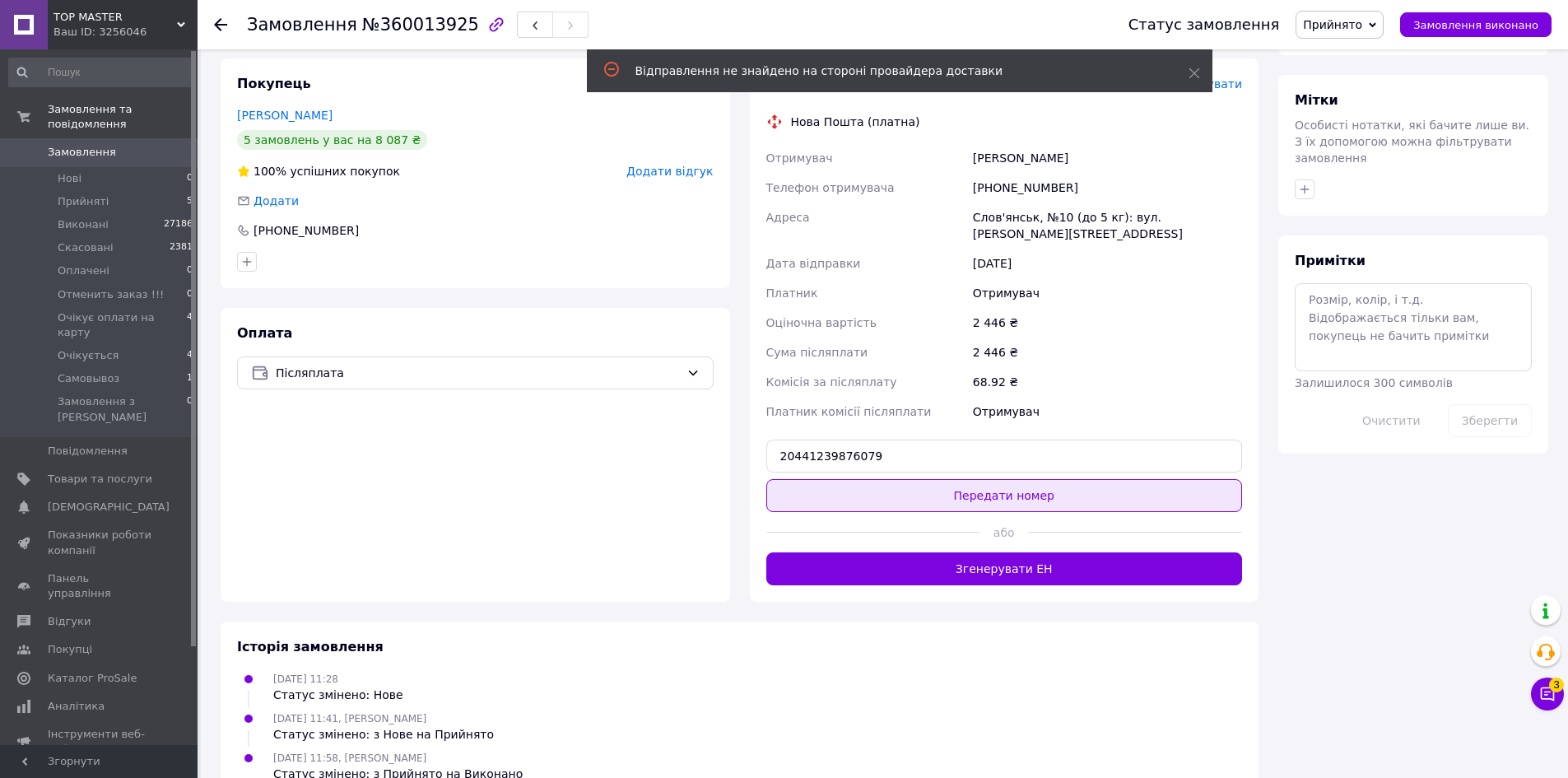
scroll to position [577, 0]
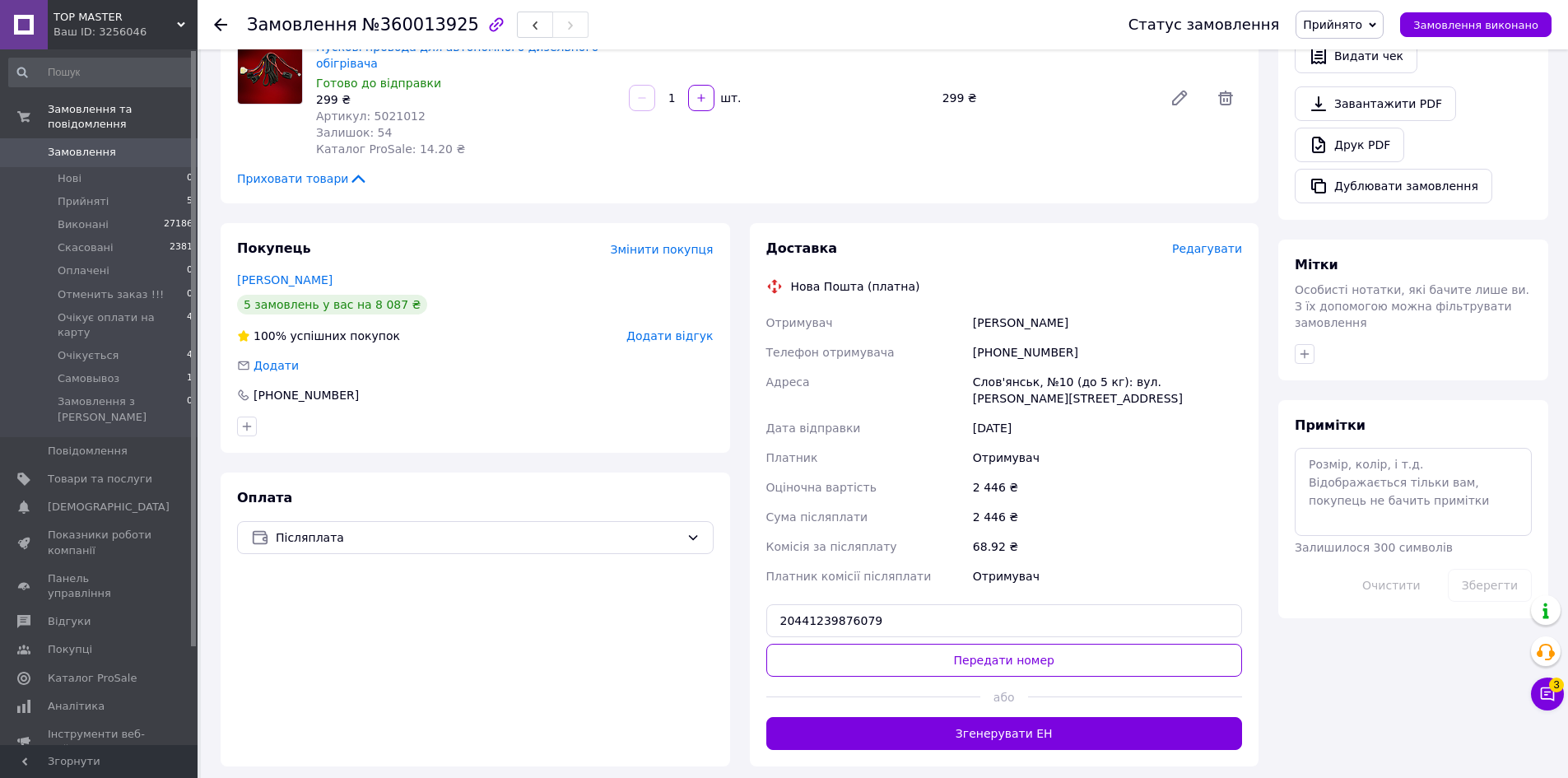
click at [959, 645] on button "Передати номер" at bounding box center [1005, 661] width 477 height 33
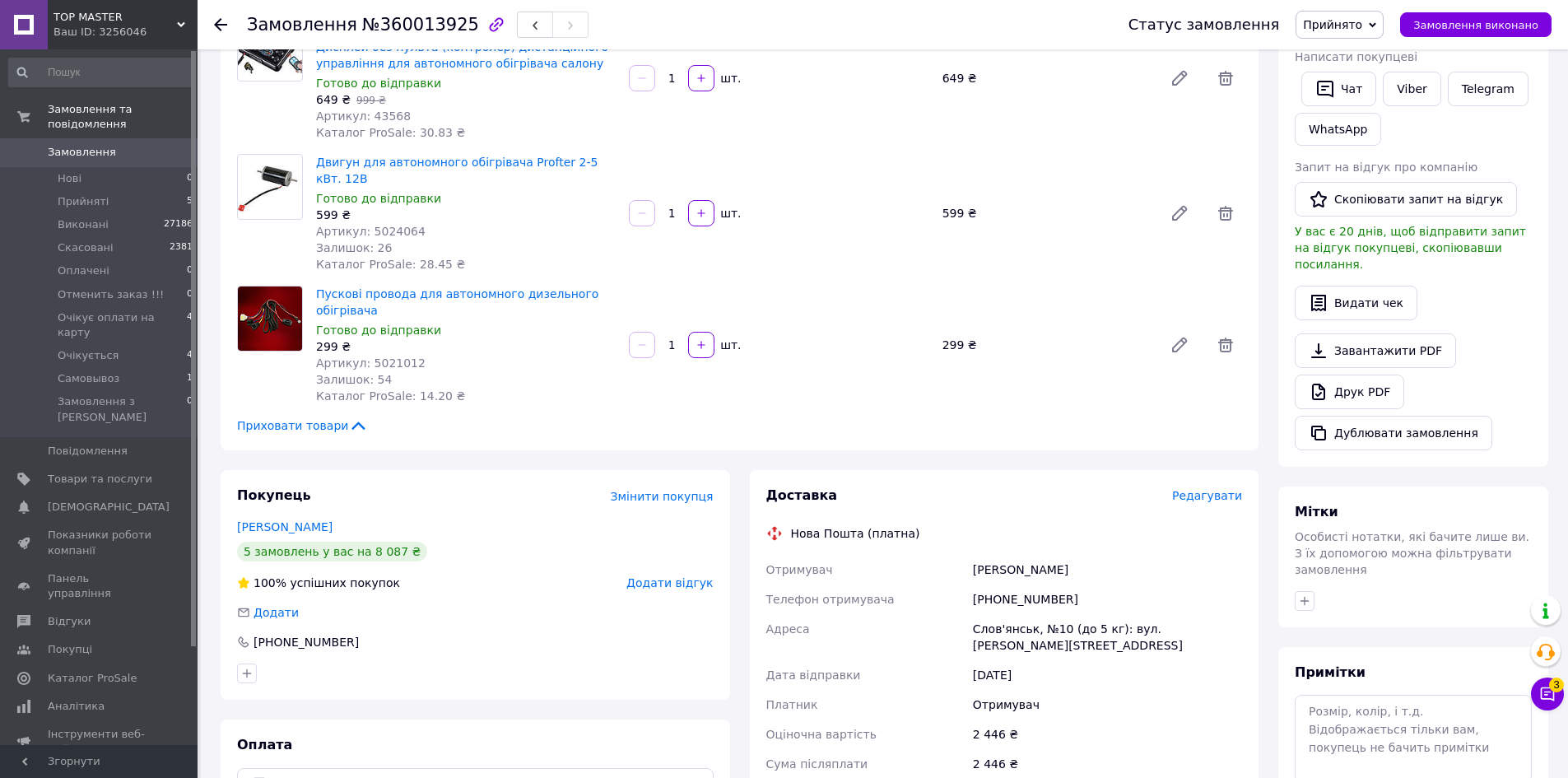
scroll to position [741, 0]
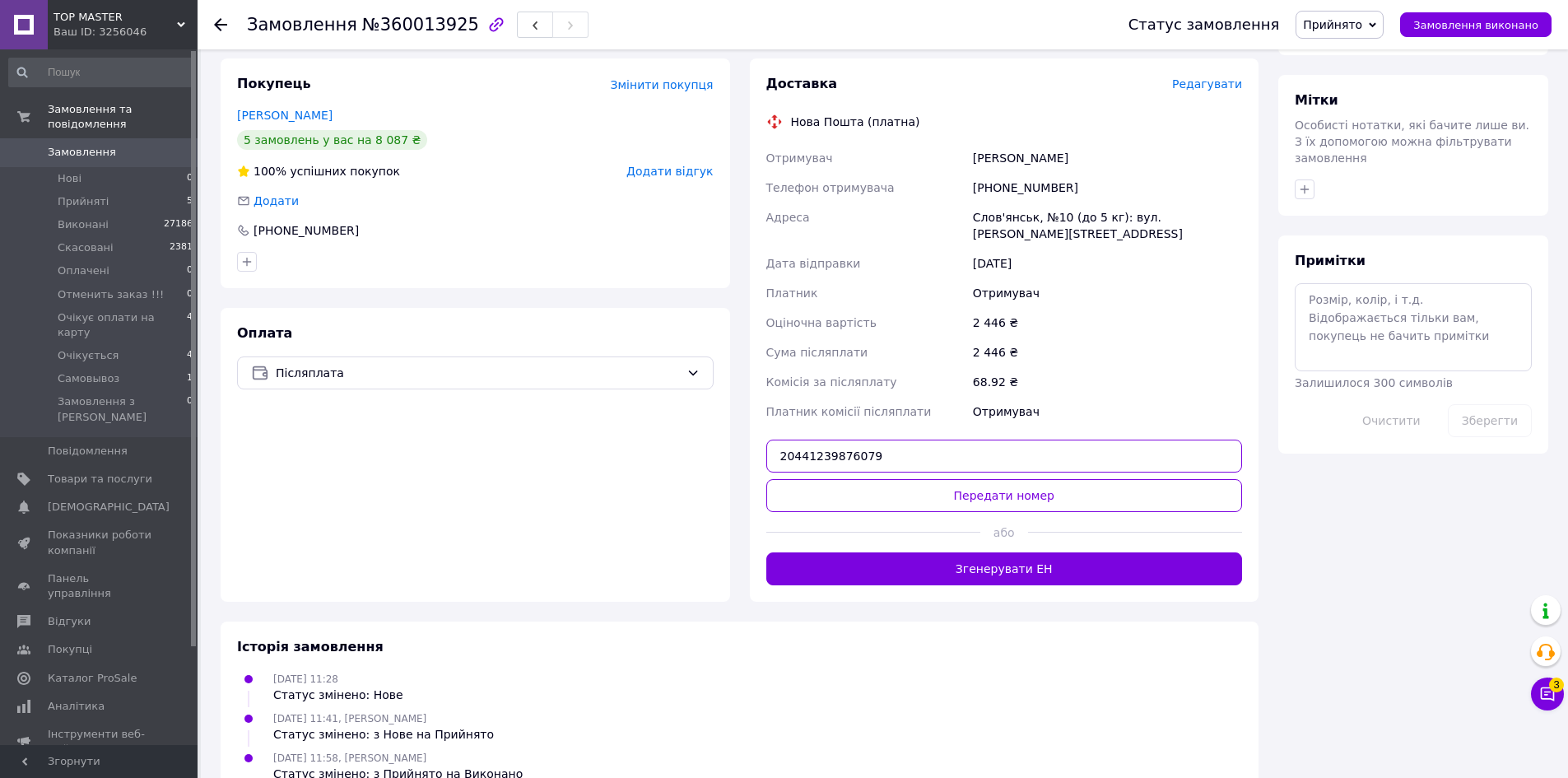
click at [854, 440] on input "20441239876079" at bounding box center [1005, 456] width 477 height 33
paste input "5"
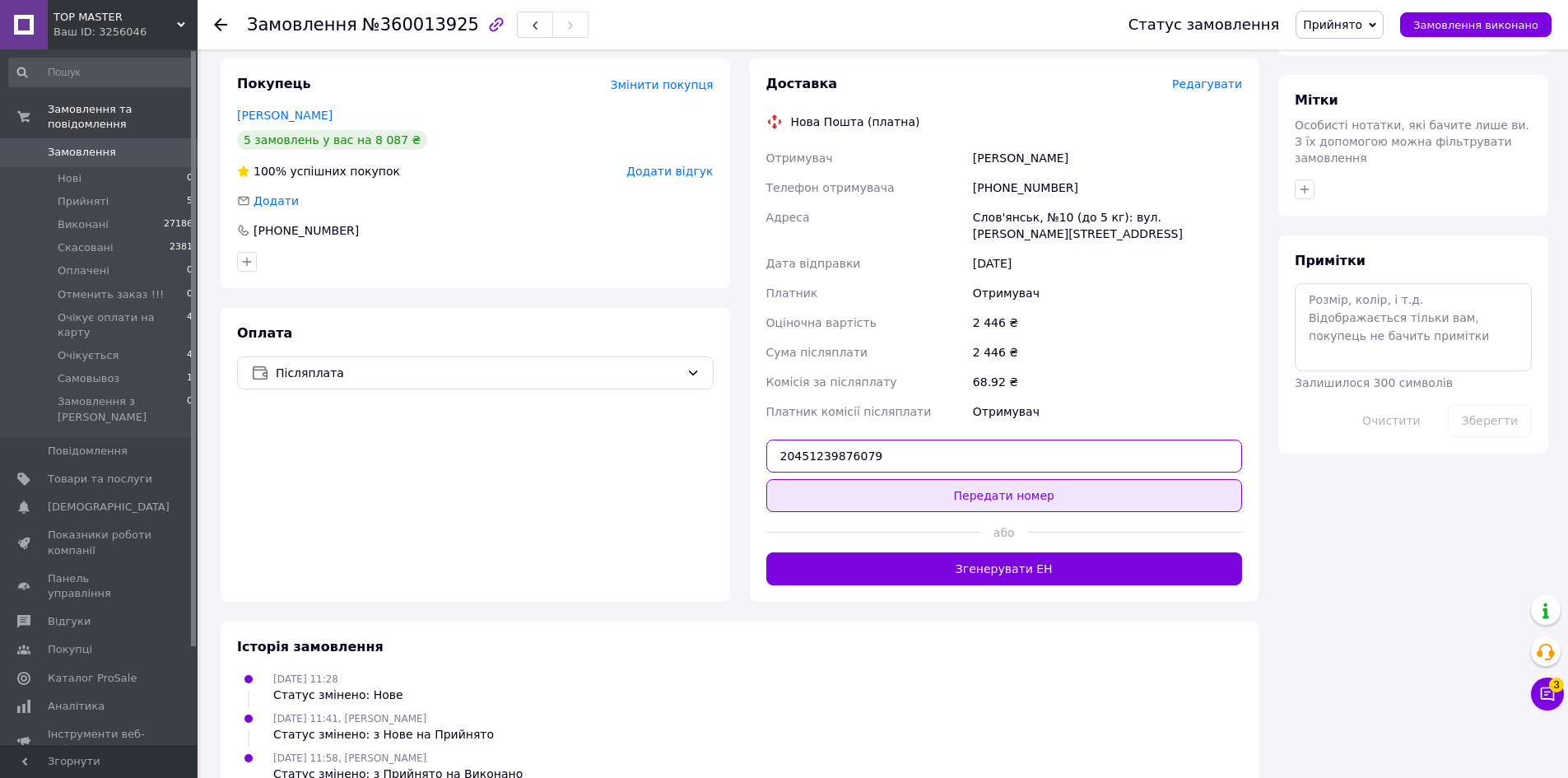
type input "20451239876079"
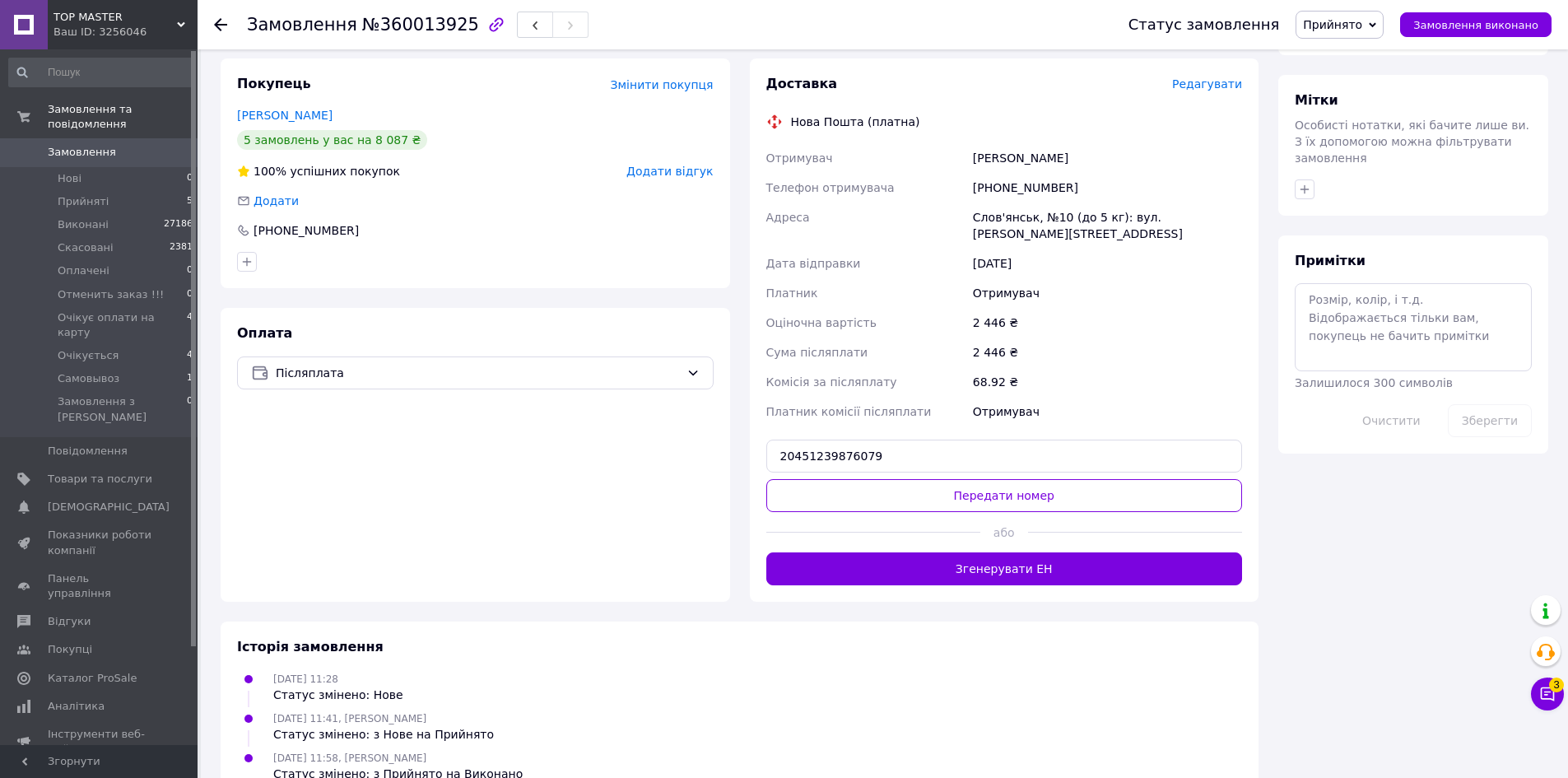
click at [913, 479] on button "Передати номер" at bounding box center [1005, 496] width 477 height 33
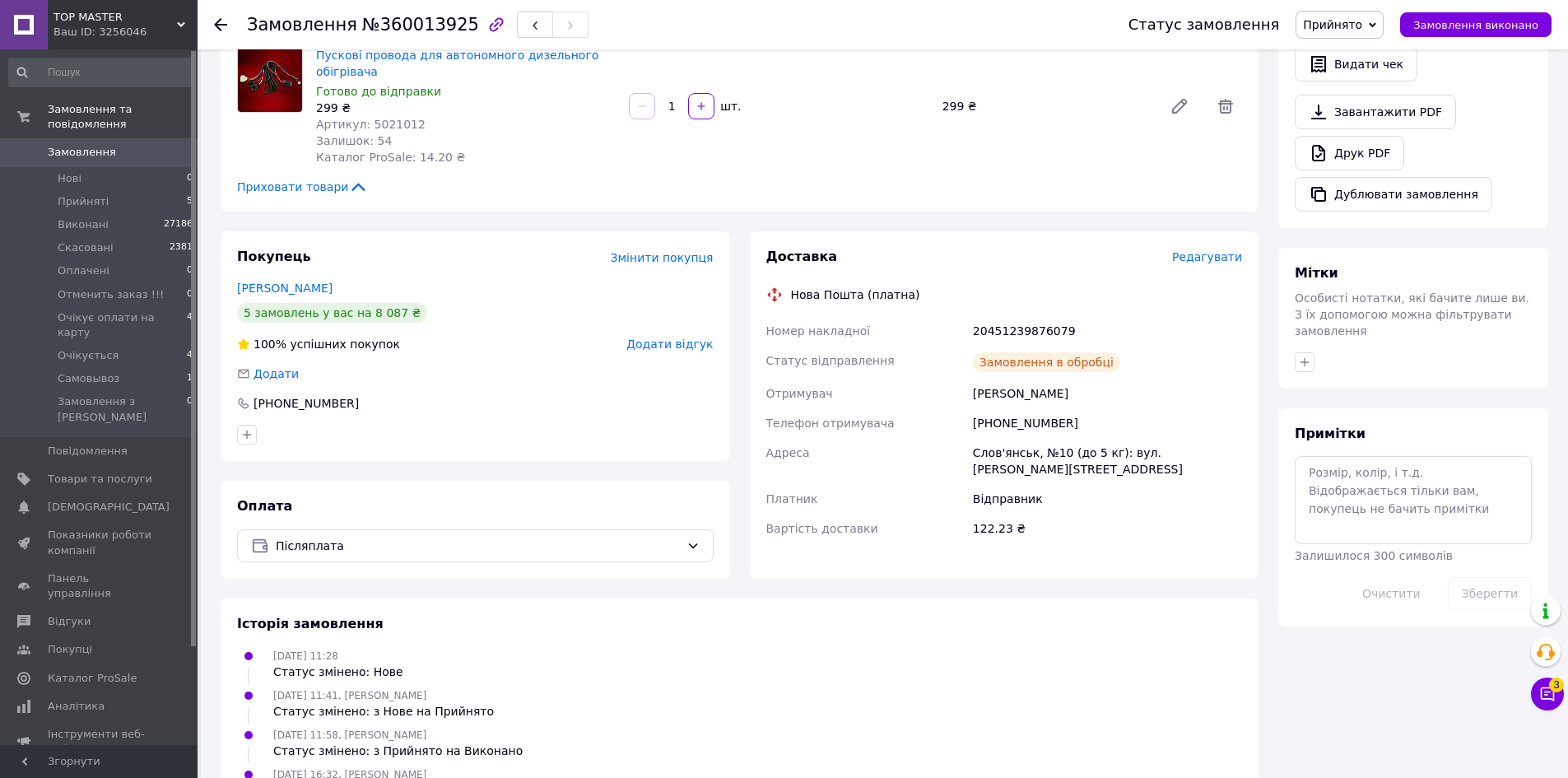
scroll to position [647, 0]
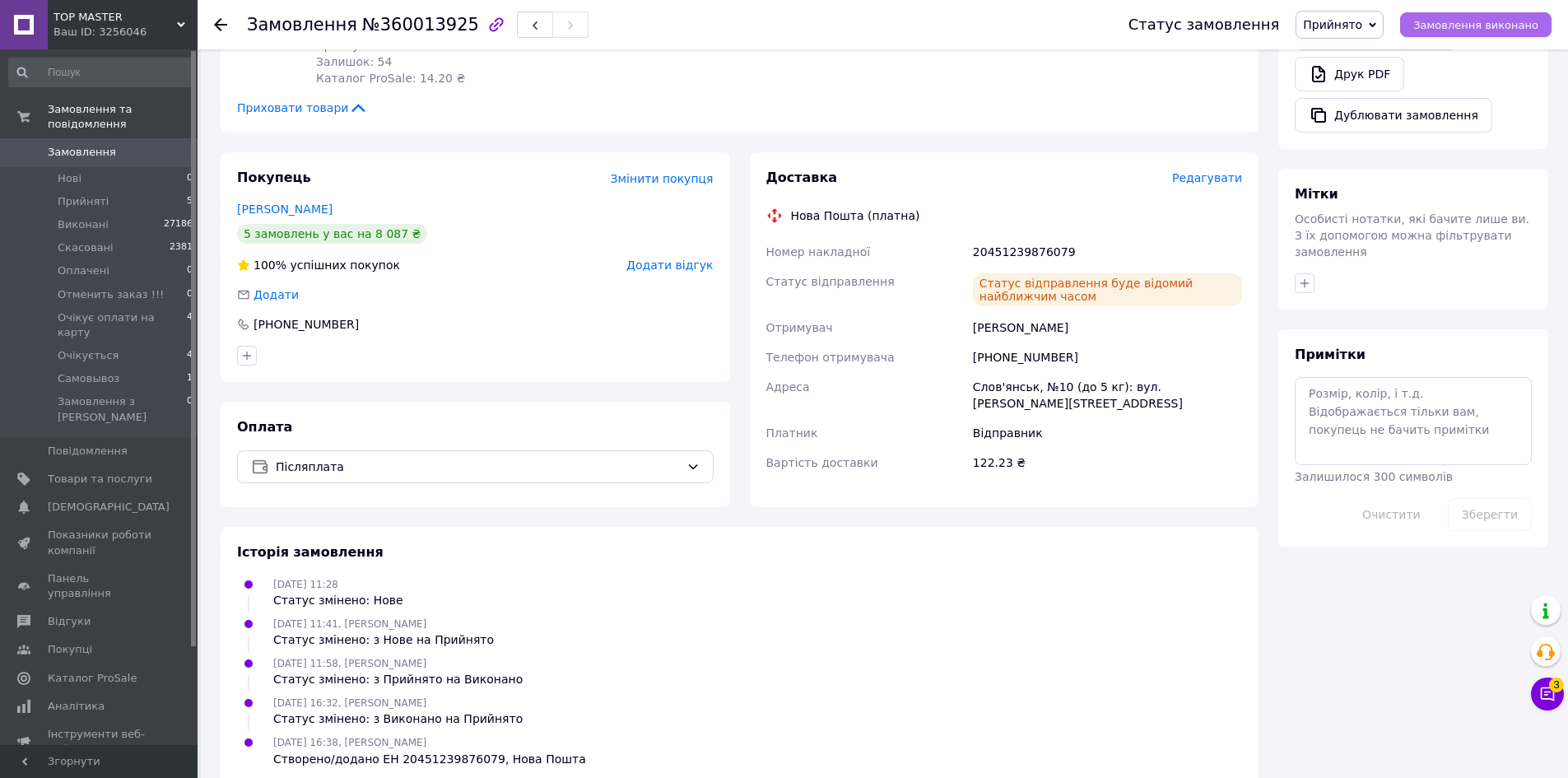
click at [1467, 29] on span "Замовлення виконано" at bounding box center [1476, 26] width 125 height 13
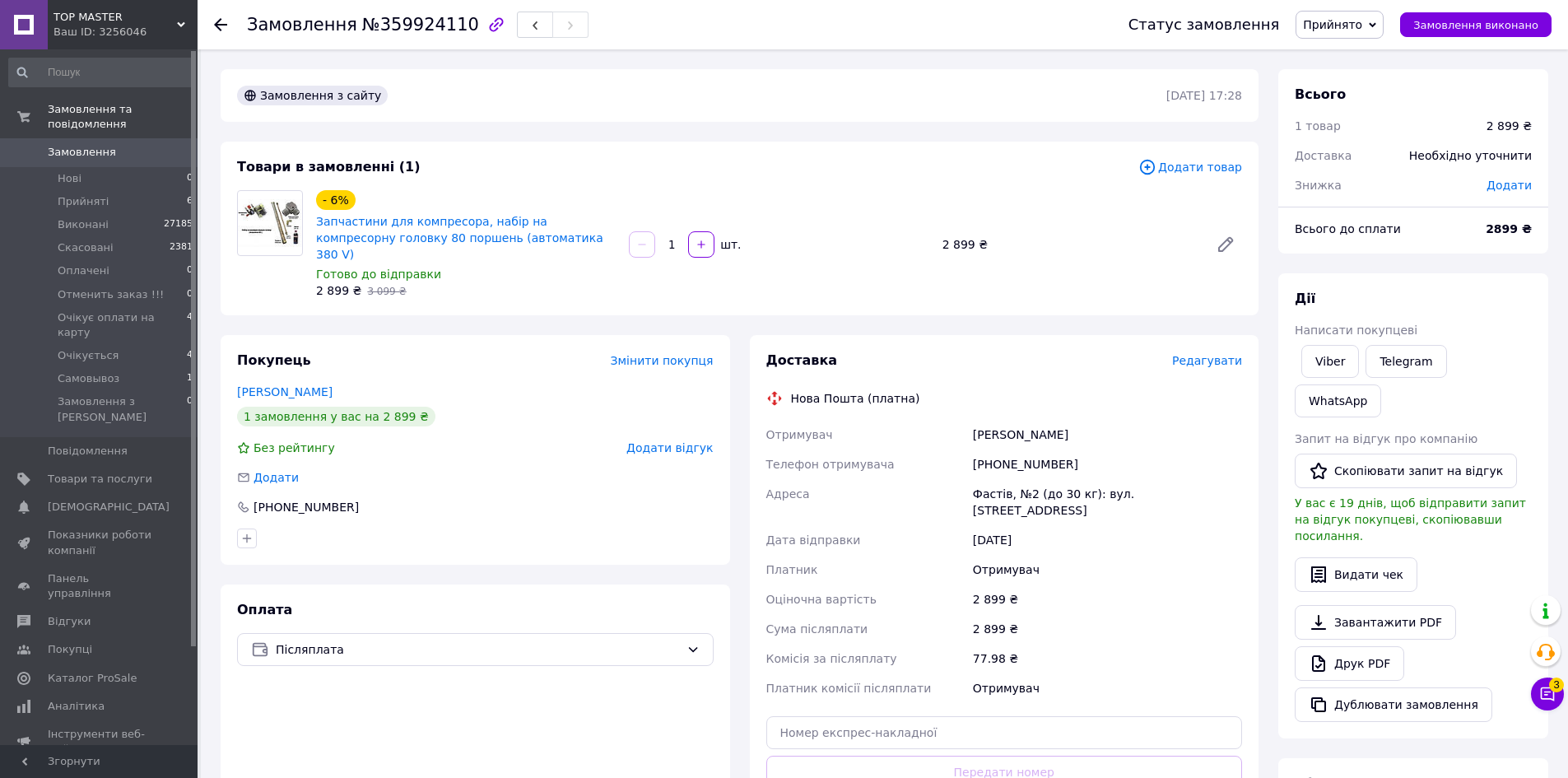
click at [1215, 354] on span "Редагувати" at bounding box center [1207, 360] width 70 height 13
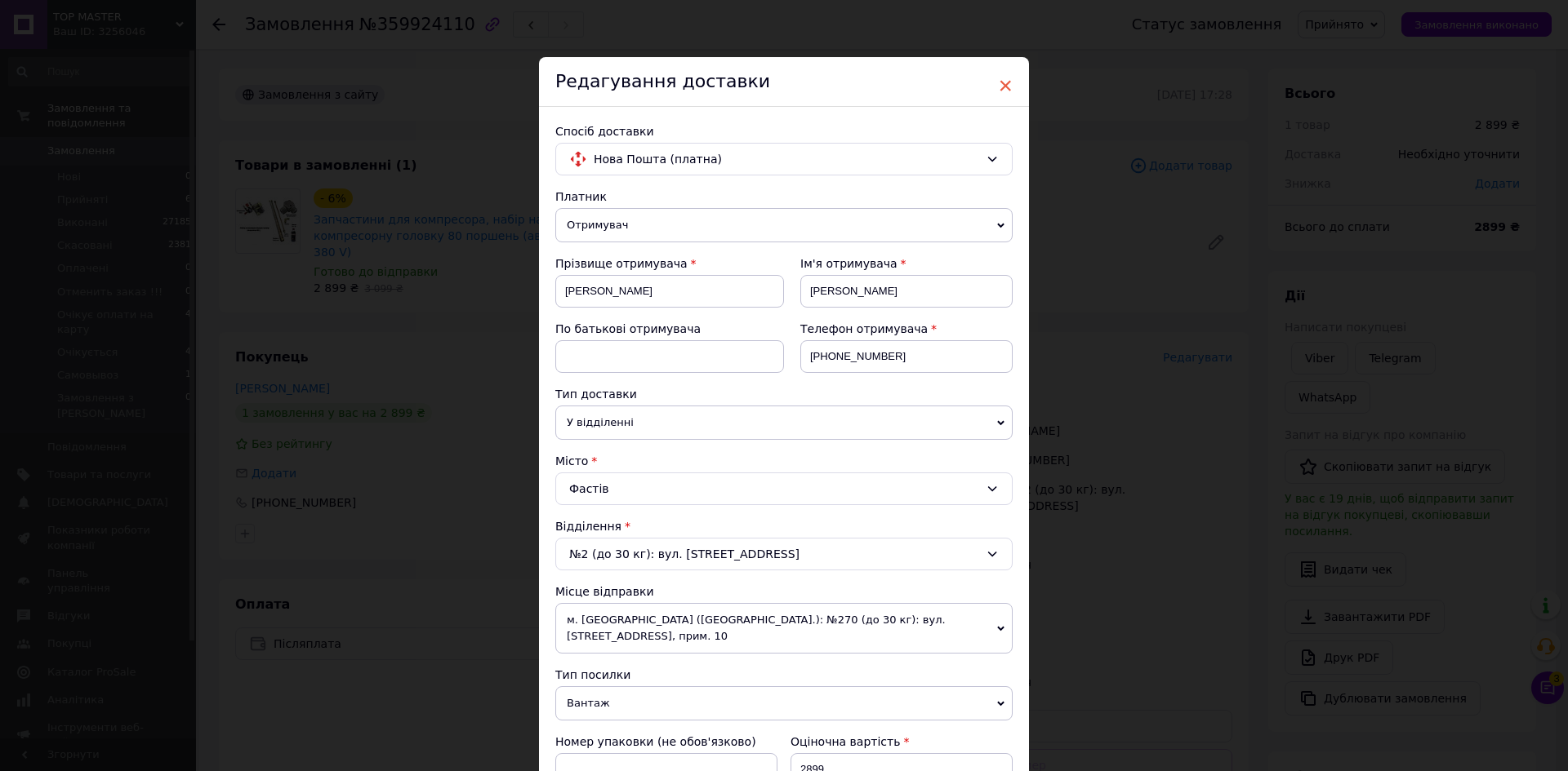
click at [1008, 82] on span "×" at bounding box center [1005, 85] width 15 height 28
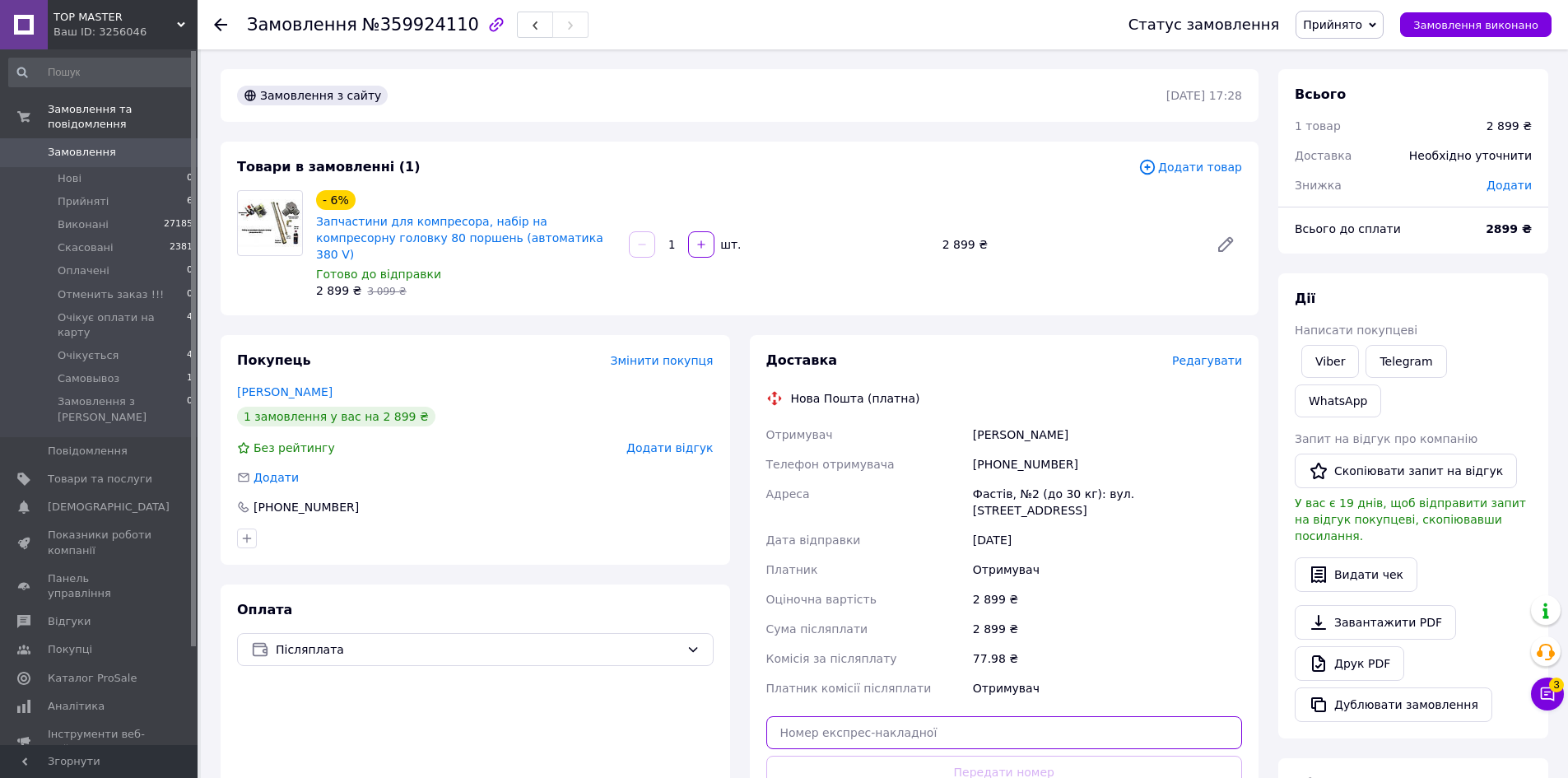
paste input "20441239845225"
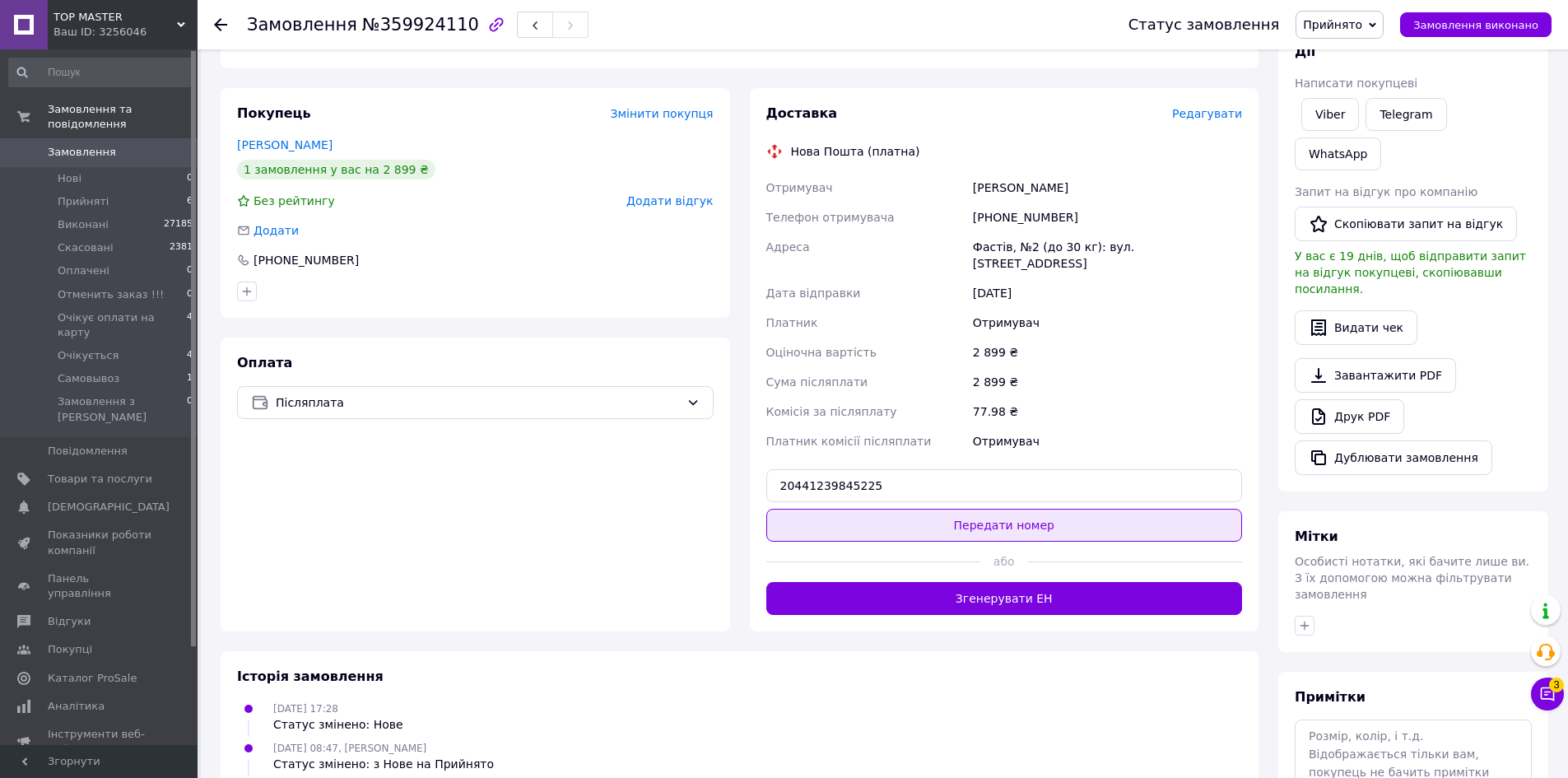
click at [978, 509] on button "Передати номер" at bounding box center [1005, 526] width 477 height 33
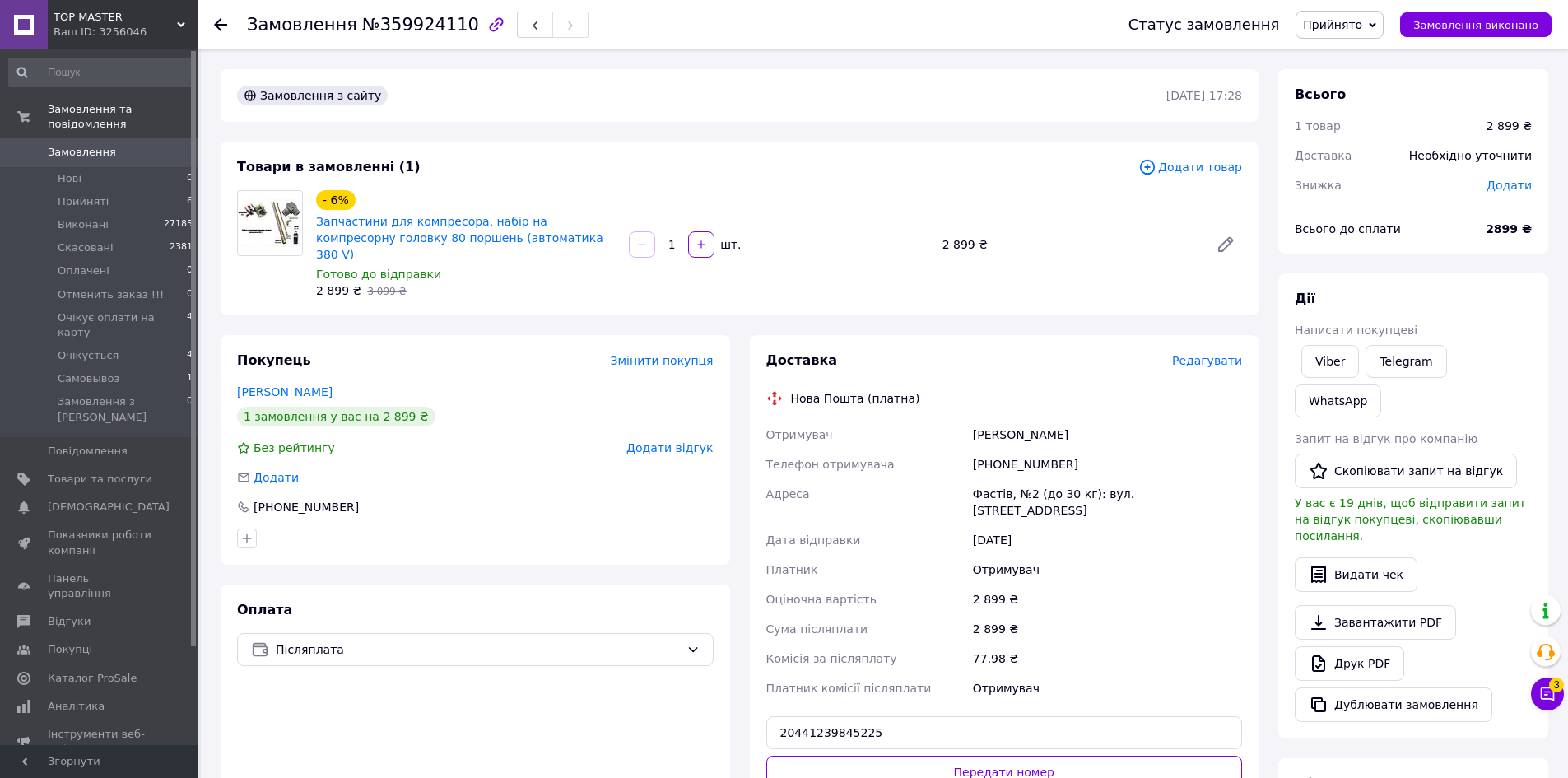
scroll to position [324, 0]
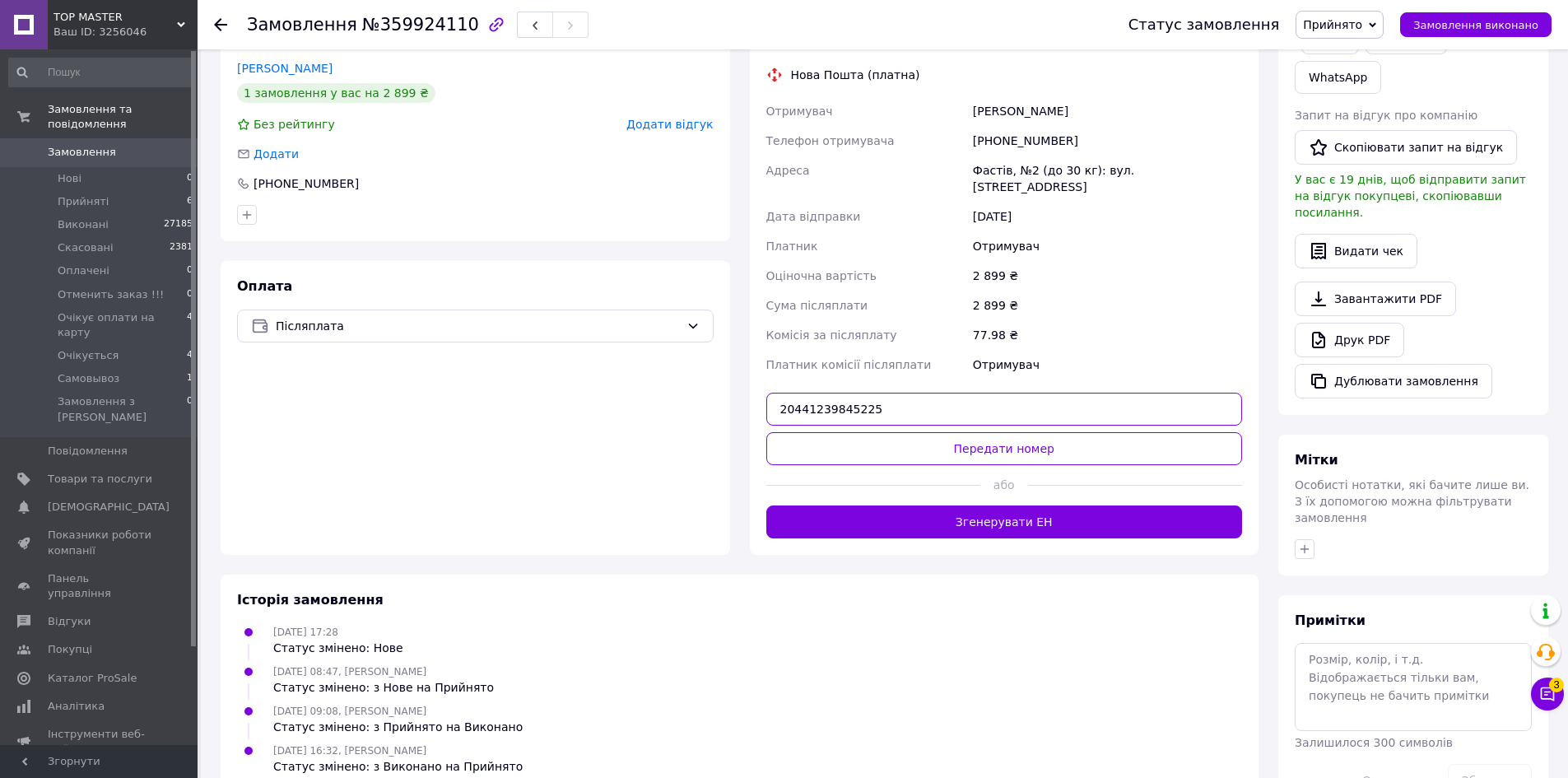
click at [842, 393] on input "20441239845225" at bounding box center [1005, 410] width 477 height 33
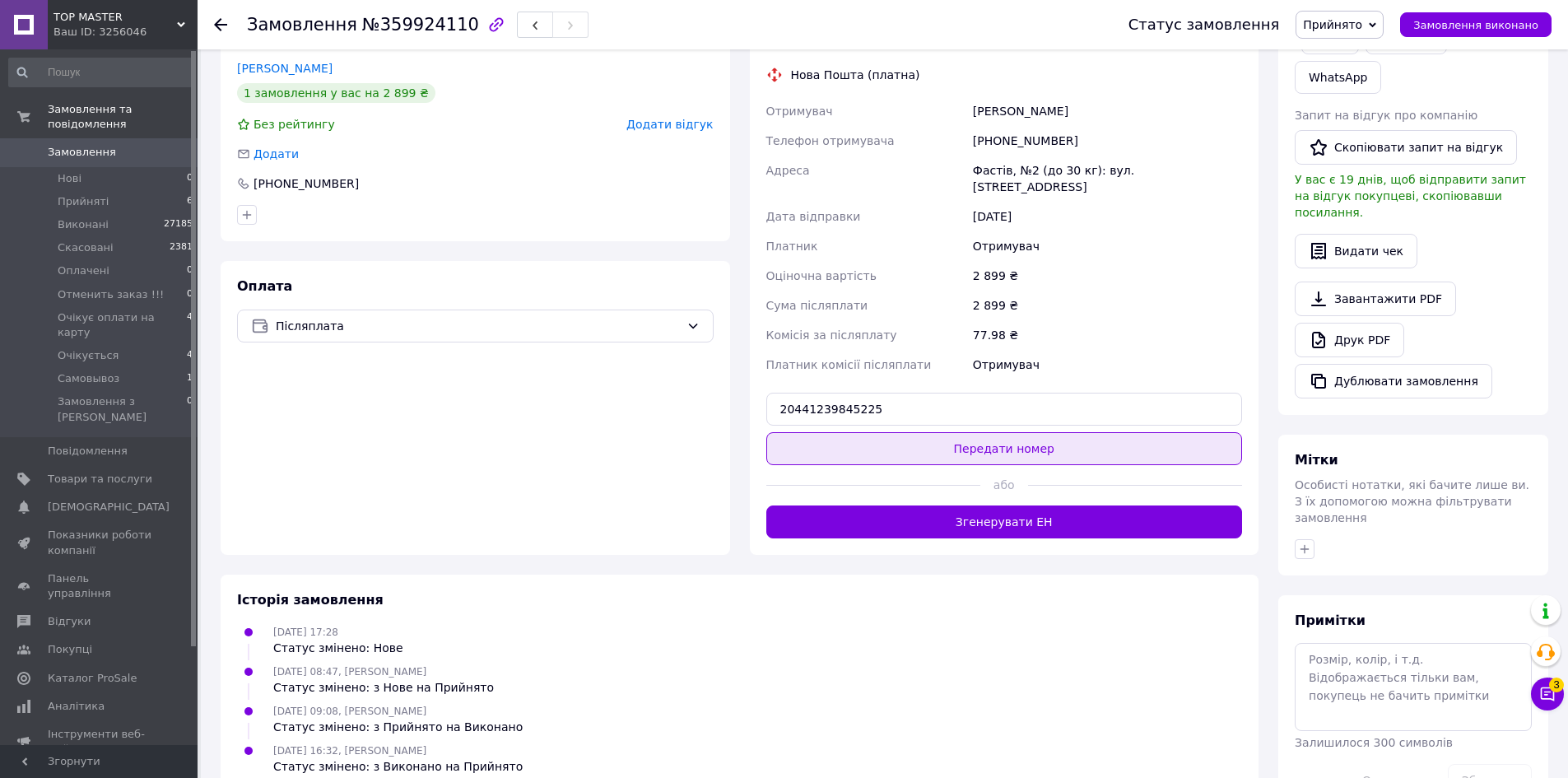
click at [998, 432] on button "Передати номер" at bounding box center [1005, 449] width 477 height 33
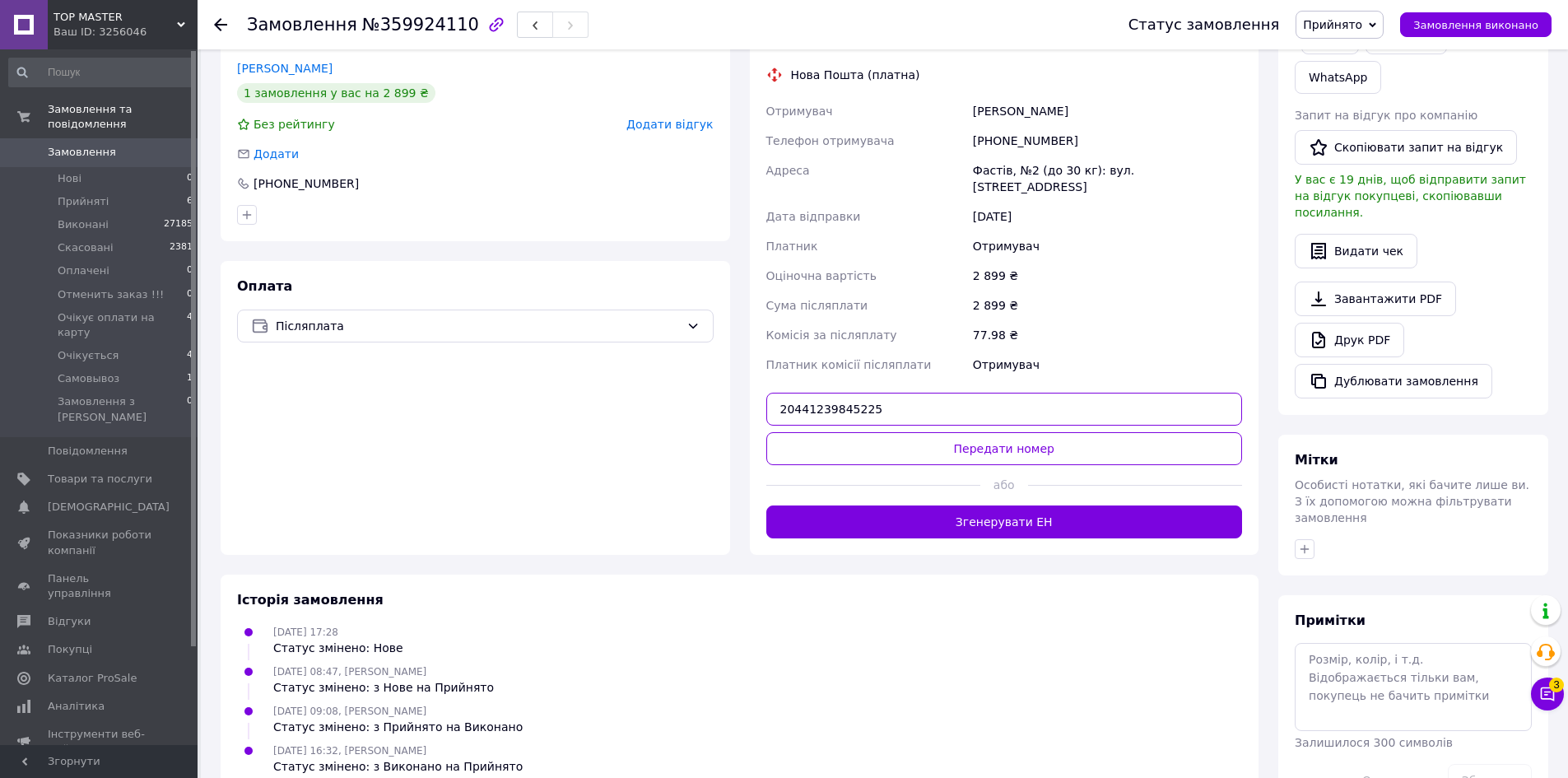
click at [810, 393] on input "20441239845225" at bounding box center [1005, 410] width 477 height 33
paste input "5"
type input "20451239845225"
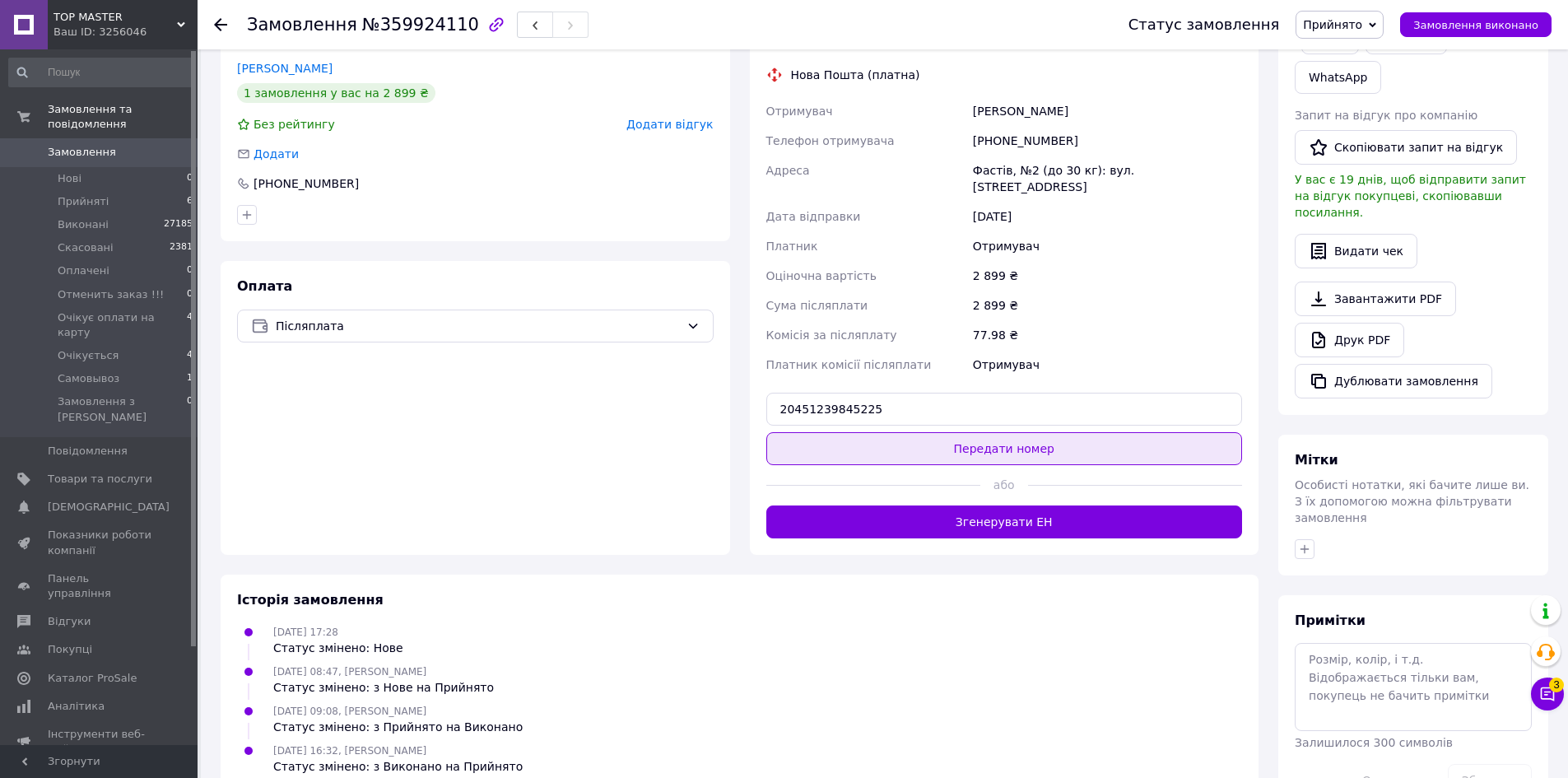
click at [985, 432] on button "Передати номер" at bounding box center [1005, 449] width 477 height 33
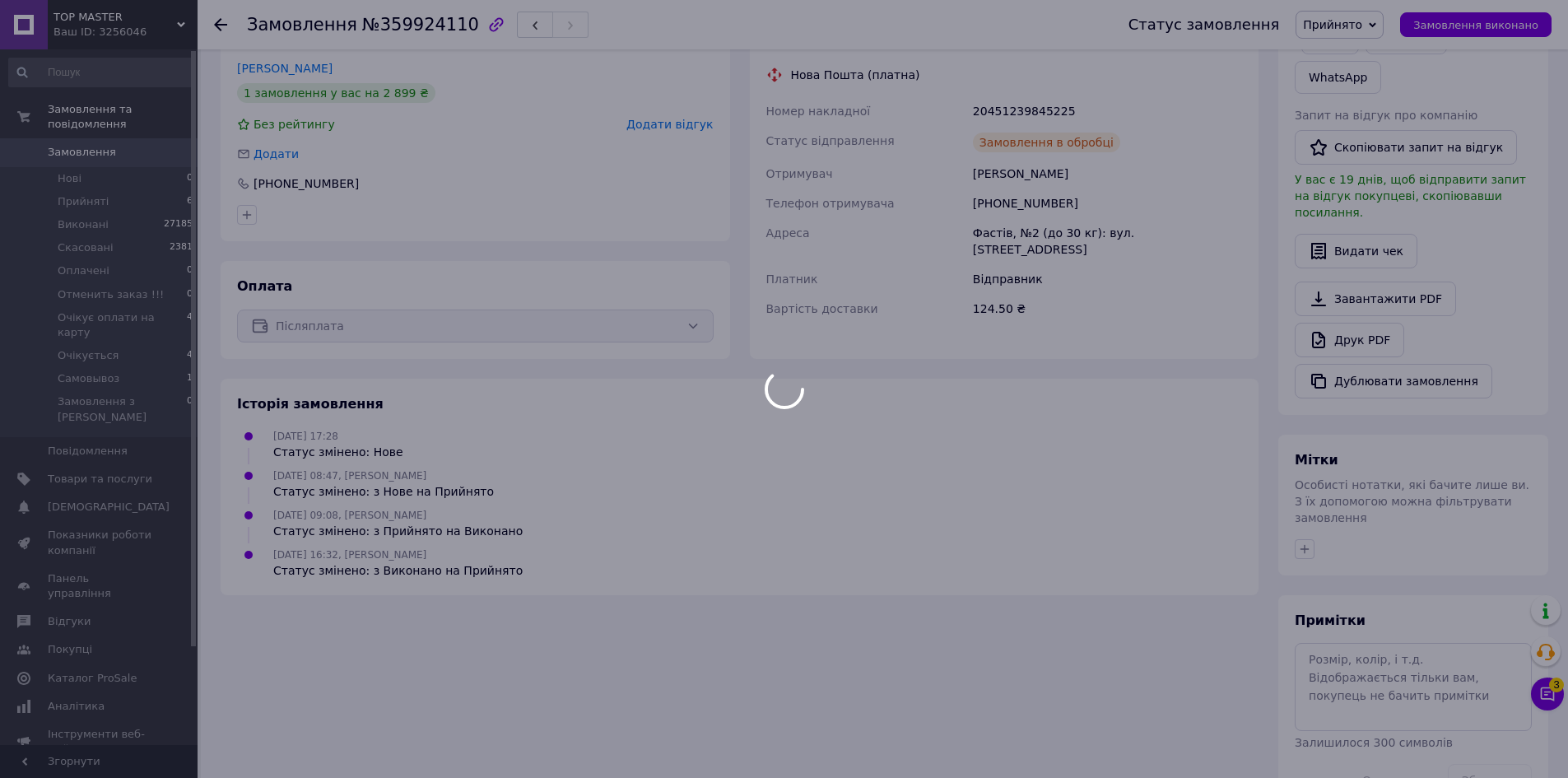
scroll to position [306, 0]
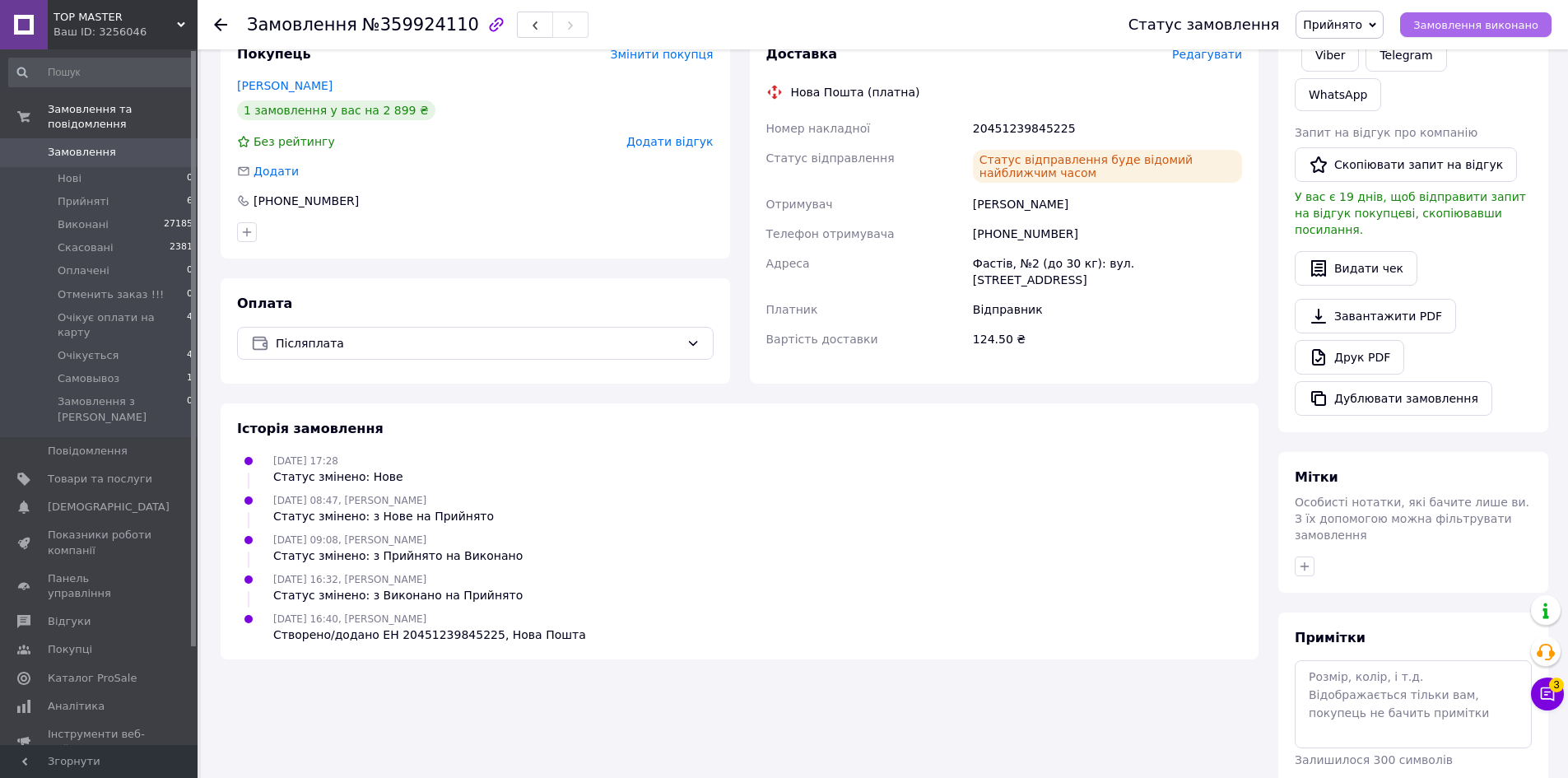
click at [1515, 25] on span "Замовлення виконано" at bounding box center [1476, 26] width 125 height 13
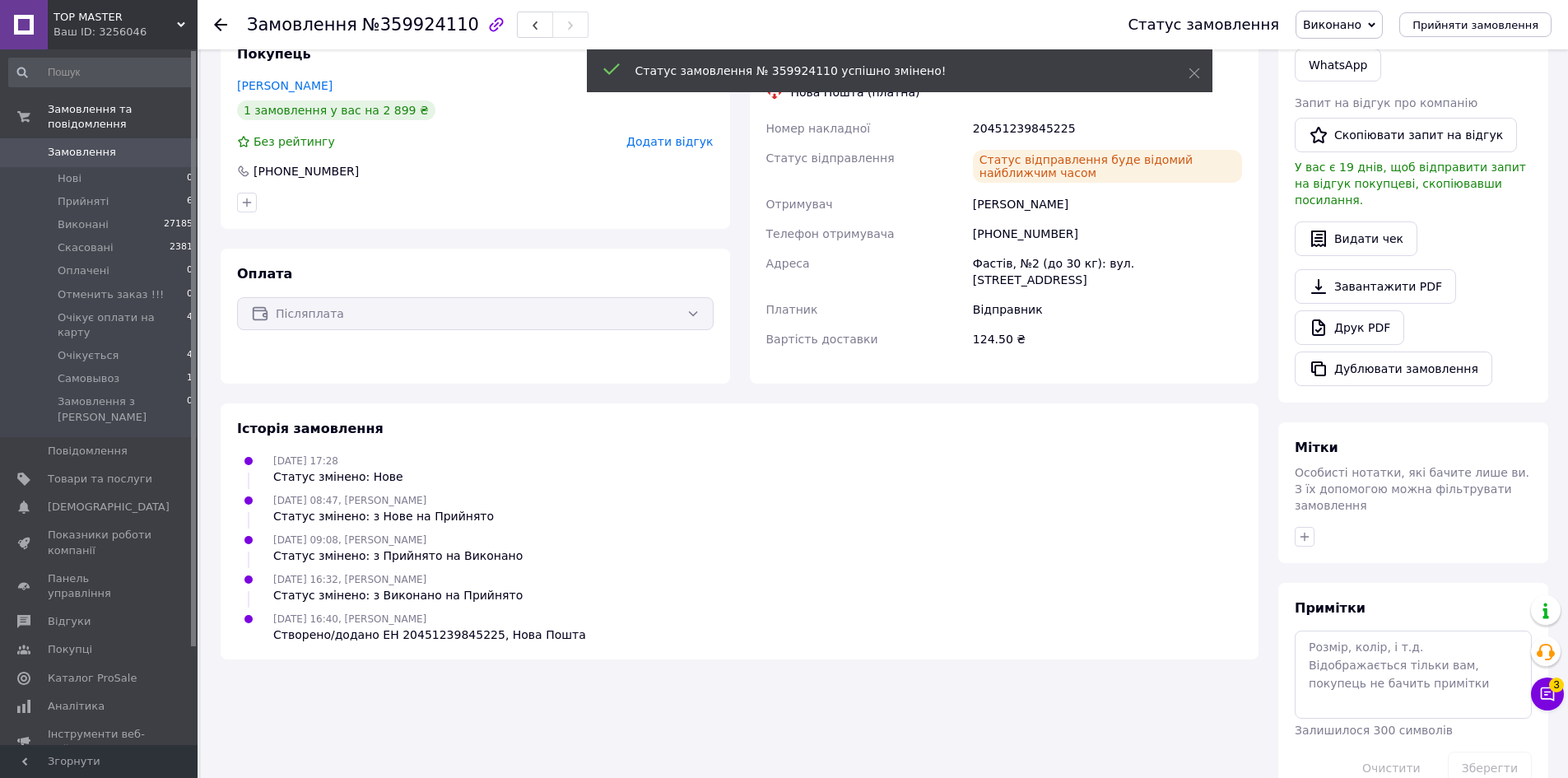
scroll to position [277, 0]
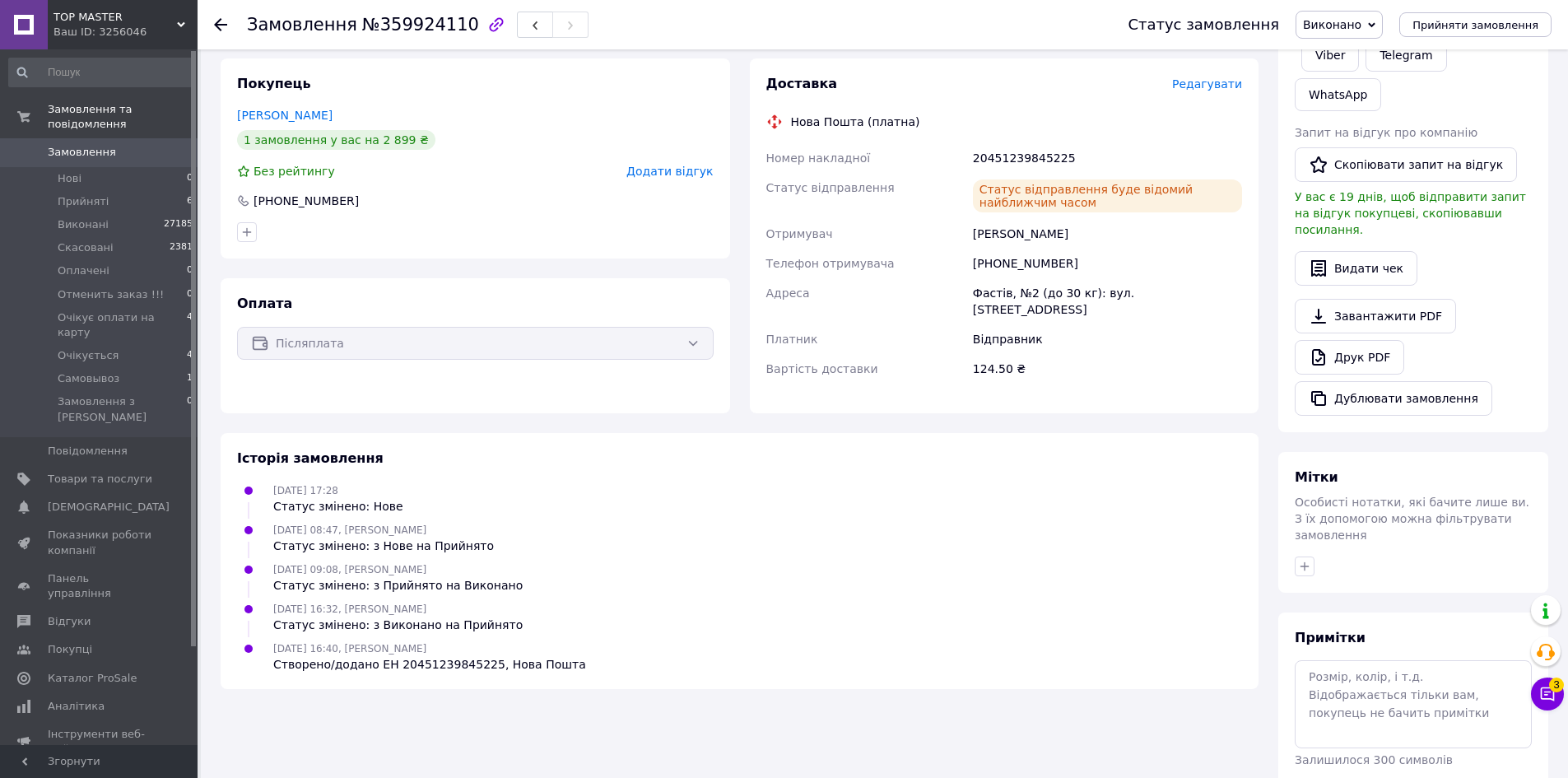
click at [1361, 21] on span "Виконано" at bounding box center [1332, 25] width 58 height 13
